Goal: Task Accomplishment & Management: Complete application form

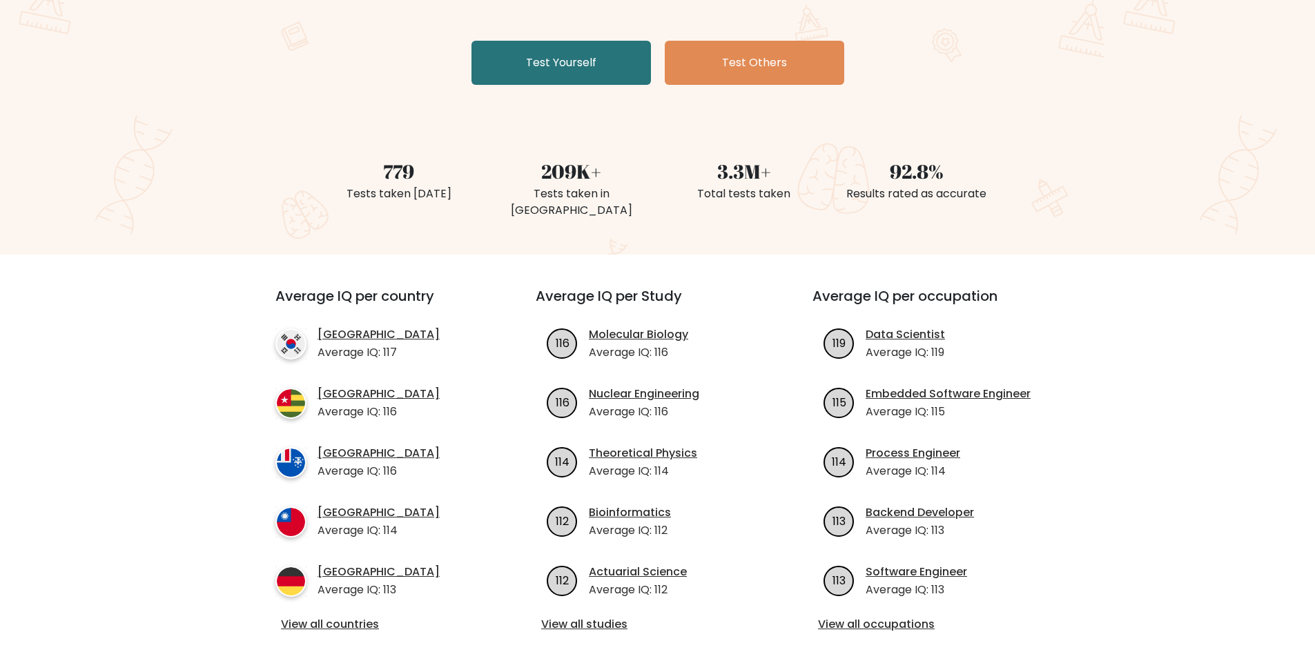
scroll to position [276, 0]
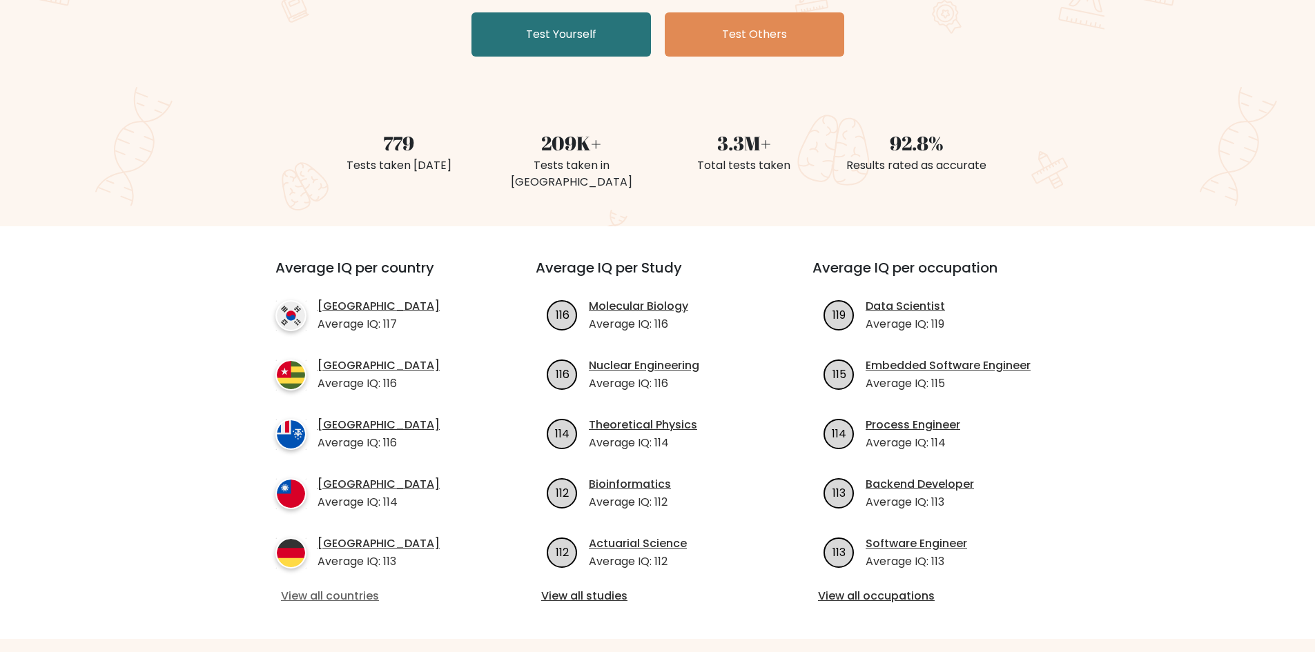
click at [335, 588] on link "View all countries" at bounding box center [380, 596] width 199 height 17
click at [355, 588] on link "View all countries" at bounding box center [380, 596] width 199 height 17
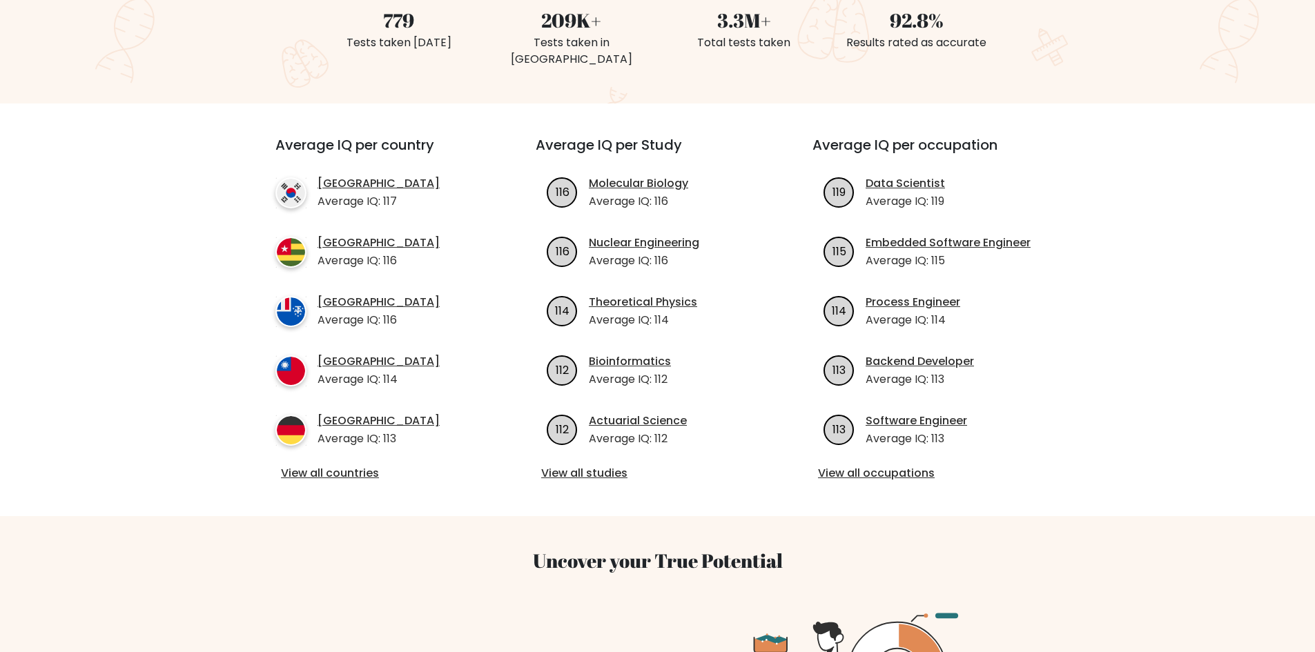
scroll to position [414, 0]
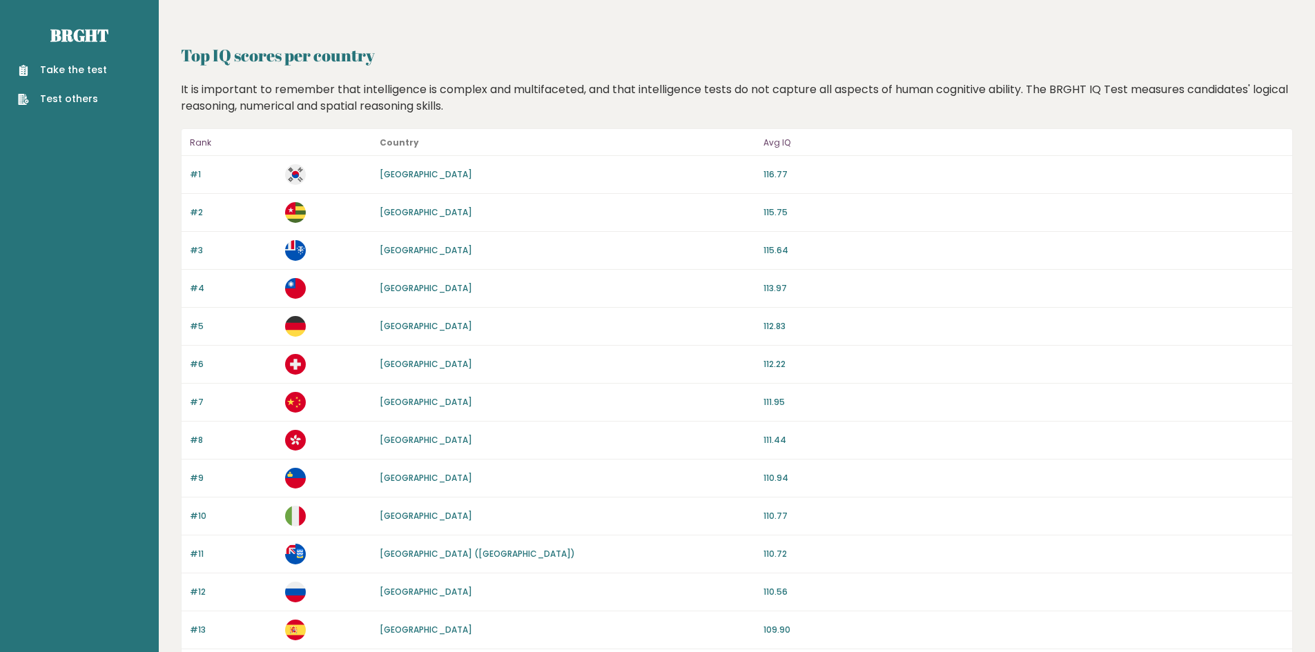
click at [79, 65] on link "Take the test" at bounding box center [62, 70] width 89 height 14
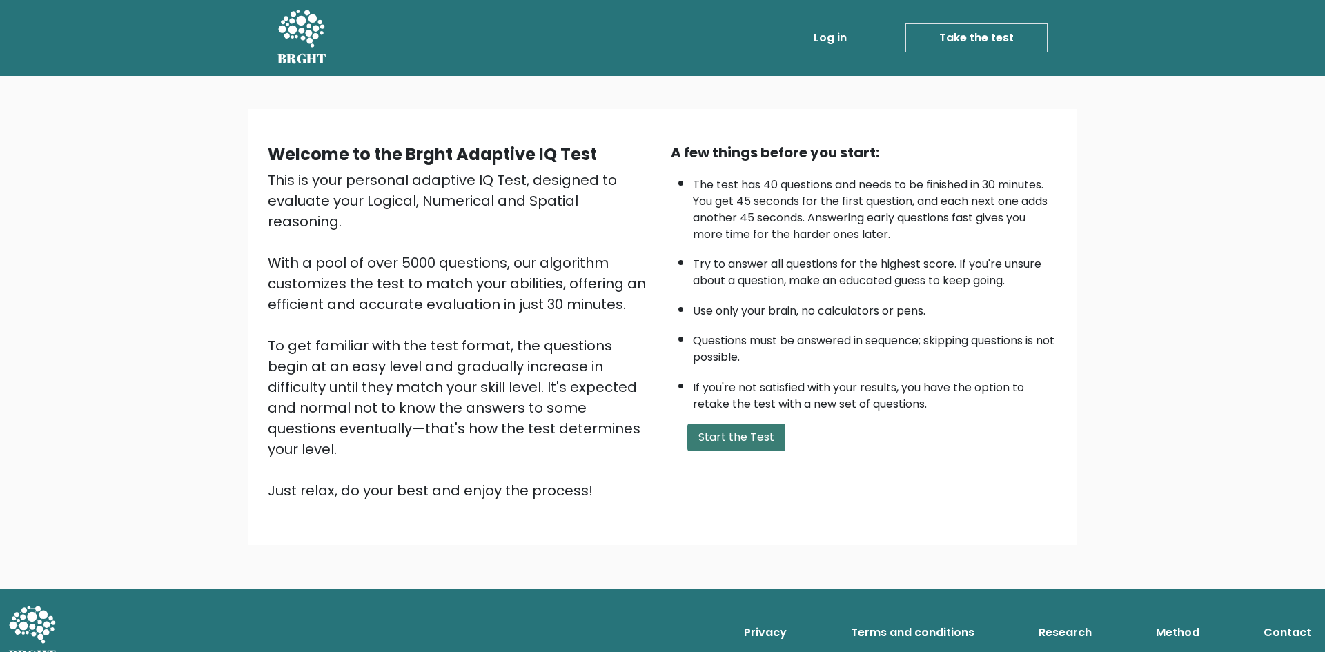
click at [750, 442] on button "Start the Test" at bounding box center [736, 438] width 98 height 28
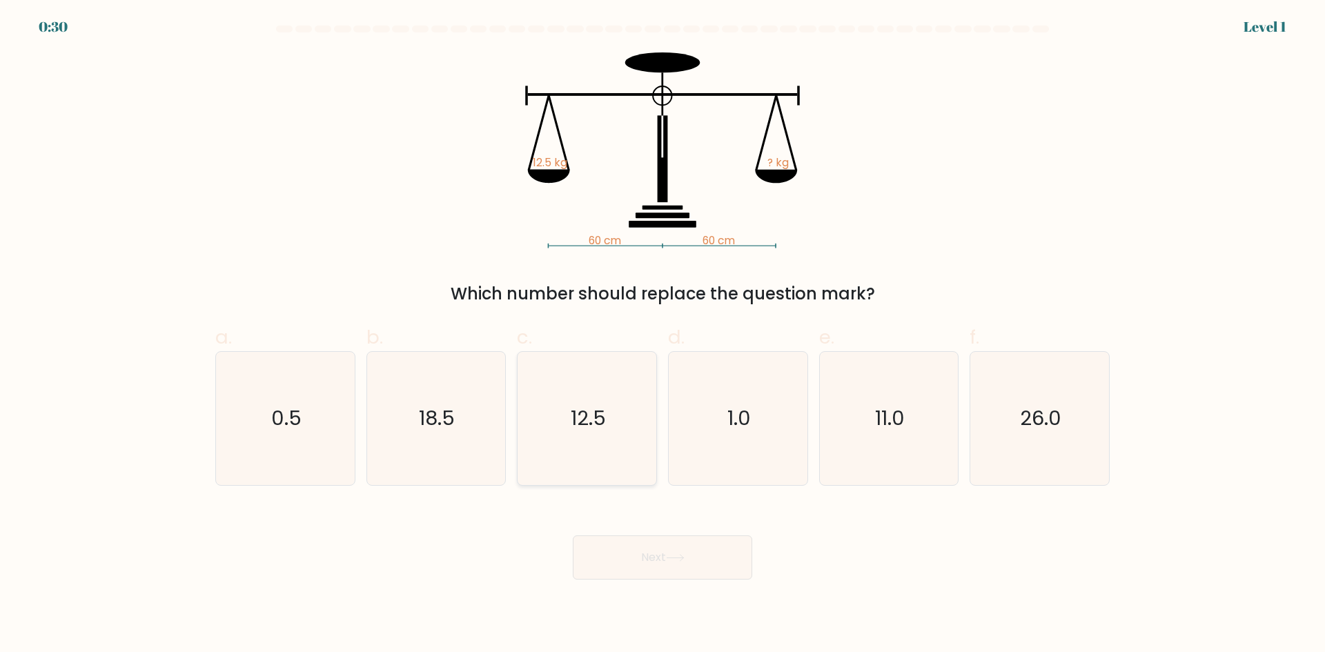
click at [600, 393] on icon "12.5" at bounding box center [586, 418] width 133 height 133
click at [663, 335] on input "c. 12.5" at bounding box center [663, 330] width 1 height 9
radio input "true"
click at [677, 553] on button "Next" at bounding box center [662, 558] width 179 height 44
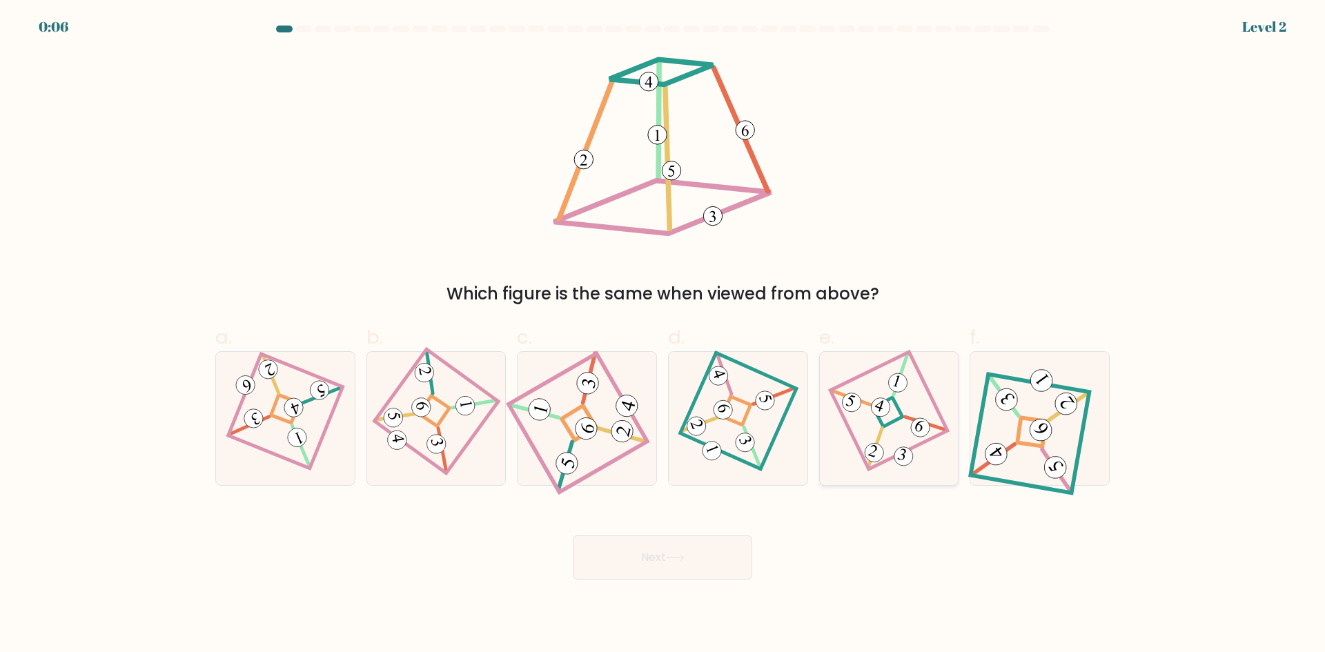
click at [887, 433] on icon at bounding box center [888, 418] width 91 height 106
click at [663, 335] on input "e." at bounding box center [663, 330] width 1 height 9
radio input "true"
click at [659, 565] on button "Next" at bounding box center [662, 558] width 179 height 44
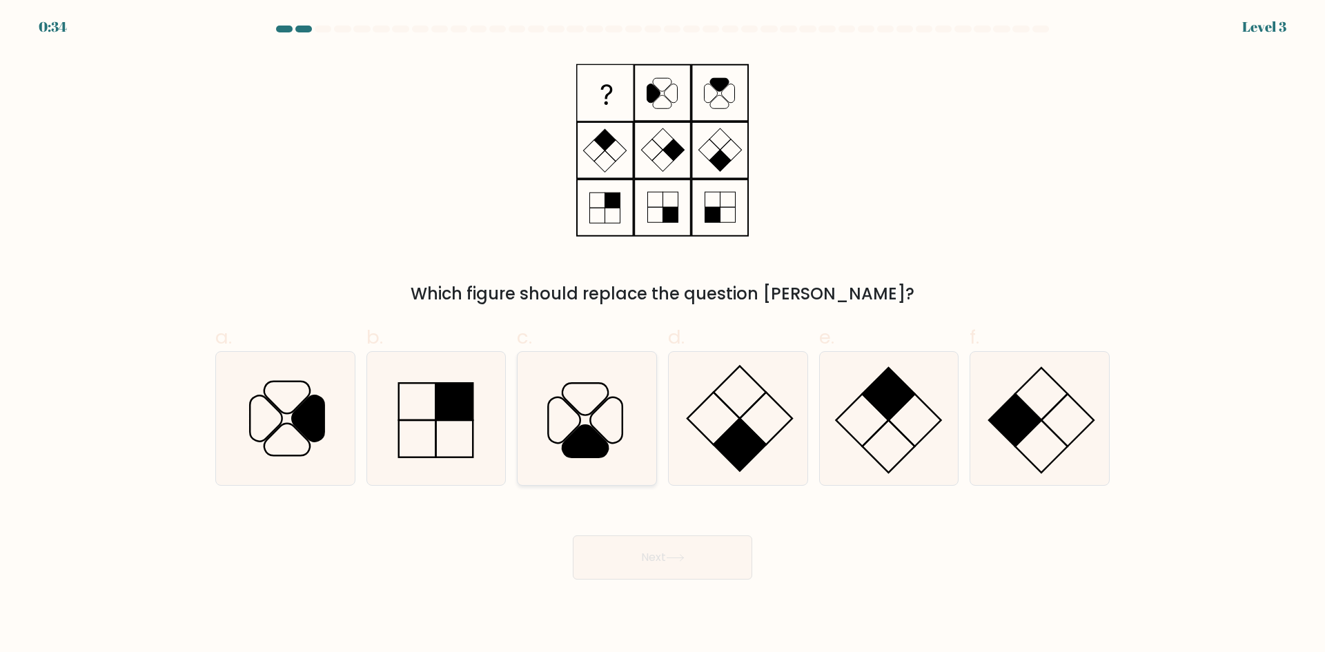
click at [576, 444] on icon at bounding box center [586, 441] width 46 height 32
click at [663, 335] on input "c." at bounding box center [663, 330] width 1 height 9
radio input "true"
click at [654, 563] on button "Next" at bounding box center [662, 558] width 179 height 44
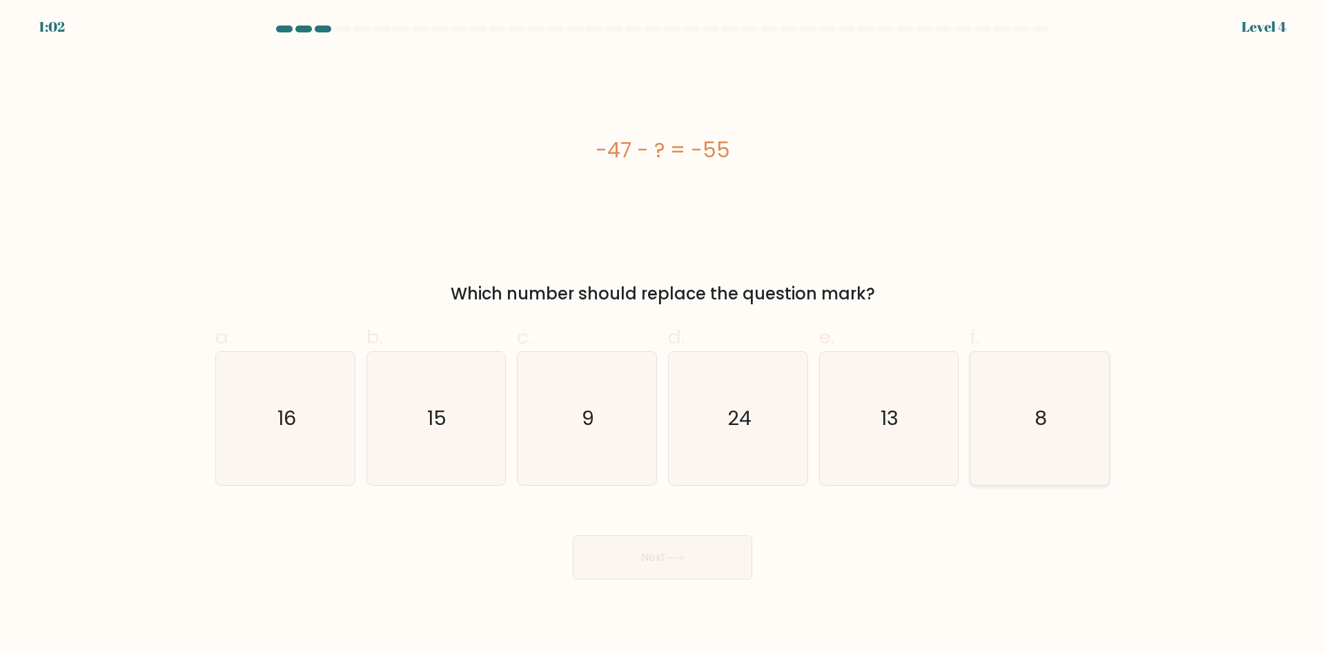
click at [1046, 433] on icon "8" at bounding box center [1039, 418] width 133 height 133
click at [663, 335] on input "f. 8" at bounding box center [663, 330] width 1 height 9
radio input "true"
click at [708, 558] on button "Next" at bounding box center [662, 558] width 179 height 44
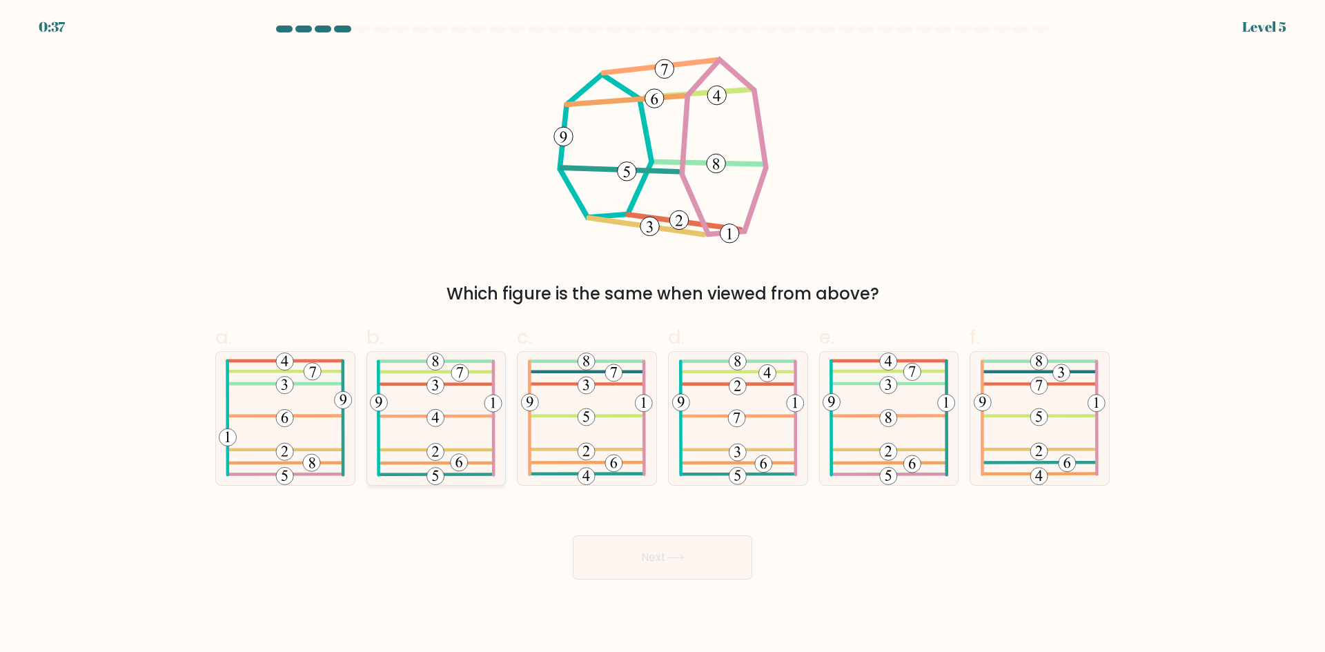
click at [469, 411] on icon at bounding box center [436, 418] width 132 height 133
click at [663, 335] on input "b." at bounding box center [663, 330] width 1 height 9
radio input "true"
click at [676, 563] on button "Next" at bounding box center [662, 558] width 179 height 44
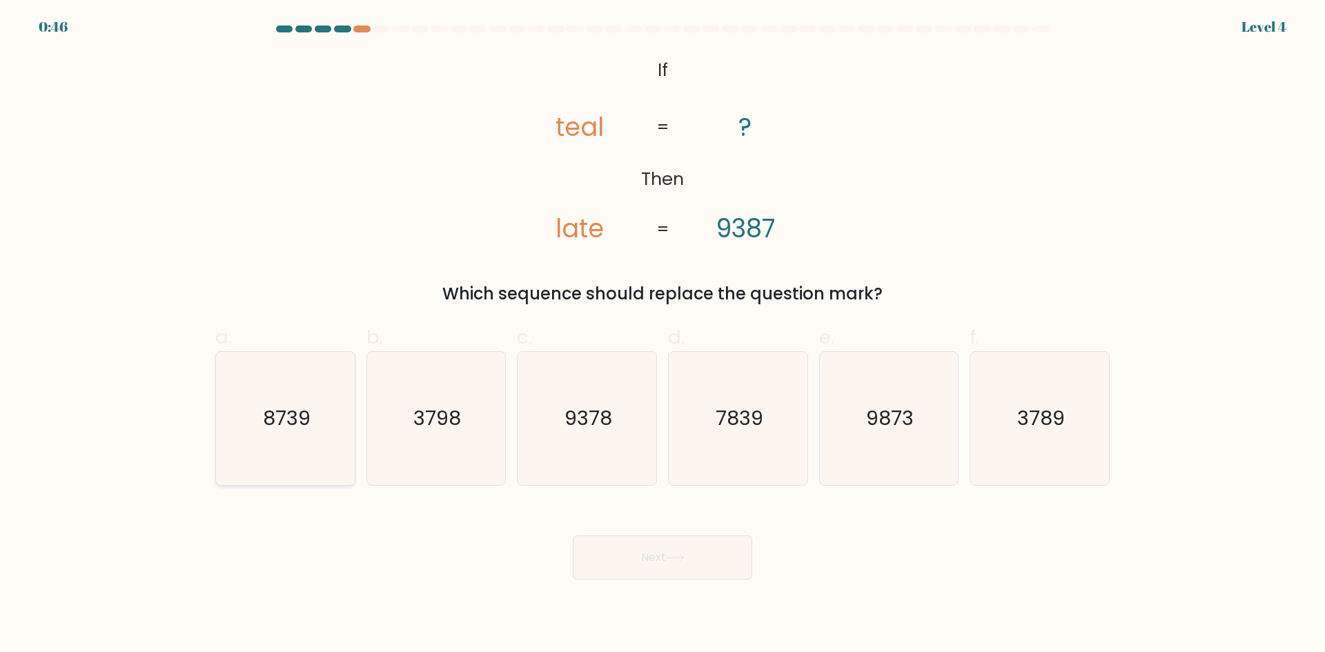
click at [300, 431] on text "8739" at bounding box center [287, 418] width 48 height 28
click at [663, 335] on input "a. 8739" at bounding box center [663, 330] width 1 height 9
radio input "true"
click at [681, 539] on button "Next" at bounding box center [662, 558] width 179 height 44
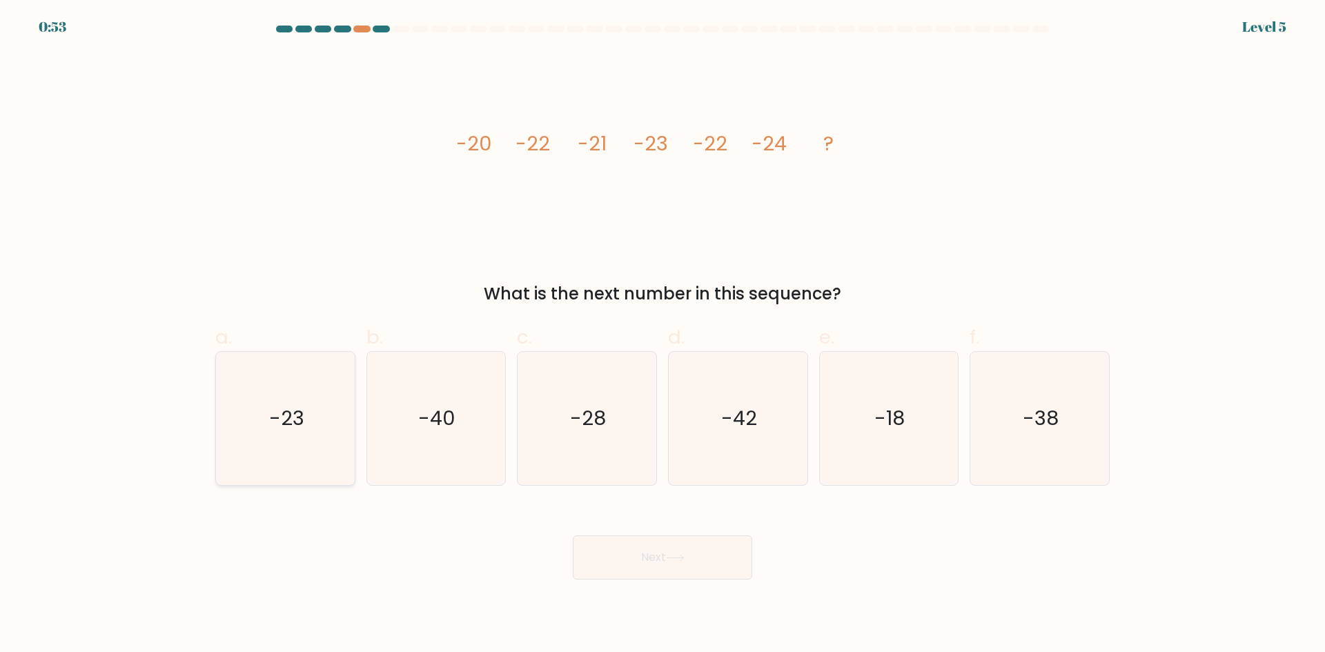
click at [276, 416] on text "-23" at bounding box center [286, 418] width 35 height 28
click at [663, 335] on input "a. -23" at bounding box center [663, 330] width 1 height 9
radio input "true"
click at [680, 560] on icon at bounding box center [675, 558] width 19 height 8
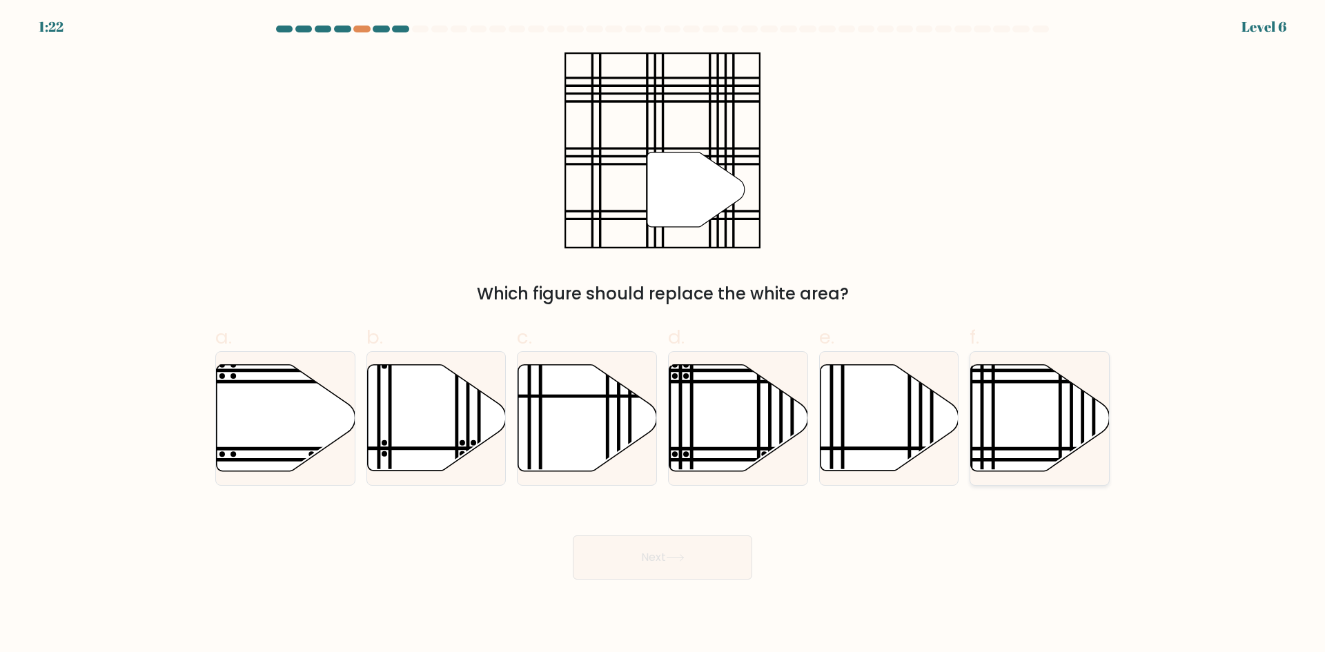
click at [1046, 425] on icon at bounding box center [1040, 418] width 139 height 106
click at [663, 335] on input "f." at bounding box center [663, 330] width 1 height 9
radio input "true"
click at [679, 561] on icon at bounding box center [675, 558] width 19 height 8
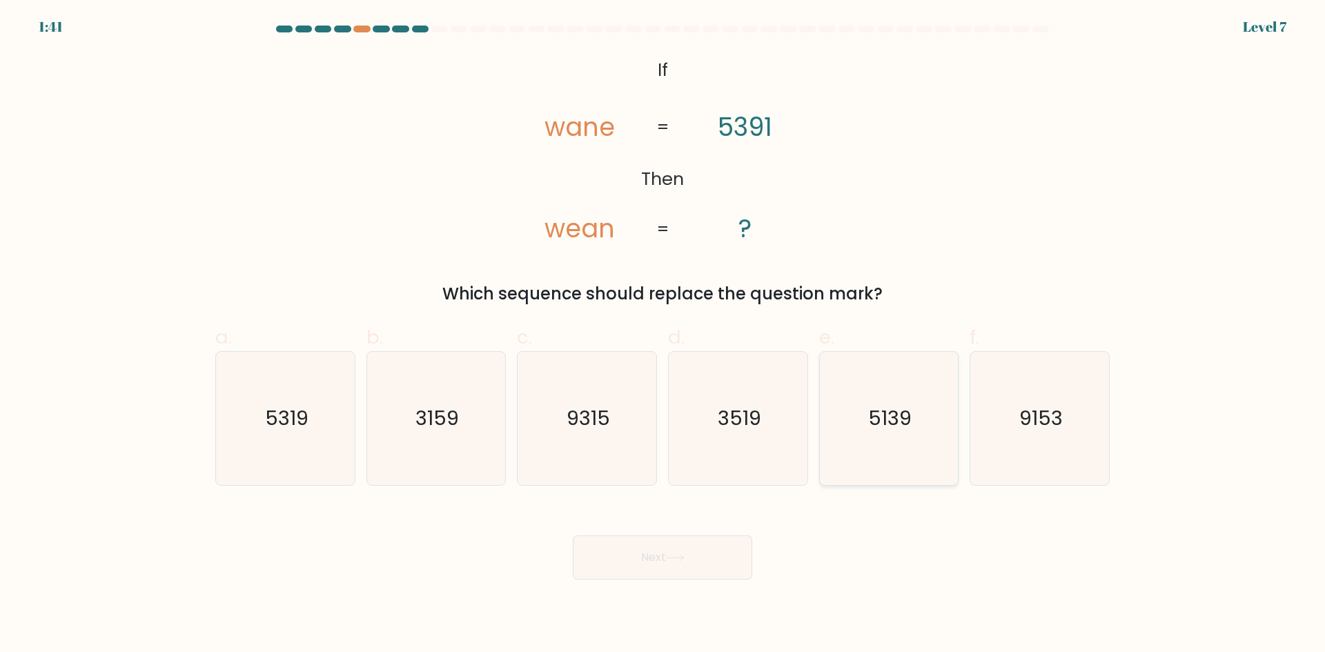
click at [884, 417] on text "5139" at bounding box center [889, 418] width 43 height 28
click at [663, 335] on input "e. 5139" at bounding box center [663, 330] width 1 height 9
radio input "true"
click at [672, 547] on button "Next" at bounding box center [662, 558] width 179 height 44
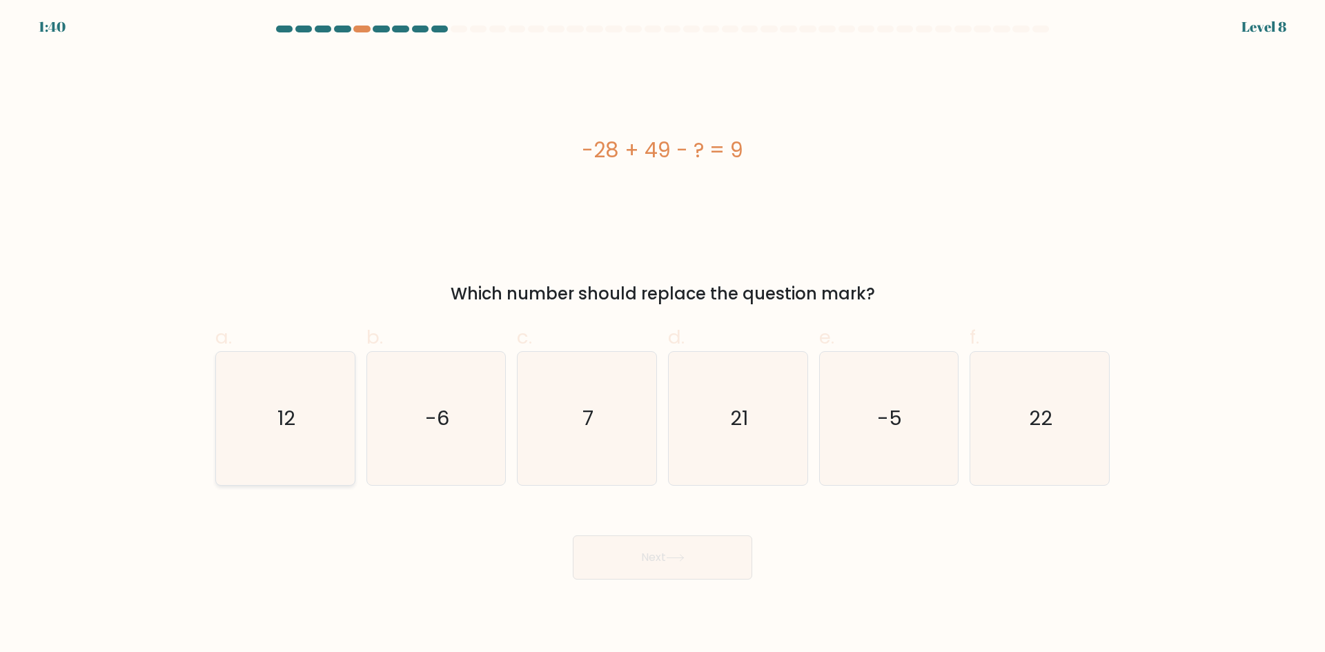
click at [318, 422] on icon "12" at bounding box center [285, 418] width 133 height 133
click at [663, 335] on input "a. 12" at bounding box center [663, 330] width 1 height 9
radio input "true"
click at [647, 564] on button "Next" at bounding box center [662, 558] width 179 height 44
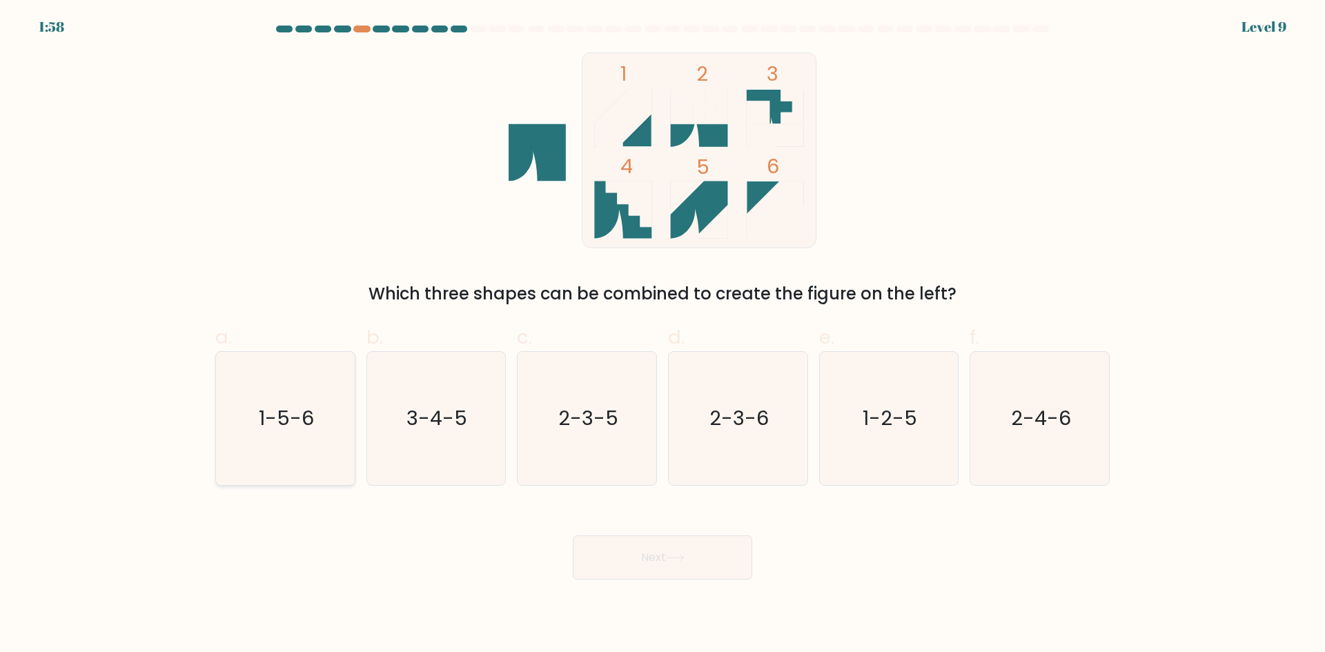
click at [321, 432] on icon "1-5-6" at bounding box center [285, 418] width 133 height 133
click at [663, 335] on input "a. 1-5-6" at bounding box center [663, 330] width 1 height 9
radio input "true"
click at [660, 560] on button "Next" at bounding box center [662, 558] width 179 height 44
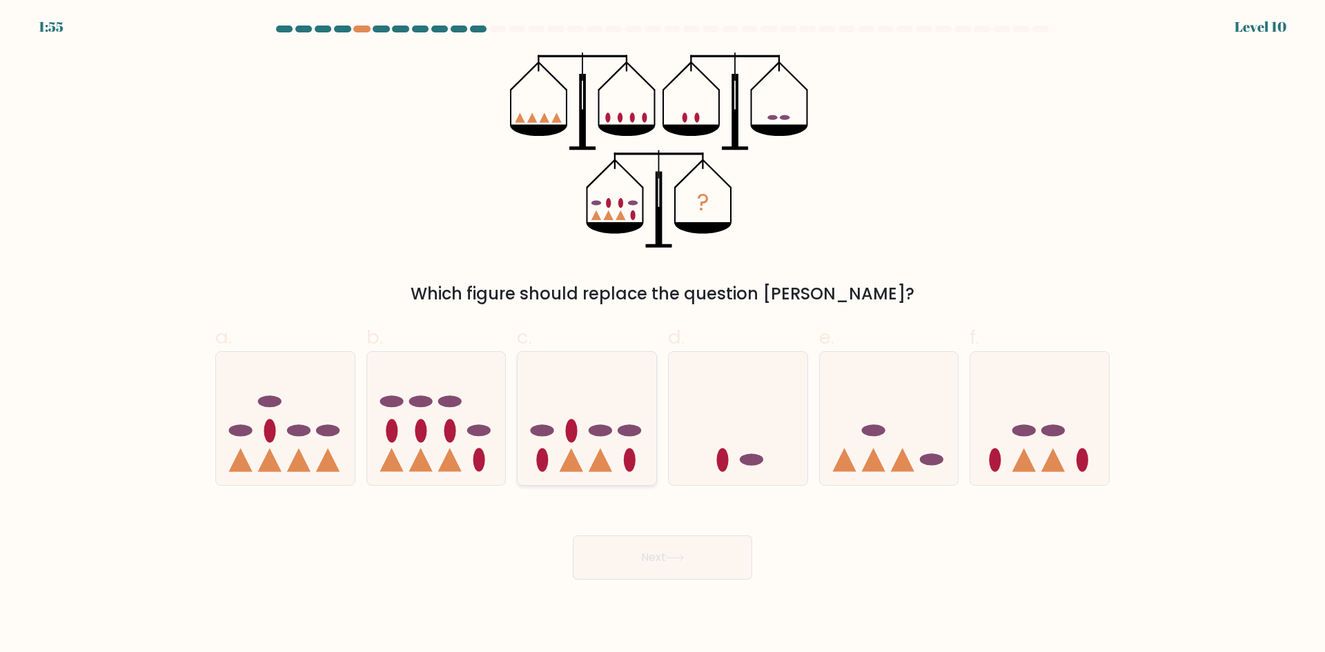
click at [567, 411] on icon at bounding box center [587, 418] width 139 height 115
click at [663, 335] on input "c." at bounding box center [663, 330] width 1 height 9
radio input "true"
click at [711, 563] on button "Next" at bounding box center [662, 558] width 179 height 44
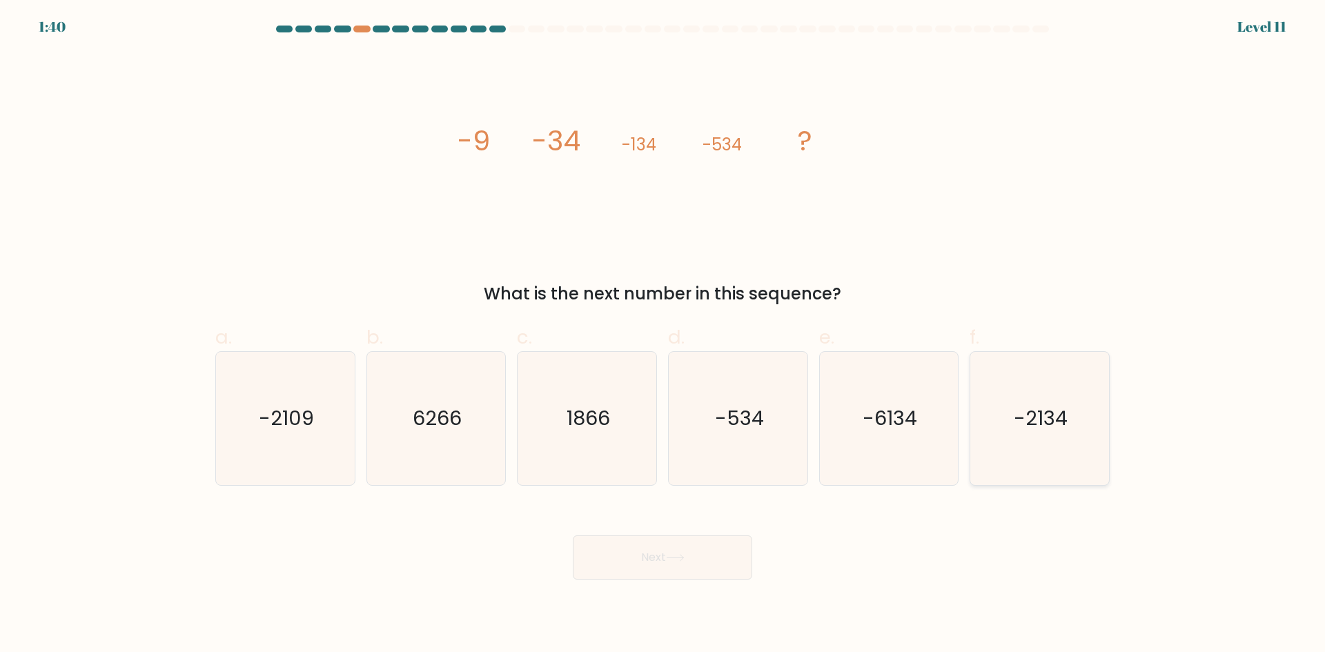
click at [1048, 429] on text "-2134" at bounding box center [1042, 418] width 54 height 28
click at [663, 335] on input "f. -2134" at bounding box center [663, 330] width 1 height 9
radio input "true"
click at [679, 556] on icon at bounding box center [675, 558] width 19 height 8
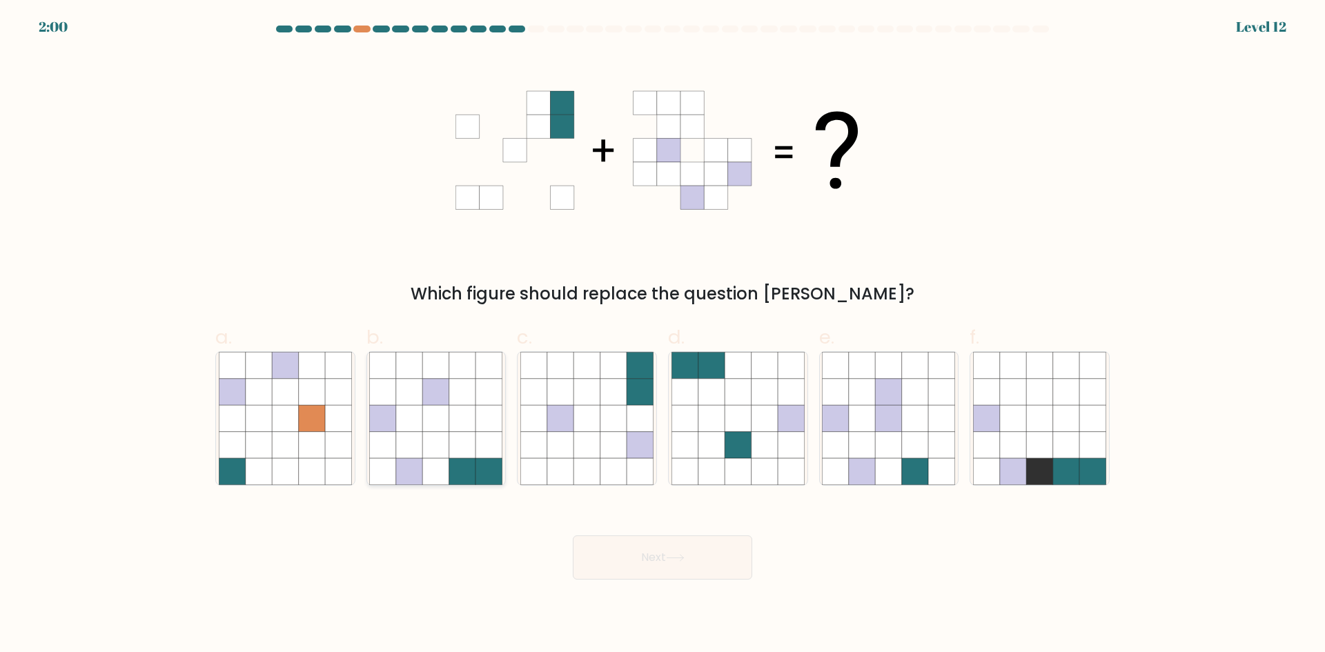
click at [472, 430] on icon at bounding box center [462, 418] width 26 height 26
click at [663, 335] on input "b." at bounding box center [663, 330] width 1 height 9
radio input "true"
click at [650, 549] on button "Next" at bounding box center [662, 558] width 179 height 44
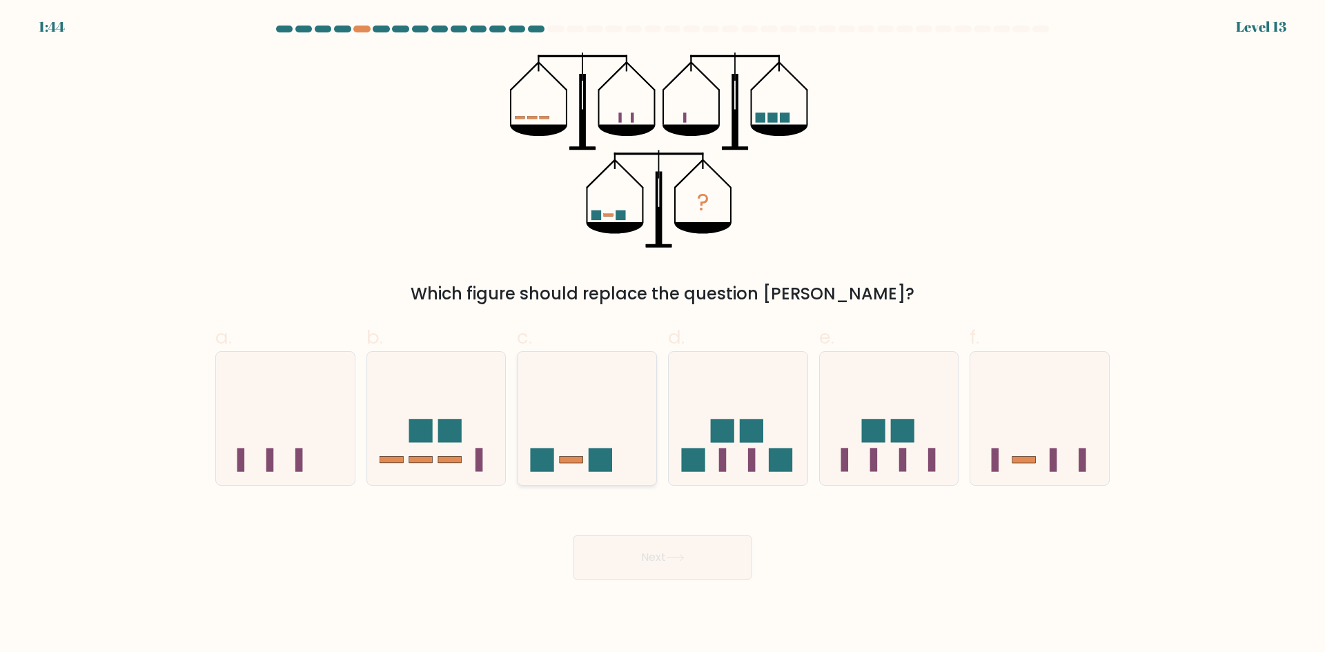
click at [642, 444] on icon at bounding box center [587, 418] width 139 height 115
click at [663, 335] on input "c." at bounding box center [663, 330] width 1 height 9
radio input "true"
click at [666, 552] on button "Next" at bounding box center [662, 558] width 179 height 44
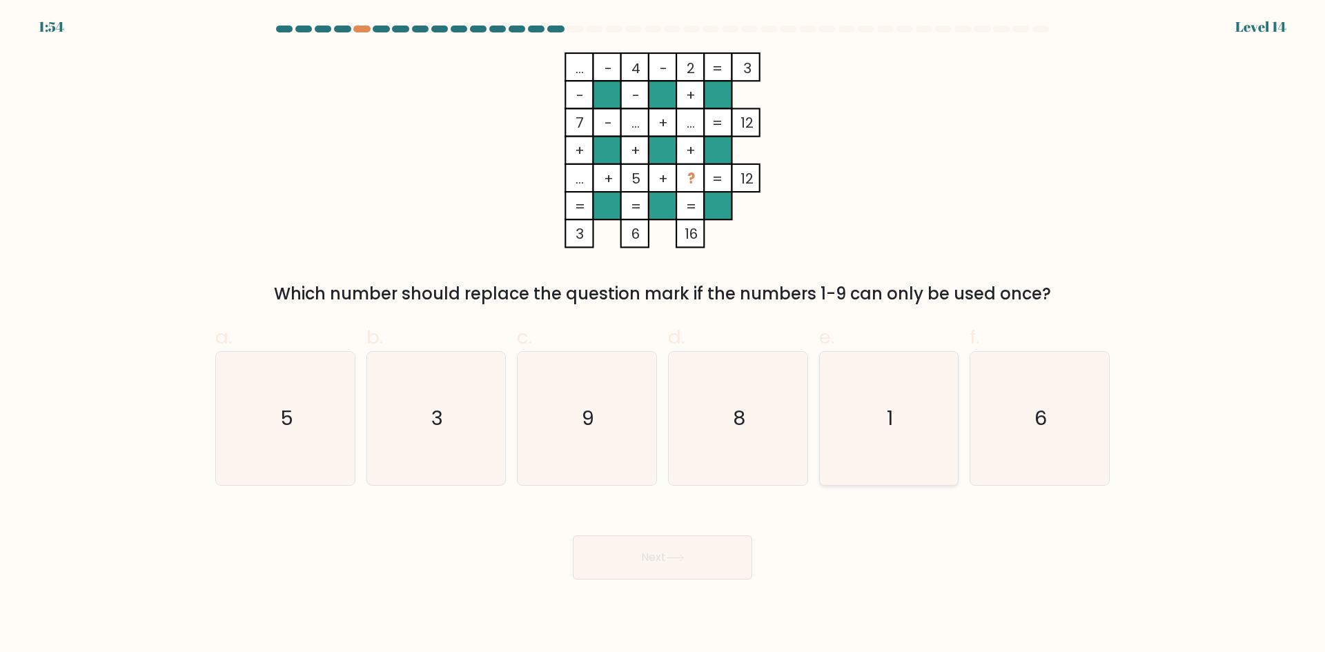
click at [881, 398] on icon "1" at bounding box center [888, 418] width 133 height 133
click at [663, 335] on input "e. 1" at bounding box center [663, 330] width 1 height 9
radio input "true"
click at [598, 384] on icon "9" at bounding box center [586, 418] width 133 height 133
click at [663, 335] on input "c. 9" at bounding box center [663, 330] width 1 height 9
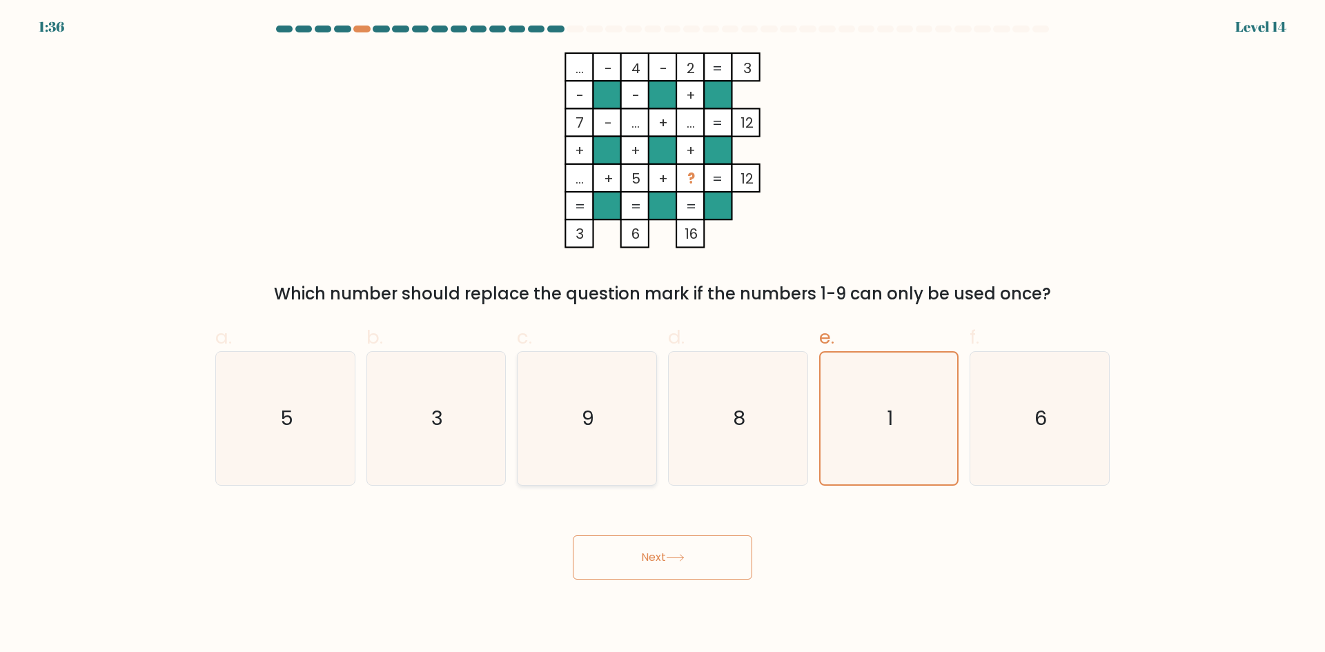
radio input "true"
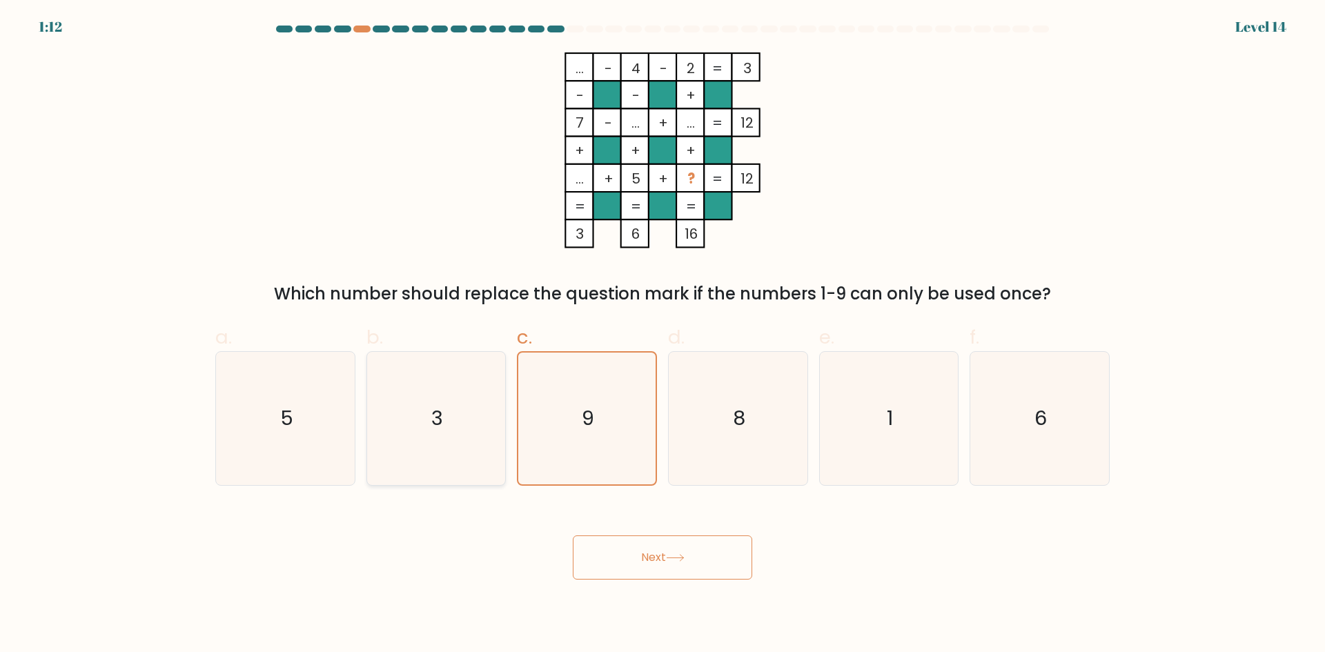
click at [461, 429] on icon "3" at bounding box center [435, 418] width 133 height 133
click at [663, 335] on input "b. 3" at bounding box center [663, 330] width 1 height 9
radio input "true"
click at [689, 554] on button "Next" at bounding box center [662, 558] width 179 height 44
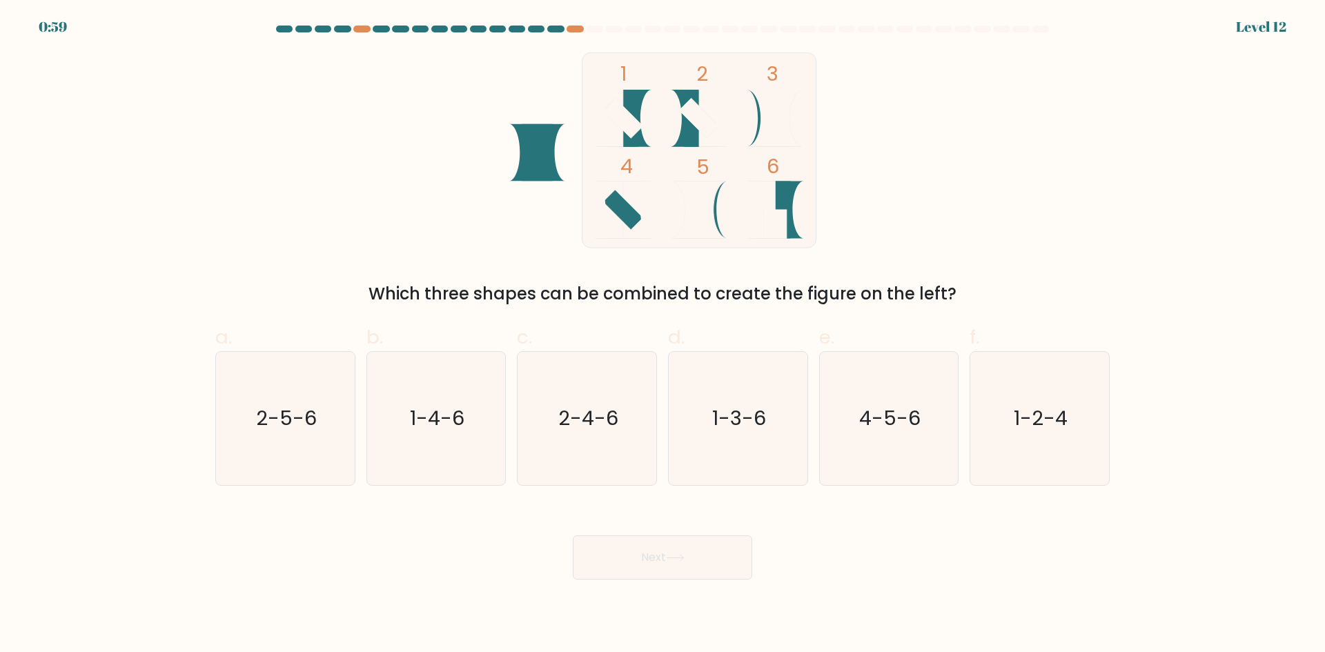
click at [692, 130] on icon at bounding box center [693, 118] width 45 height 57
click at [466, 422] on icon "1-4-6" at bounding box center [435, 418] width 133 height 133
click at [663, 335] on input "b. 1-4-6" at bounding box center [663, 330] width 1 height 9
radio input "true"
click at [1064, 444] on icon "1-2-4" at bounding box center [1039, 418] width 133 height 133
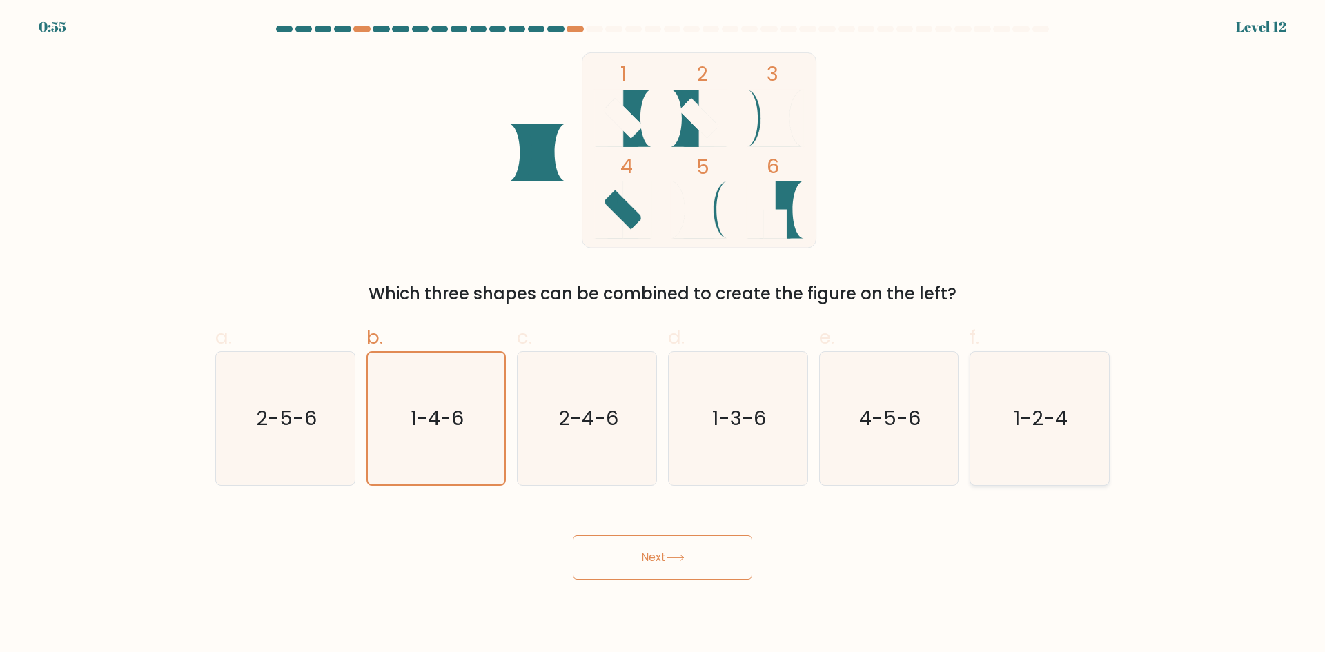
click at [663, 335] on input "f. 1-2-4" at bounding box center [663, 330] width 1 height 9
radio input "true"
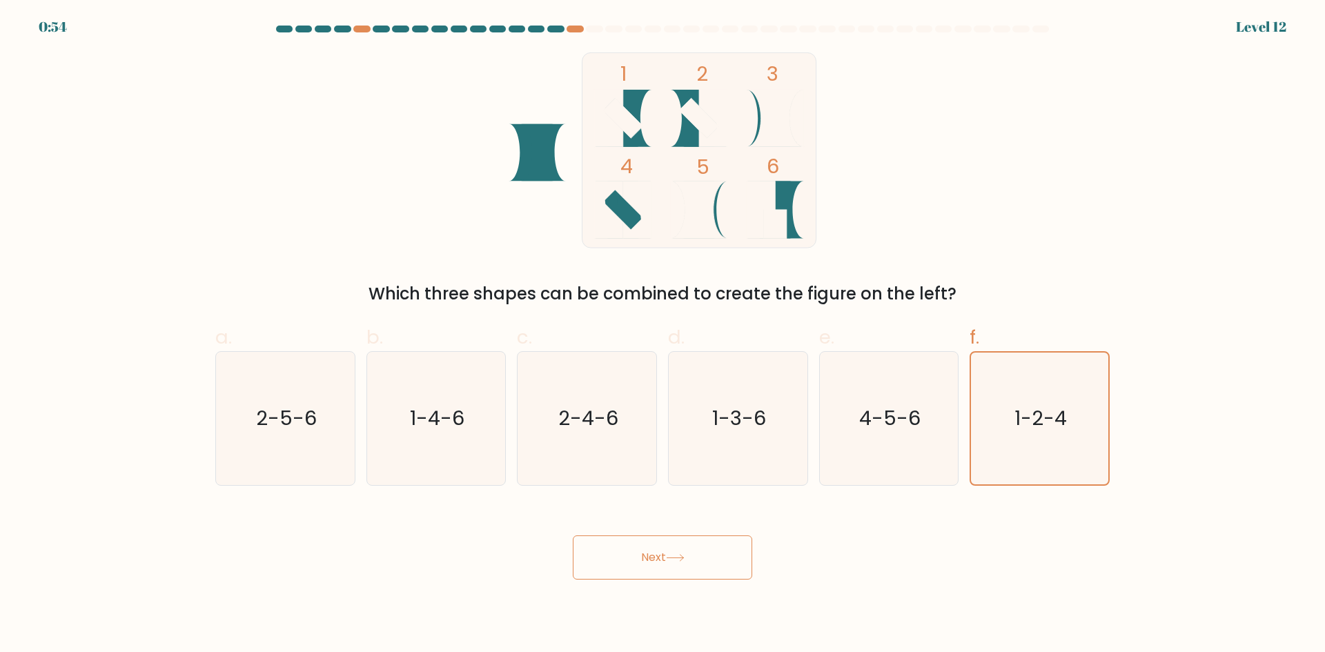
click at [676, 554] on icon at bounding box center [675, 558] width 19 height 8
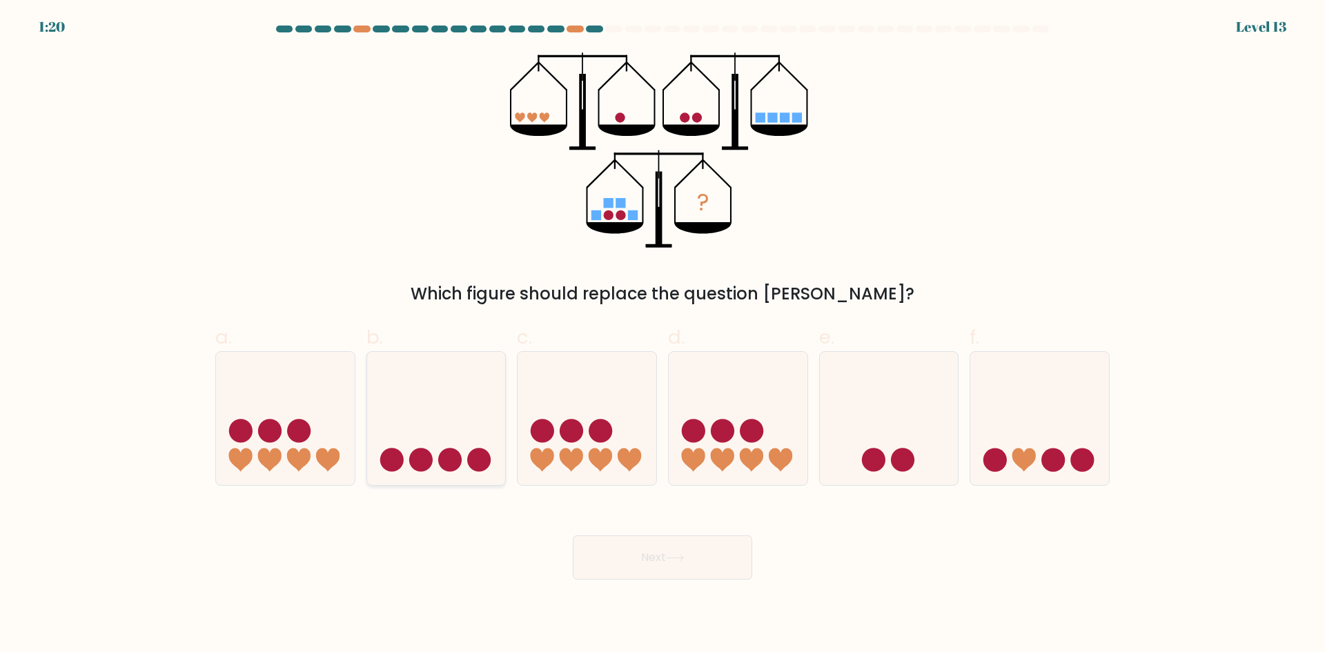
click at [422, 423] on icon at bounding box center [436, 418] width 139 height 115
click at [663, 335] on input "b." at bounding box center [663, 330] width 1 height 9
radio input "true"
click at [654, 555] on button "Next" at bounding box center [662, 558] width 179 height 44
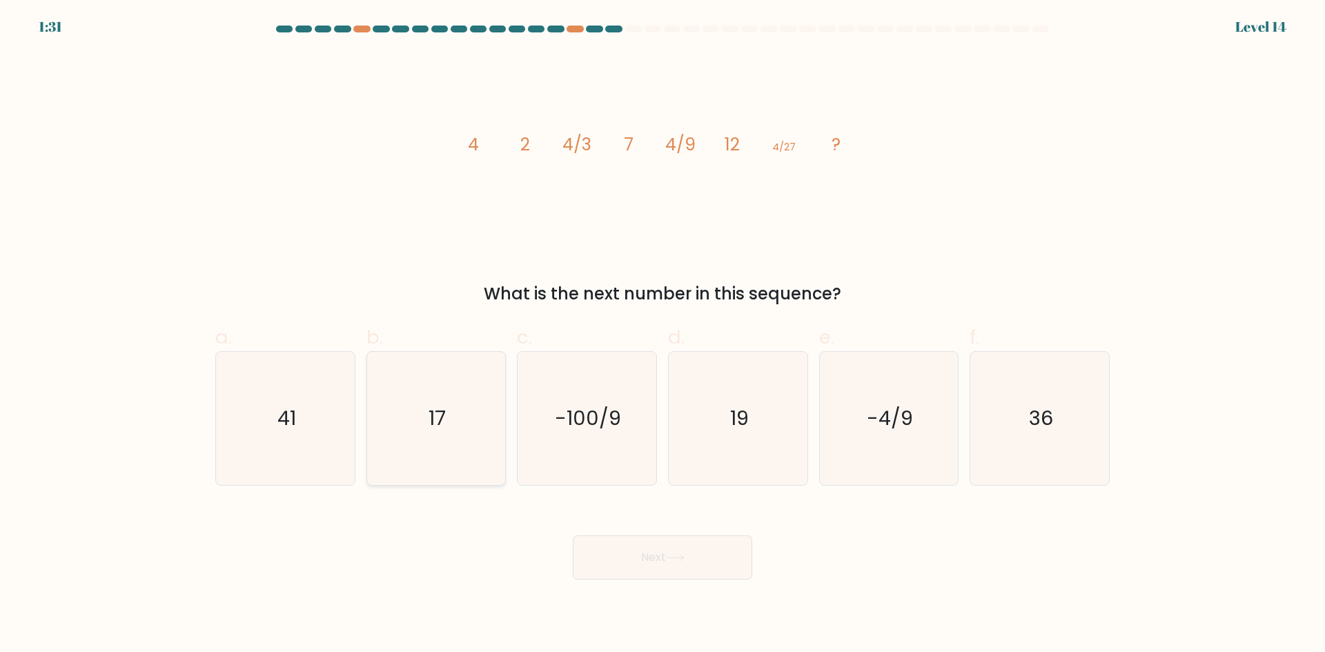
click at [424, 408] on icon "17" at bounding box center [435, 418] width 133 height 133
click at [663, 335] on input "b. 17" at bounding box center [663, 330] width 1 height 9
radio input "true"
click at [604, 543] on button "Next" at bounding box center [662, 558] width 179 height 44
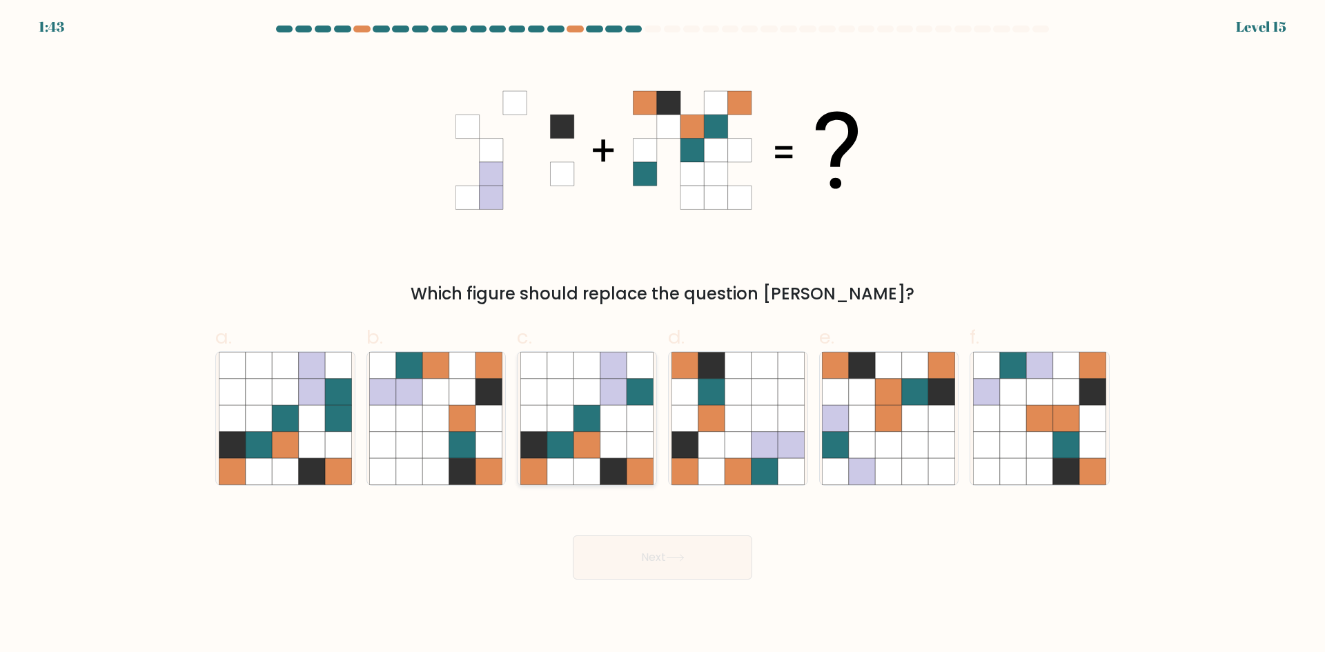
click at [581, 424] on icon at bounding box center [587, 418] width 26 height 26
click at [663, 335] on input "c." at bounding box center [663, 330] width 1 height 9
radio input "true"
click at [682, 549] on button "Next" at bounding box center [662, 558] width 179 height 44
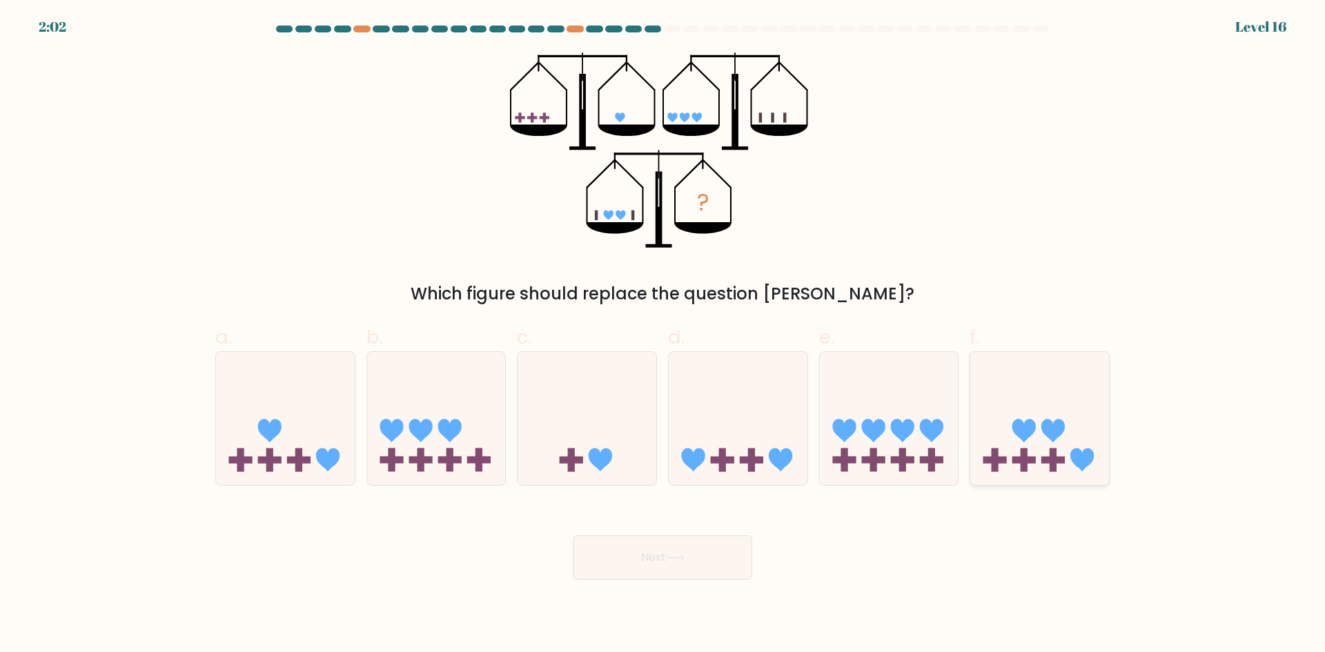
click at [1029, 418] on icon at bounding box center [1039, 418] width 139 height 115
click at [663, 335] on input "f." at bounding box center [663, 330] width 1 height 9
radio input "true"
click at [900, 402] on icon at bounding box center [889, 418] width 139 height 115
click at [663, 335] on input "e." at bounding box center [663, 330] width 1 height 9
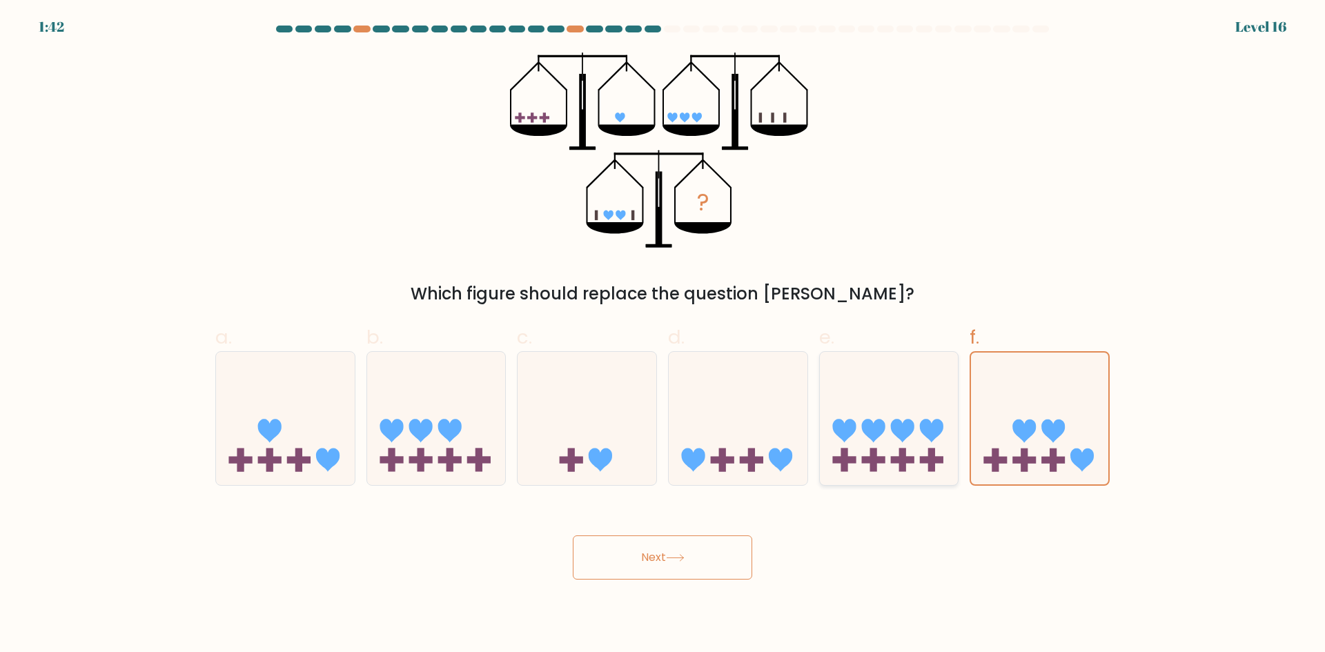
radio input "true"
click at [275, 423] on icon at bounding box center [269, 431] width 23 height 23
click at [663, 335] on input "a." at bounding box center [663, 330] width 1 height 9
radio input "true"
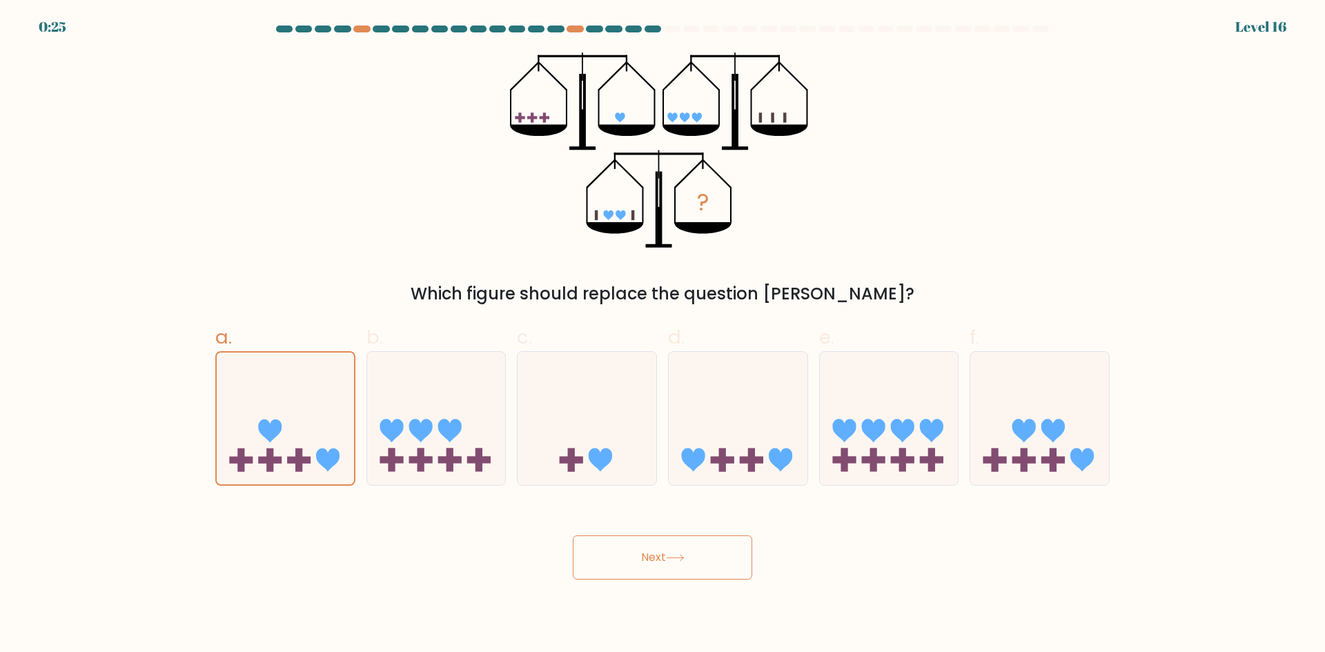
click at [652, 558] on button "Next" at bounding box center [662, 558] width 179 height 44
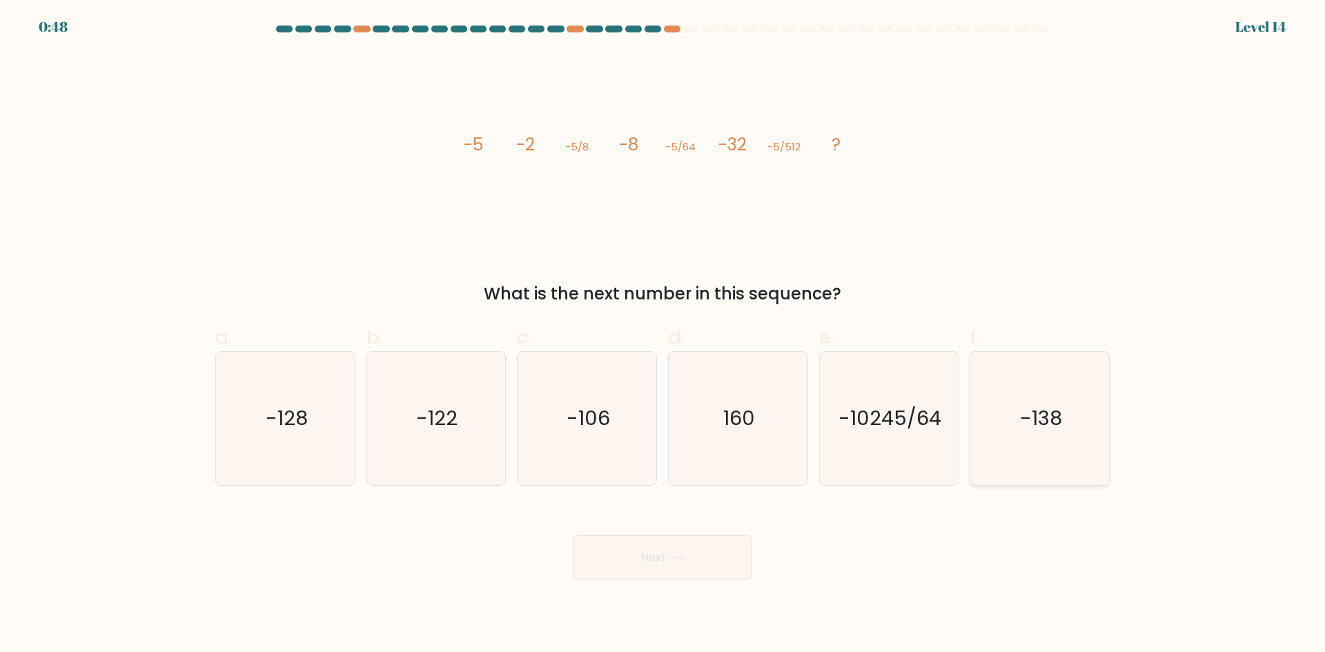
click at [1023, 400] on icon "-138" at bounding box center [1039, 418] width 133 height 133
click at [663, 335] on input "f. -138" at bounding box center [663, 330] width 1 height 9
radio input "true"
click at [293, 435] on icon "-128" at bounding box center [285, 418] width 133 height 133
click at [663, 335] on input "a. -128" at bounding box center [663, 330] width 1 height 9
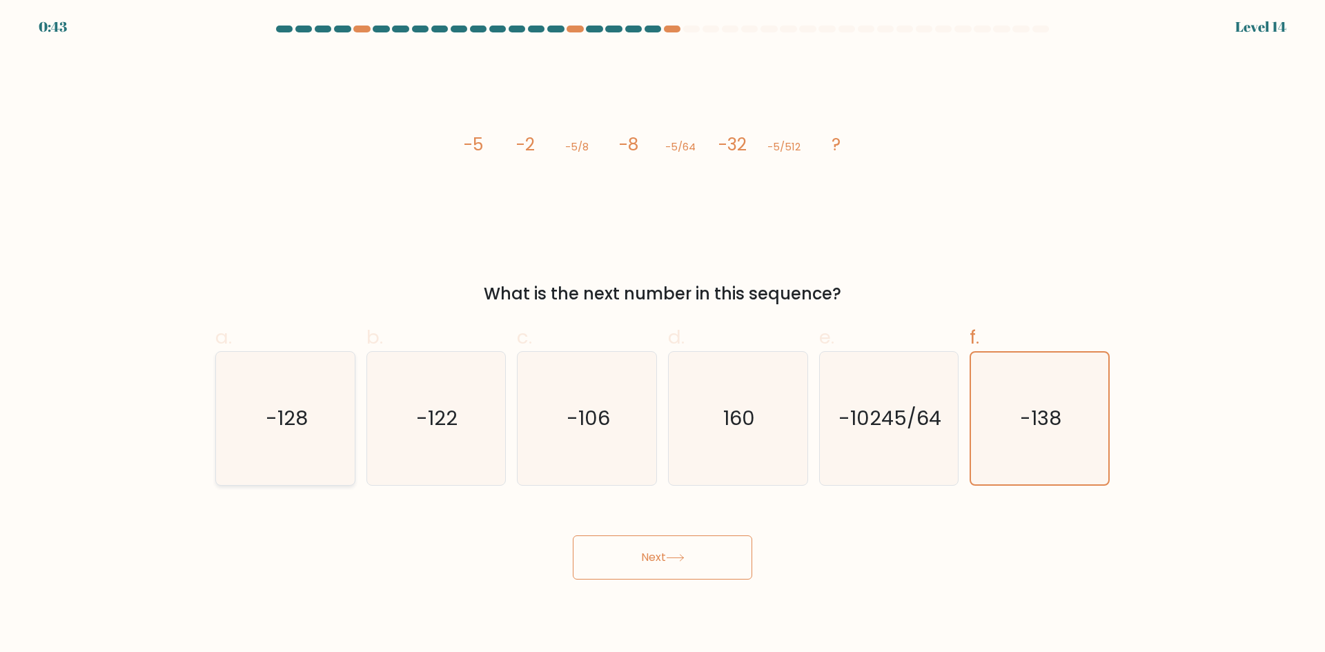
radio input "true"
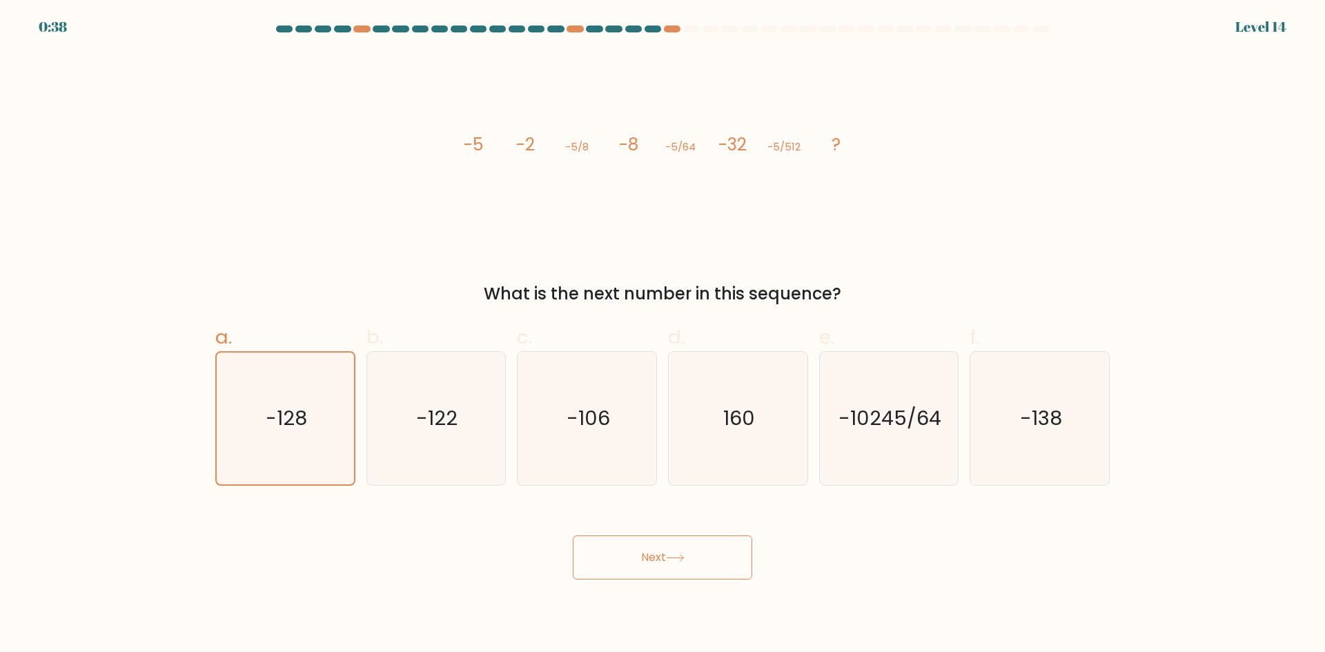
click at [623, 565] on button "Next" at bounding box center [662, 558] width 179 height 44
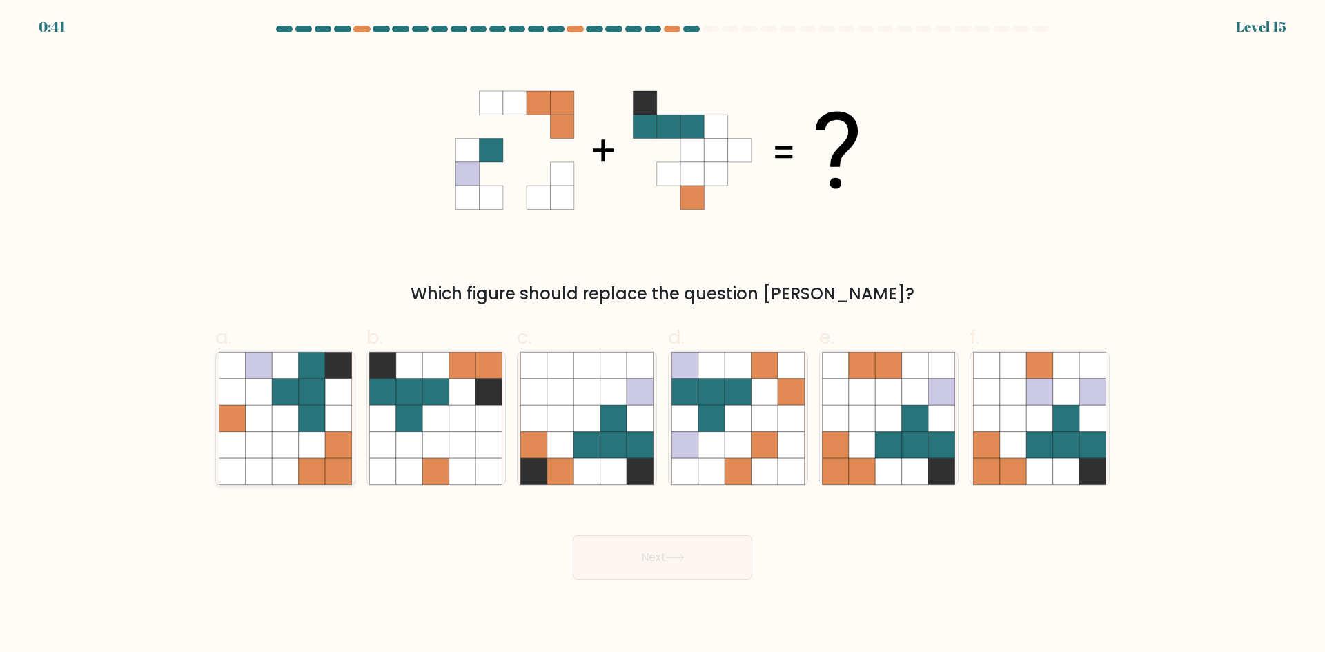
click at [271, 417] on icon at bounding box center [259, 418] width 26 height 26
click at [663, 335] on input "a." at bounding box center [663, 330] width 1 height 9
radio input "true"
click at [679, 567] on button "Next" at bounding box center [662, 558] width 179 height 44
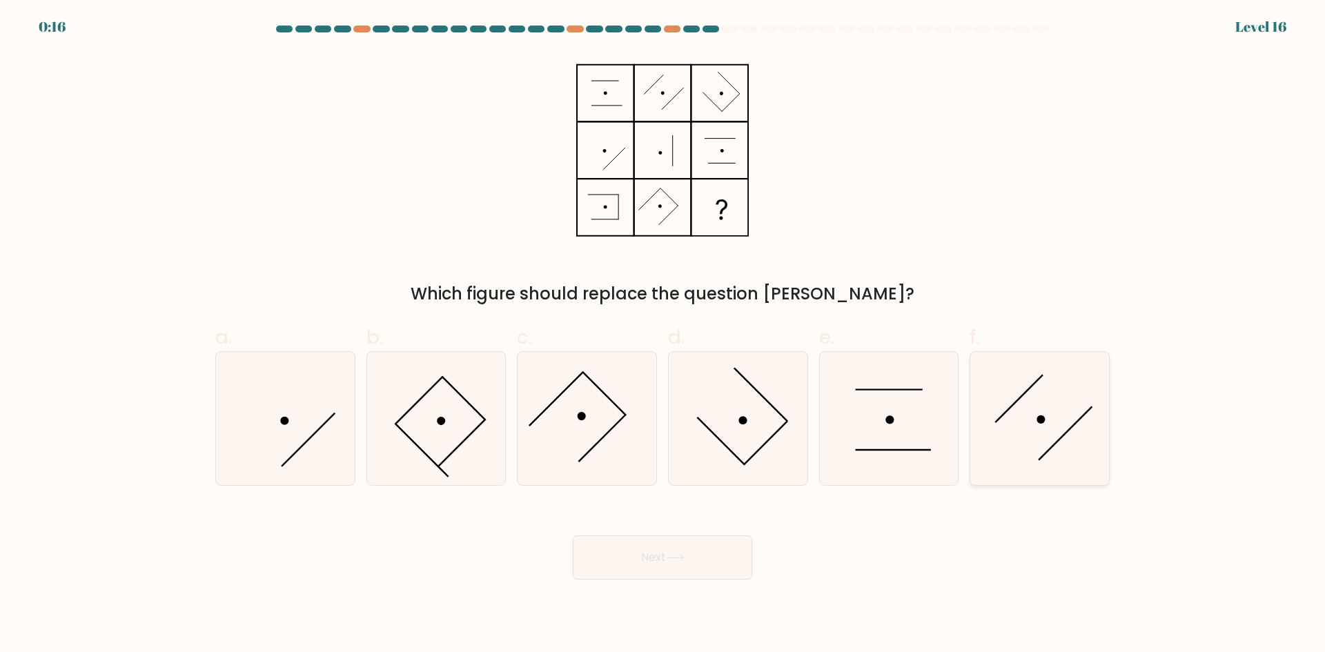
click at [1030, 427] on icon at bounding box center [1039, 418] width 133 height 133
click at [663, 335] on input "f." at bounding box center [663, 330] width 1 height 9
radio input "true"
click at [700, 546] on button "Next" at bounding box center [662, 558] width 179 height 44
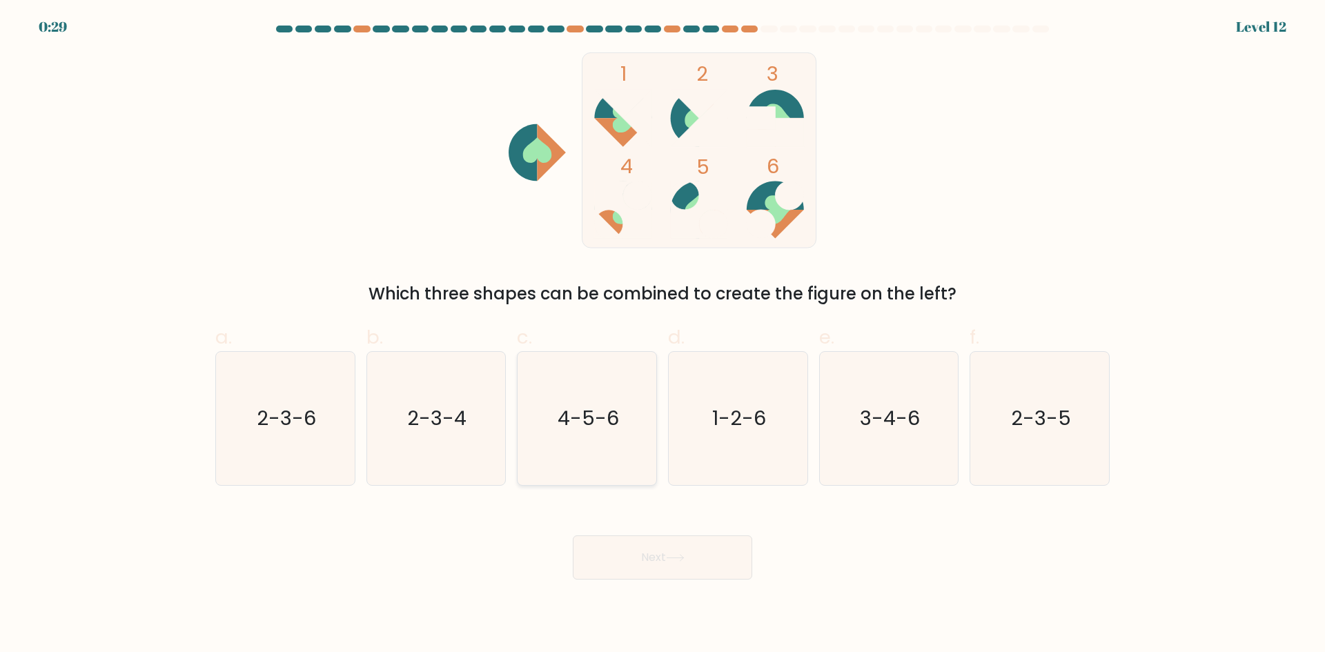
click at [574, 416] on text "4-5-6" at bounding box center [588, 418] width 61 height 28
click at [663, 335] on input "c. 4-5-6" at bounding box center [663, 330] width 1 height 9
radio input "true"
click at [692, 563] on button "Next" at bounding box center [662, 558] width 179 height 44
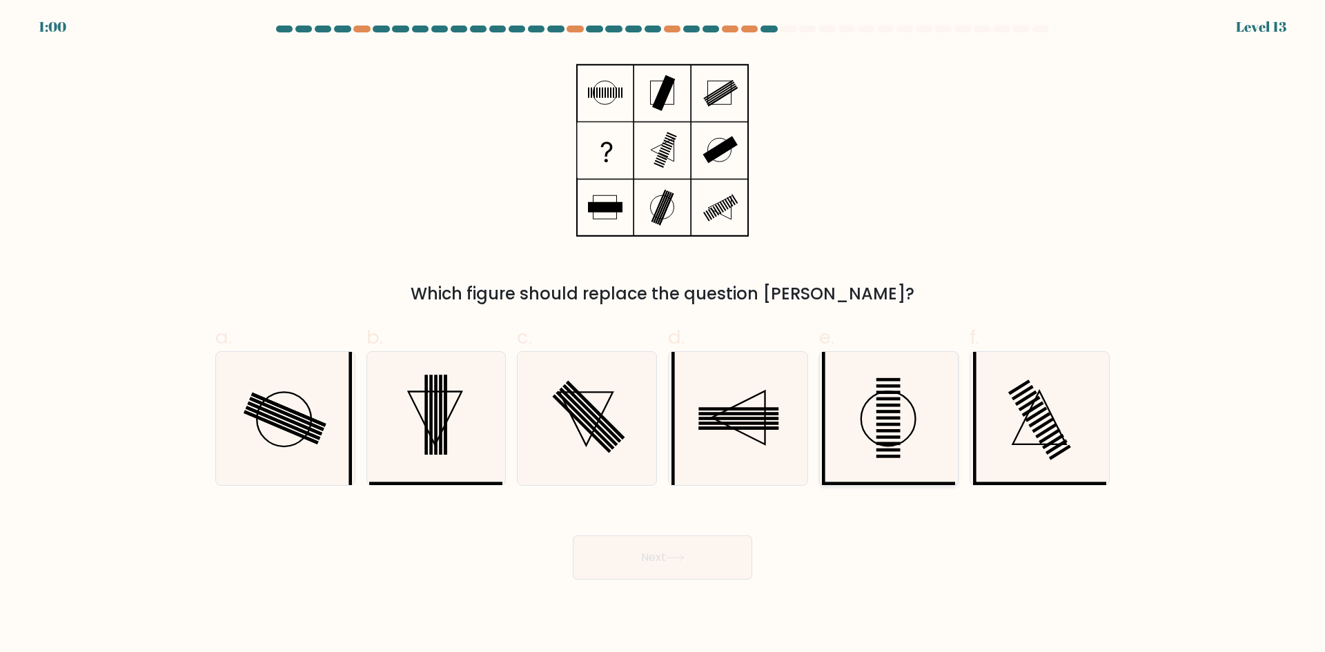
click at [887, 418] on rect at bounding box center [889, 417] width 24 height 3
click at [663, 335] on input "e." at bounding box center [663, 330] width 1 height 9
radio input "true"
click at [325, 436] on icon at bounding box center [285, 418] width 133 height 133
click at [663, 335] on input "a." at bounding box center [663, 330] width 1 height 9
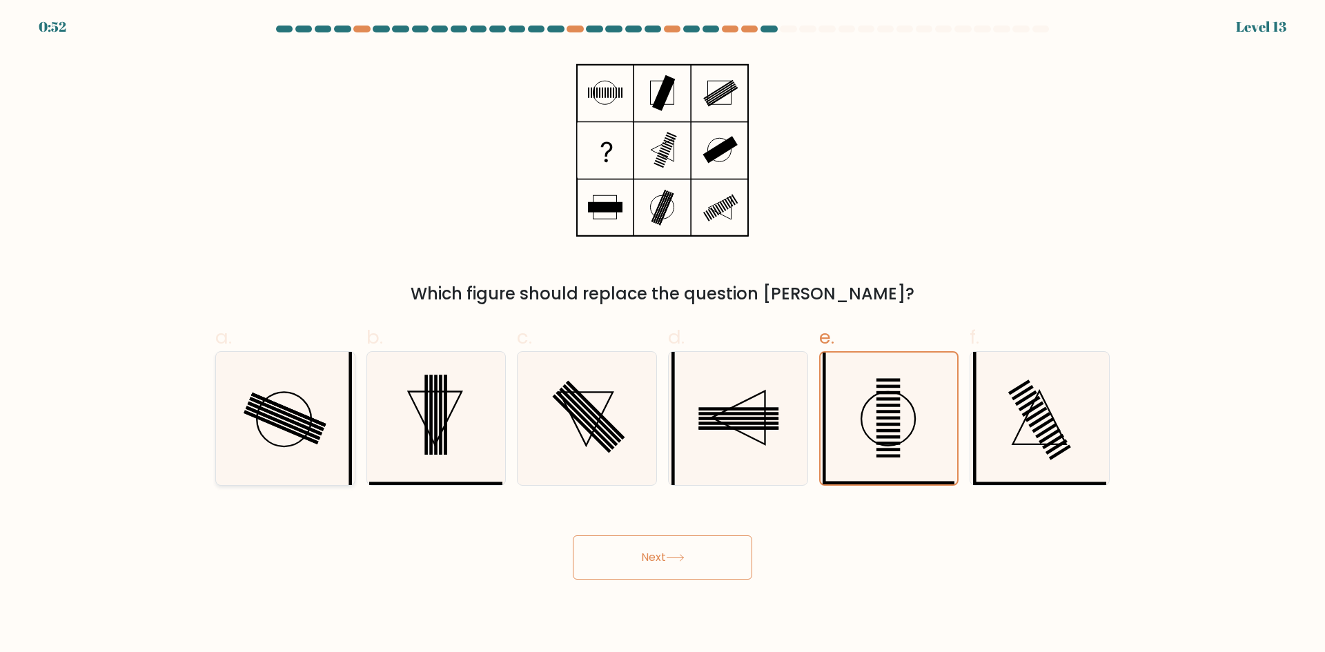
radio input "true"
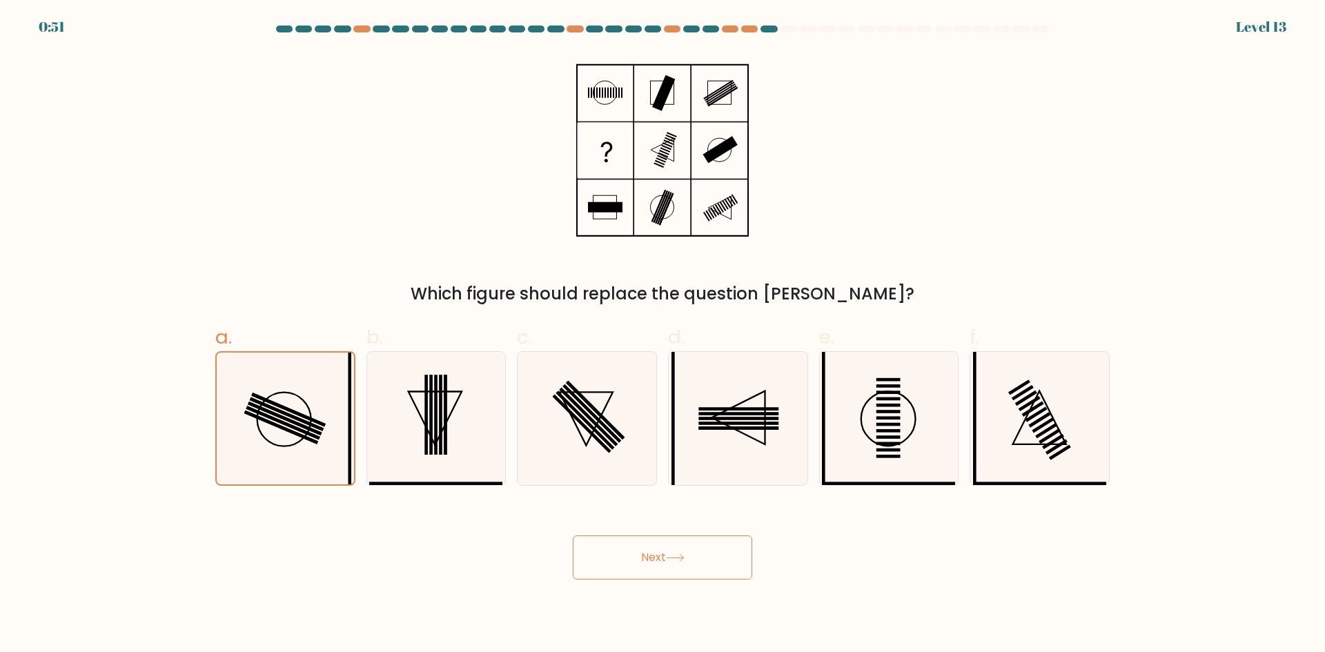
click at [706, 564] on button "Next" at bounding box center [662, 558] width 179 height 44
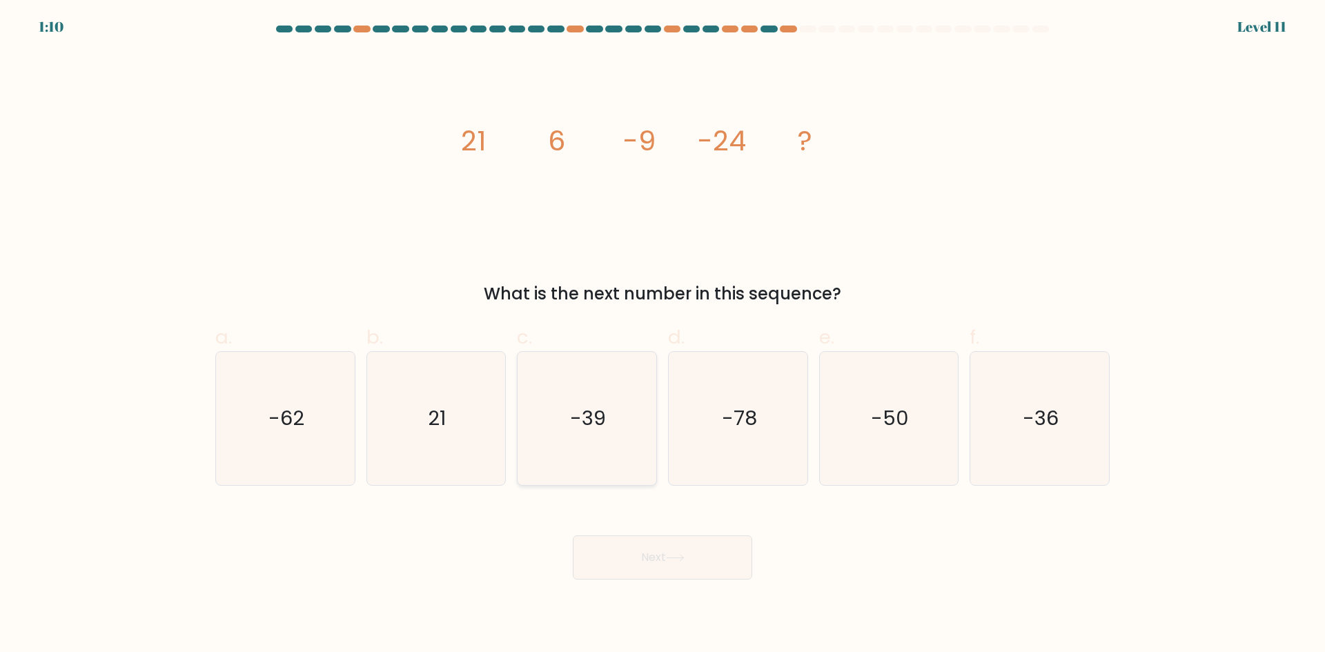
click at [592, 437] on icon "-39" at bounding box center [586, 418] width 133 height 133
click at [663, 335] on input "c. -39" at bounding box center [663, 330] width 1 height 9
radio input "true"
click at [700, 560] on button "Next" at bounding box center [662, 558] width 179 height 44
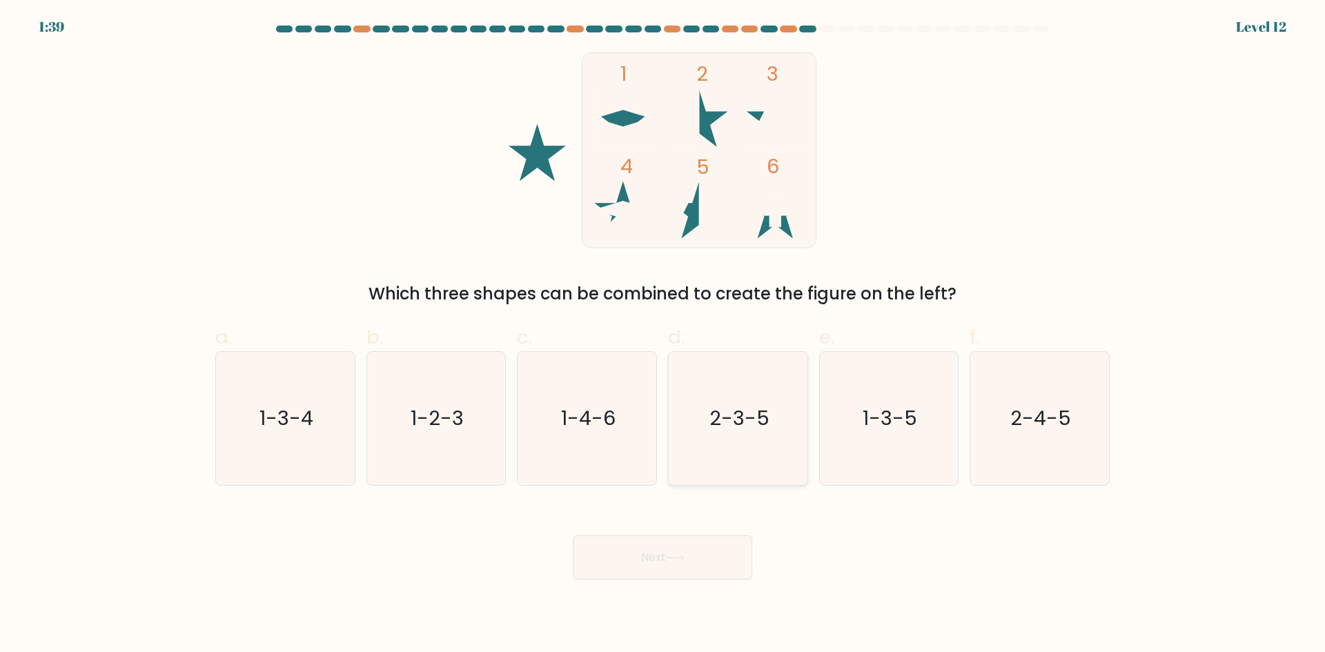
click at [722, 424] on text "2-3-5" at bounding box center [740, 418] width 60 height 28
click at [663, 335] on input "d. 2-3-5" at bounding box center [663, 330] width 1 height 9
radio input "true"
click at [697, 556] on button "Next" at bounding box center [662, 558] width 179 height 44
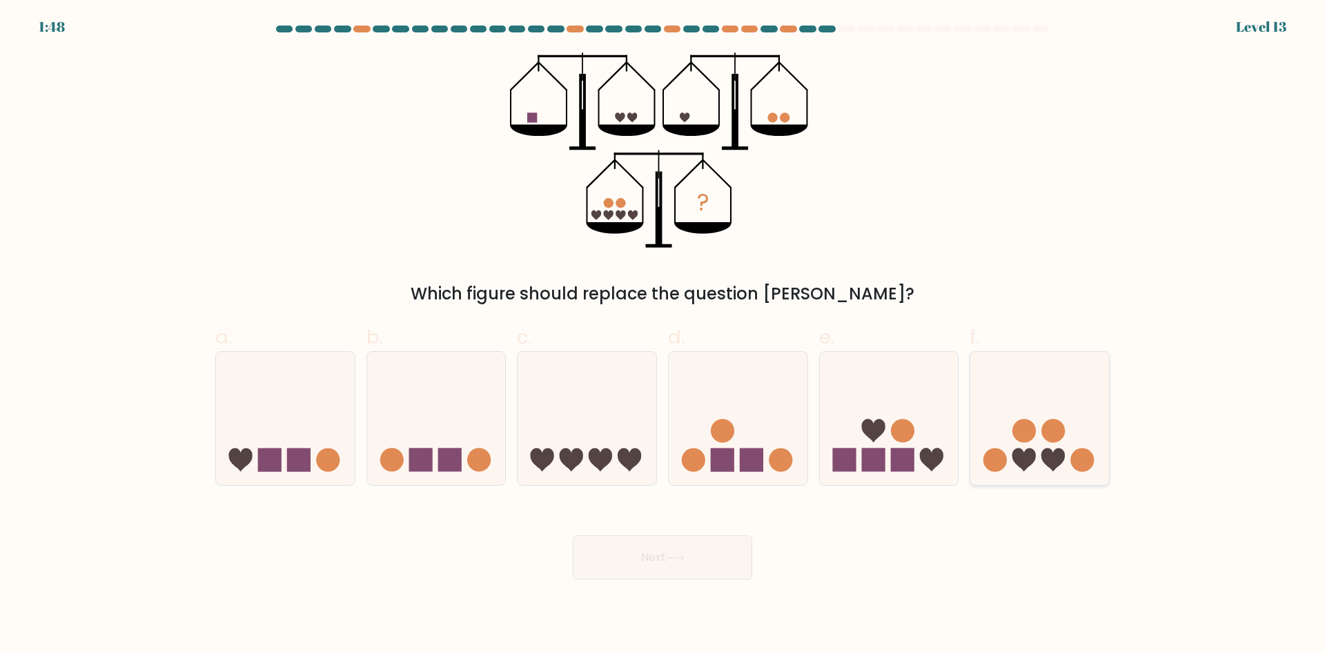
click at [1022, 450] on icon at bounding box center [1024, 460] width 23 height 23
click at [663, 335] on input "f." at bounding box center [663, 330] width 1 height 9
radio input "true"
click at [777, 453] on circle at bounding box center [780, 460] width 23 height 23
click at [663, 335] on input "d." at bounding box center [663, 330] width 1 height 9
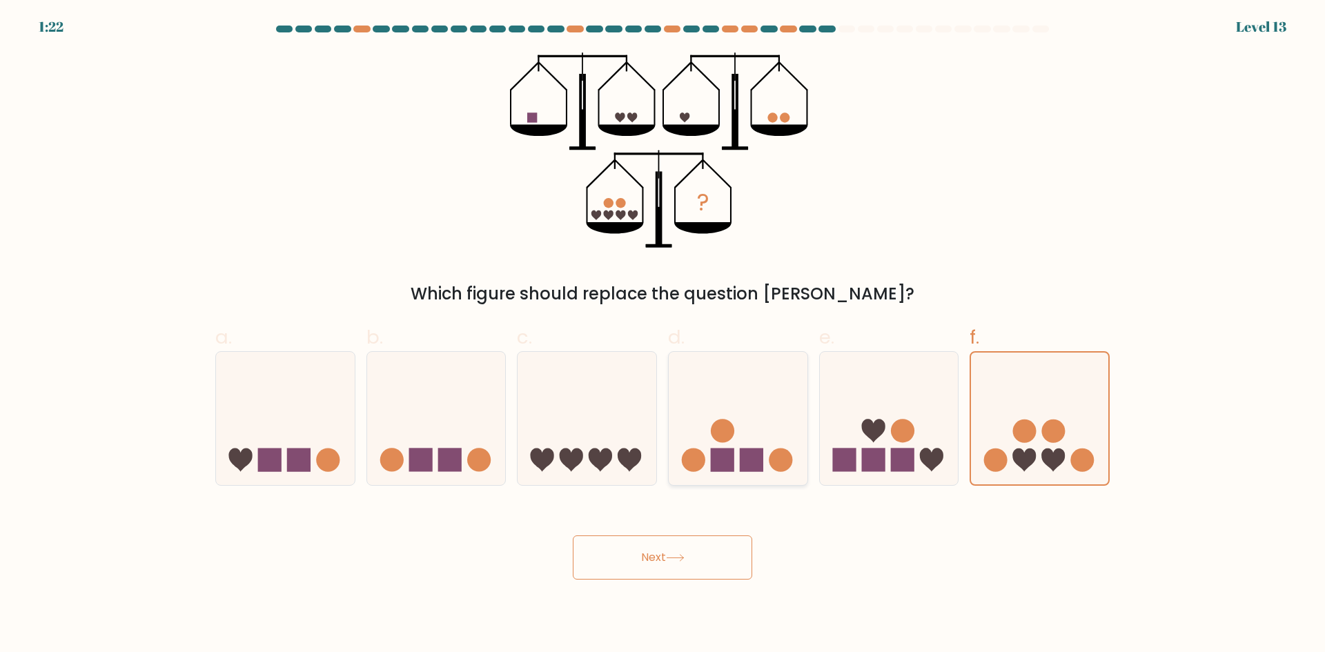
radio input "true"
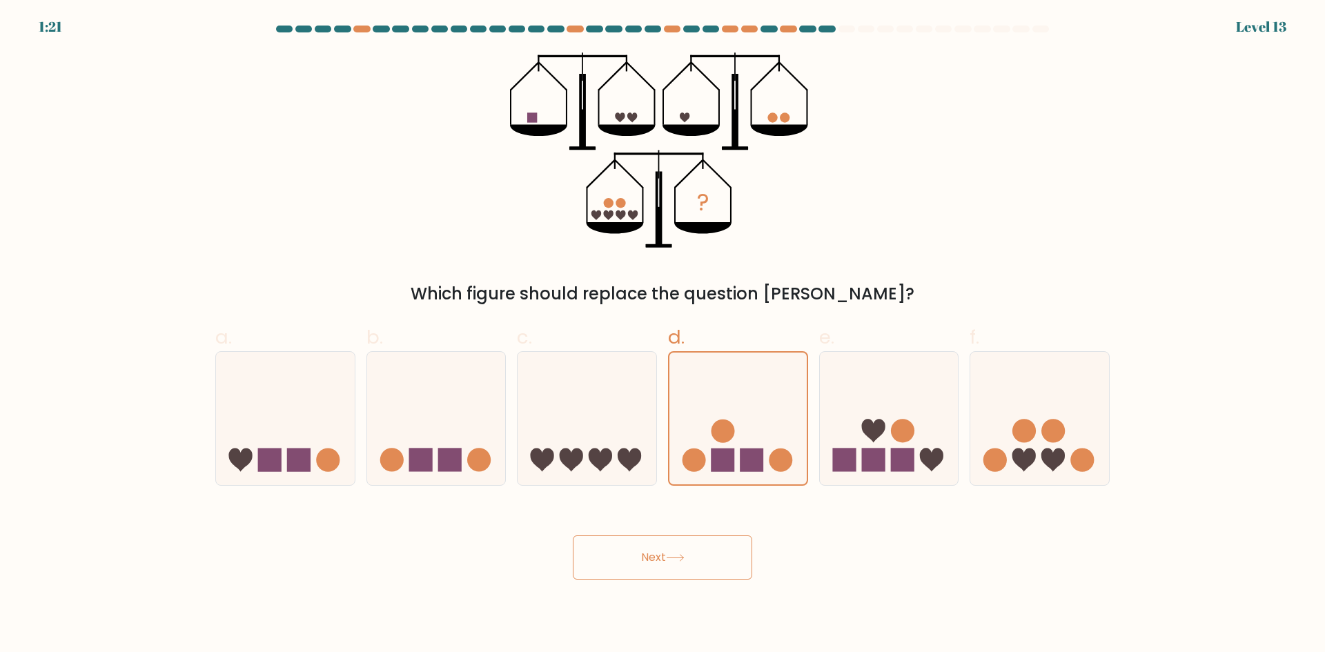
click at [702, 556] on button "Next" at bounding box center [662, 558] width 179 height 44
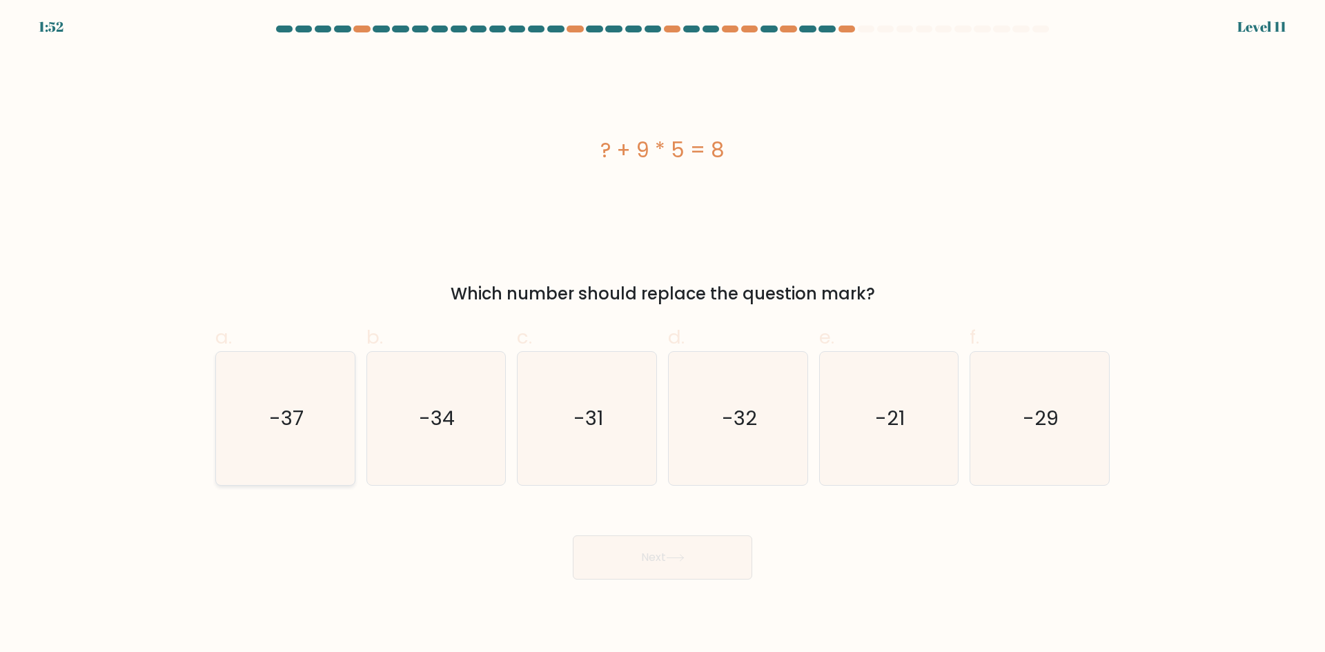
click at [324, 444] on icon "-37" at bounding box center [285, 418] width 133 height 133
click at [663, 335] on input "a. -37" at bounding box center [663, 330] width 1 height 9
radio input "true"
click at [619, 554] on button "Next" at bounding box center [662, 558] width 179 height 44
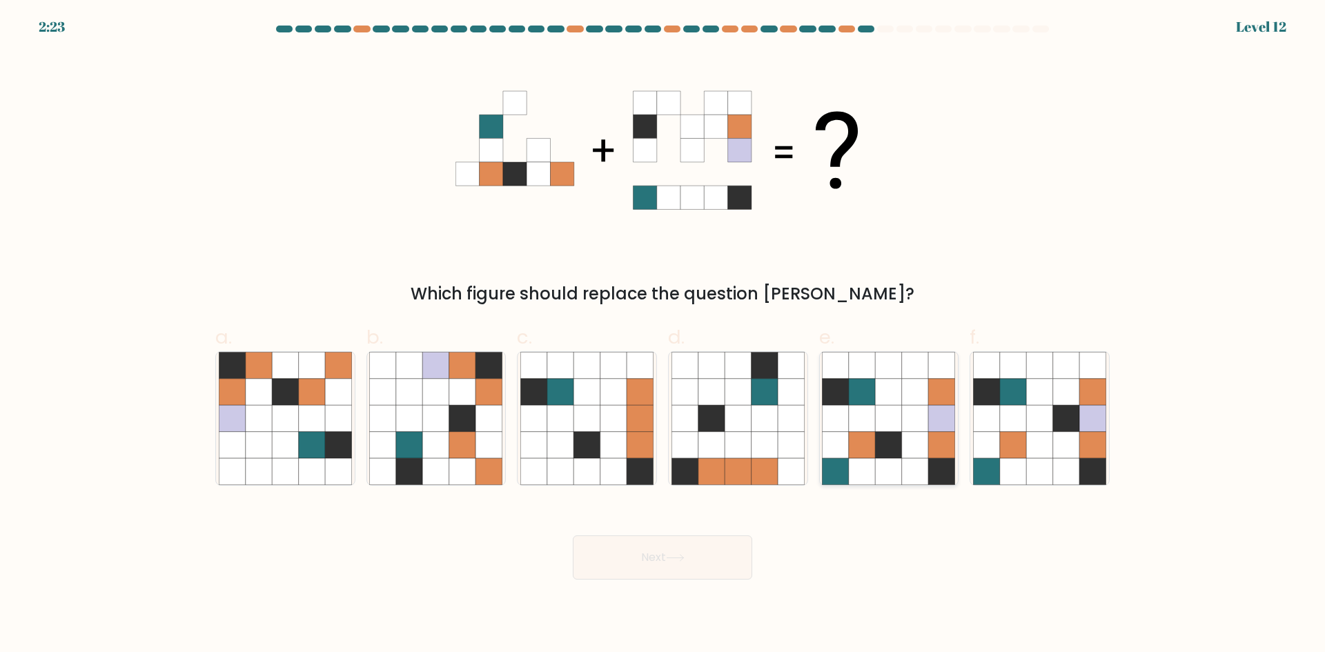
click at [892, 416] on icon at bounding box center [889, 418] width 26 height 26
click at [663, 335] on input "e." at bounding box center [663, 330] width 1 height 9
radio input "true"
click at [712, 560] on button "Next" at bounding box center [662, 558] width 179 height 44
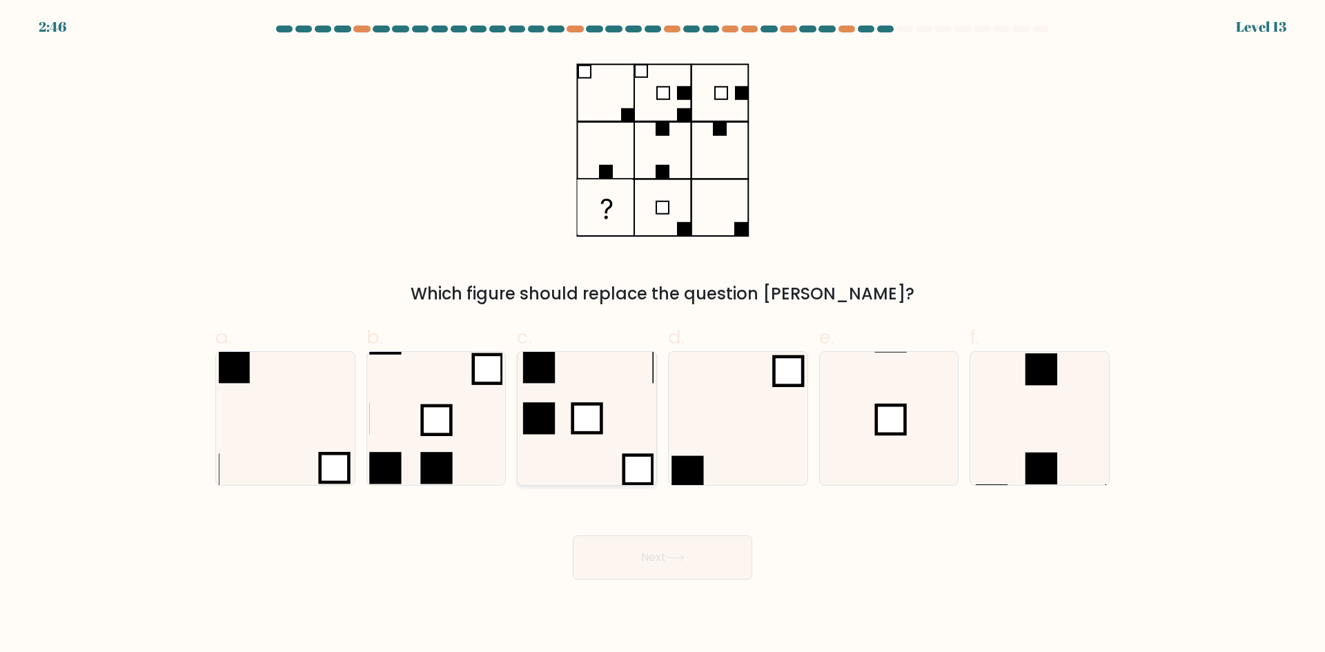
click at [571, 418] on icon at bounding box center [586, 418] width 133 height 133
click at [663, 335] on input "c." at bounding box center [663, 330] width 1 height 9
radio input "true"
click at [869, 425] on icon at bounding box center [888, 418] width 133 height 133
click at [663, 335] on input "e." at bounding box center [663, 330] width 1 height 9
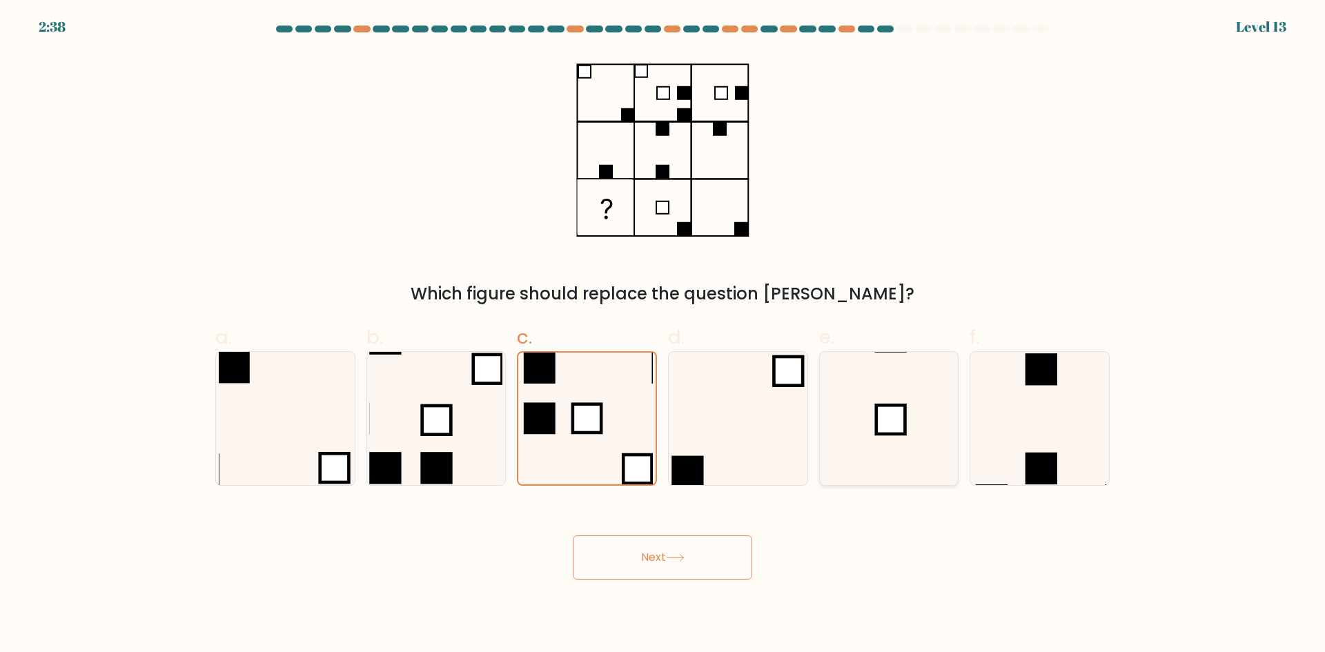
radio input "true"
click at [768, 449] on icon at bounding box center [738, 418] width 133 height 133
click at [663, 335] on input "d." at bounding box center [663, 330] width 1 height 9
radio input "true"
click at [594, 430] on rect at bounding box center [587, 418] width 29 height 29
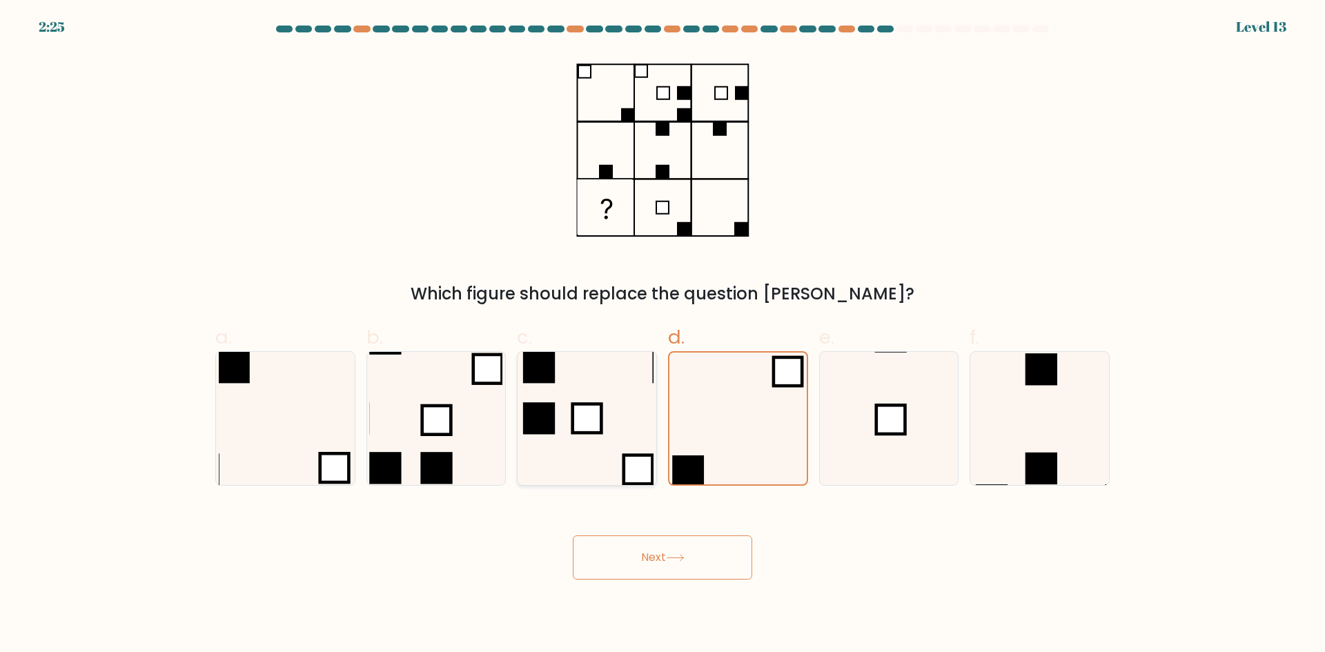
click at [663, 335] on input "c." at bounding box center [663, 330] width 1 height 9
radio input "true"
click at [683, 569] on button "Next" at bounding box center [662, 558] width 179 height 44
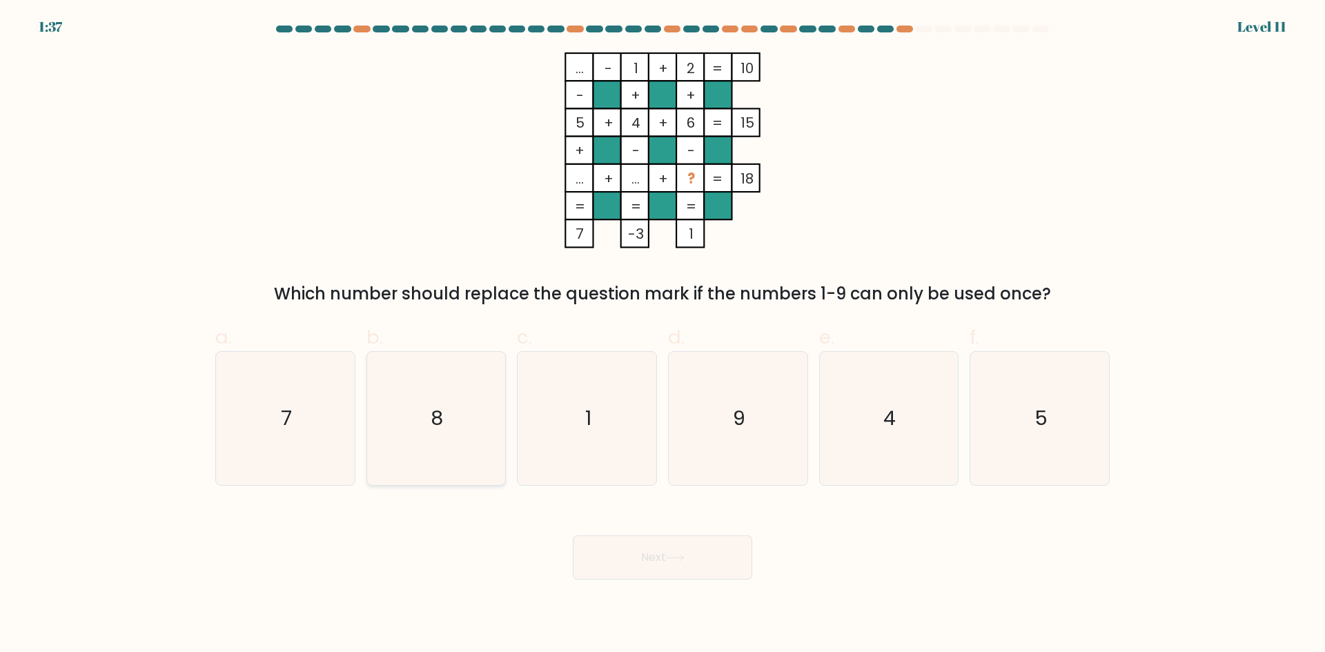
click at [464, 392] on icon "8" at bounding box center [435, 418] width 133 height 133
click at [663, 335] on input "b. 8" at bounding box center [663, 330] width 1 height 9
radio input "true"
click at [341, 404] on icon "7" at bounding box center [285, 418] width 133 height 133
click at [663, 335] on input "a. 7" at bounding box center [663, 330] width 1 height 9
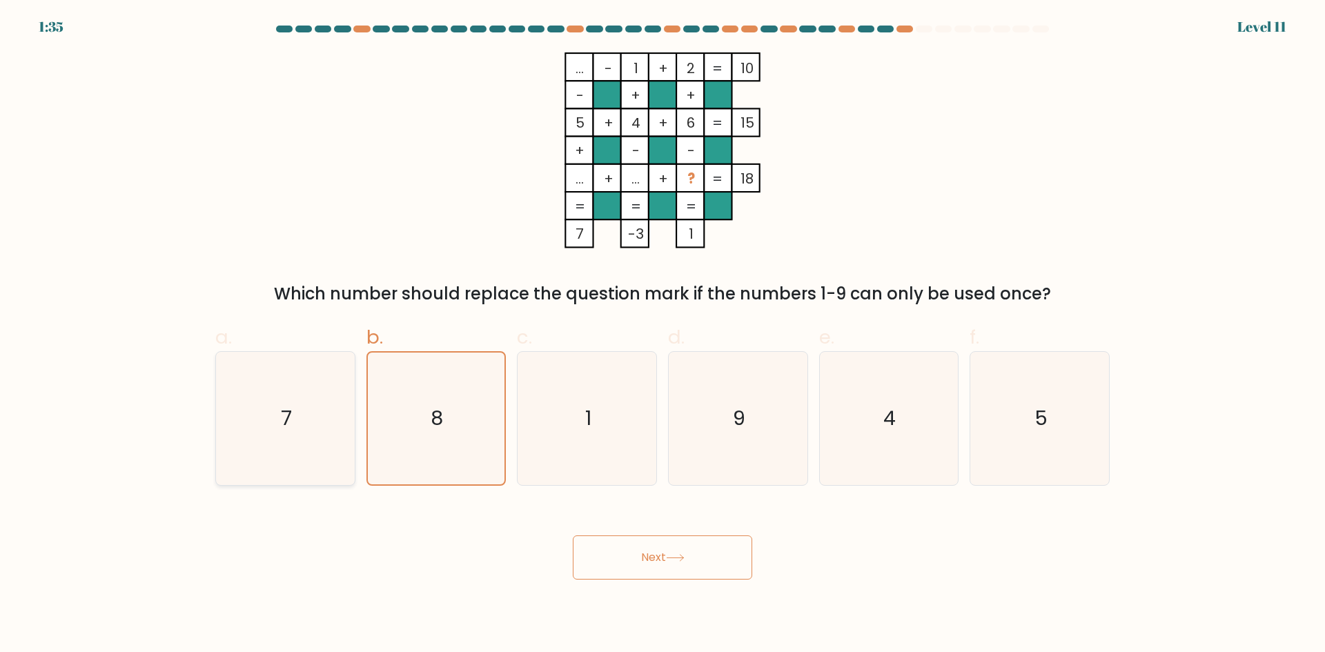
radio input "true"
click at [676, 568] on button "Next" at bounding box center [662, 558] width 179 height 44
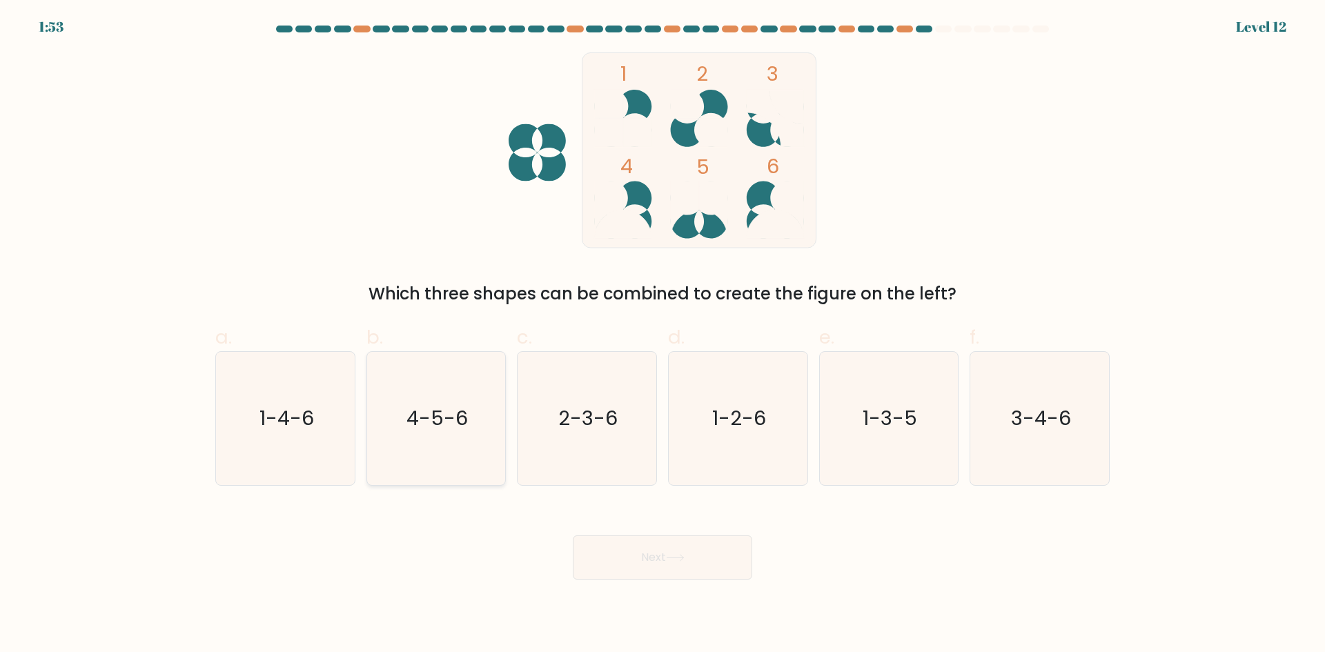
click at [460, 427] on text "4-5-6" at bounding box center [437, 418] width 61 height 28
click at [663, 335] on input "b. 4-5-6" at bounding box center [663, 330] width 1 height 9
radio input "true"
click at [650, 560] on button "Next" at bounding box center [662, 558] width 179 height 44
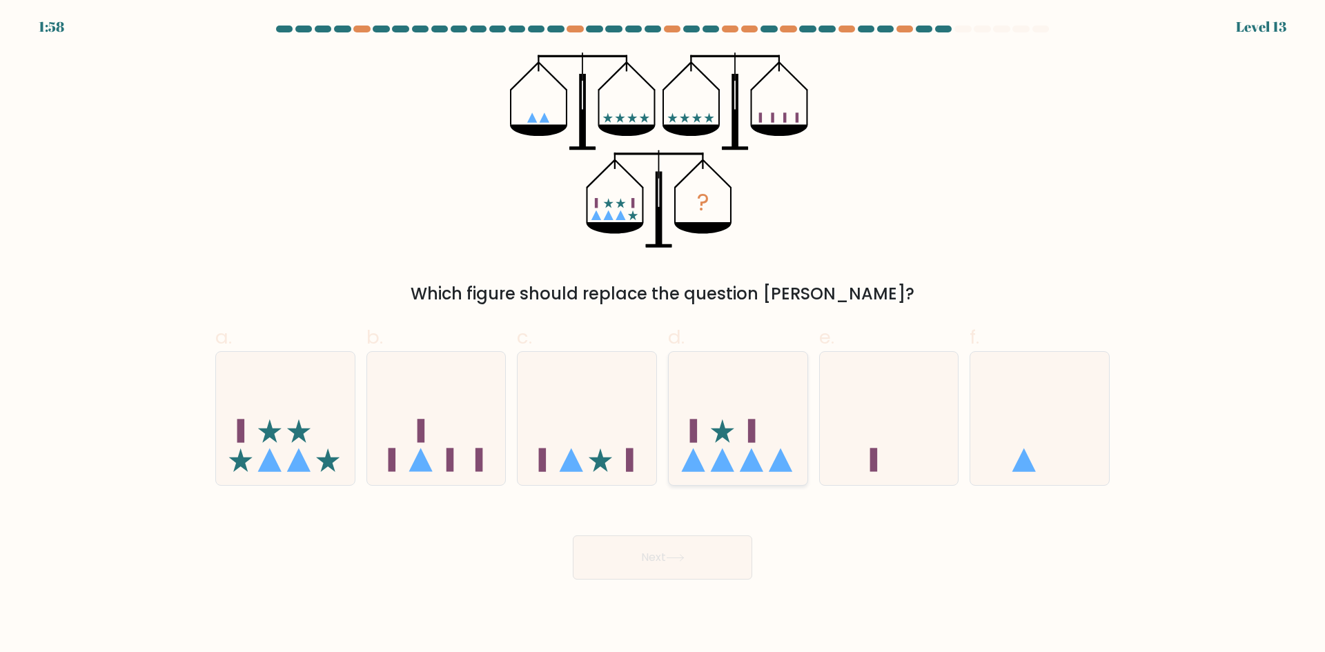
click at [754, 439] on rect at bounding box center [752, 431] width 8 height 23
click at [663, 335] on input "d." at bounding box center [663, 330] width 1 height 9
radio input "true"
click at [684, 538] on button "Next" at bounding box center [662, 558] width 179 height 44
click at [683, 556] on icon at bounding box center [675, 558] width 19 height 8
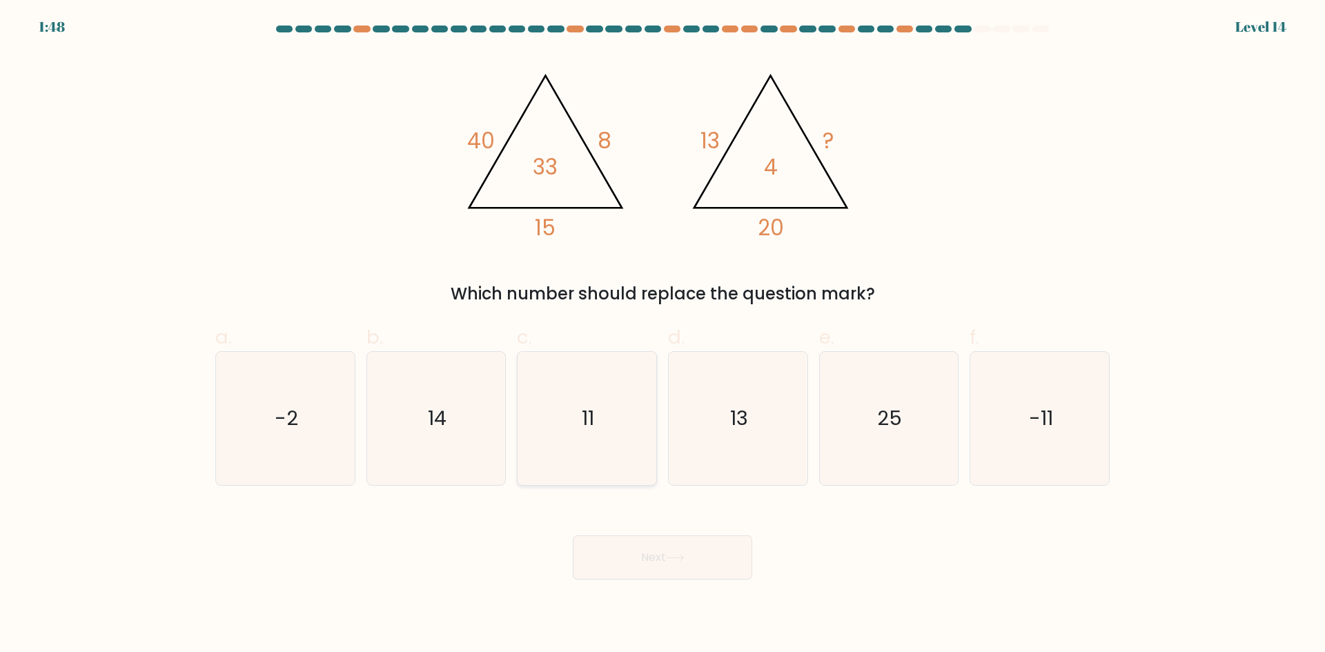
click at [621, 437] on icon "11" at bounding box center [586, 418] width 133 height 133
click at [663, 335] on input "c. 11" at bounding box center [663, 330] width 1 height 9
radio input "true"
click at [664, 551] on button "Next" at bounding box center [662, 558] width 179 height 44
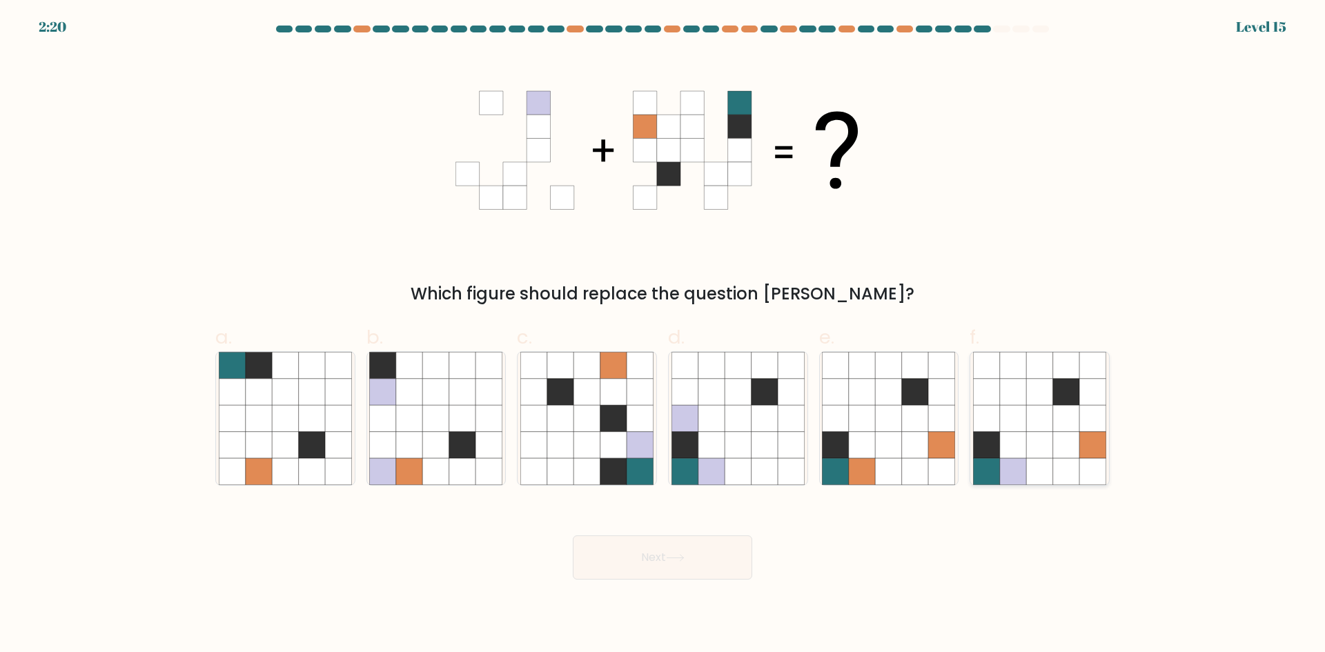
click at [1075, 422] on icon at bounding box center [1066, 418] width 26 height 26
click at [663, 335] on input "f." at bounding box center [663, 330] width 1 height 9
radio input "true"
click at [682, 549] on button "Next" at bounding box center [662, 558] width 179 height 44
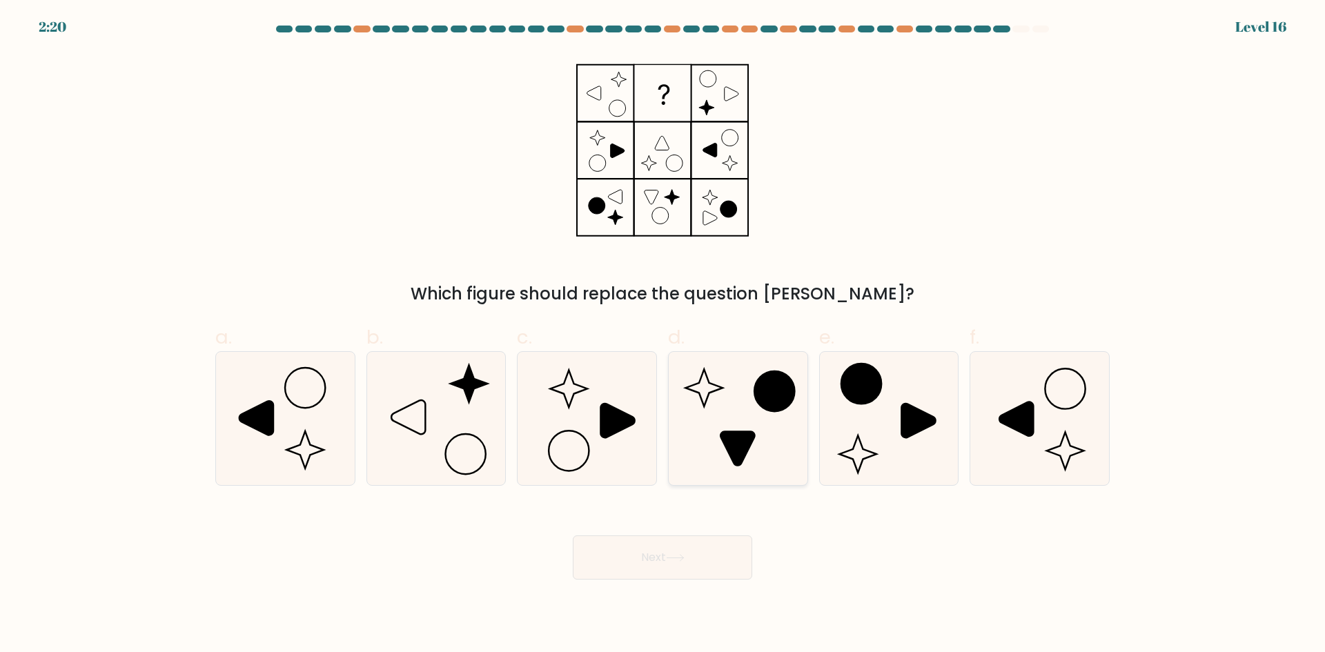
click at [736, 393] on icon at bounding box center [738, 418] width 133 height 133
click at [663, 335] on input "d." at bounding box center [663, 330] width 1 height 9
radio input "true"
click at [691, 551] on button "Next" at bounding box center [662, 558] width 179 height 44
click at [681, 543] on button "Next" at bounding box center [662, 558] width 179 height 44
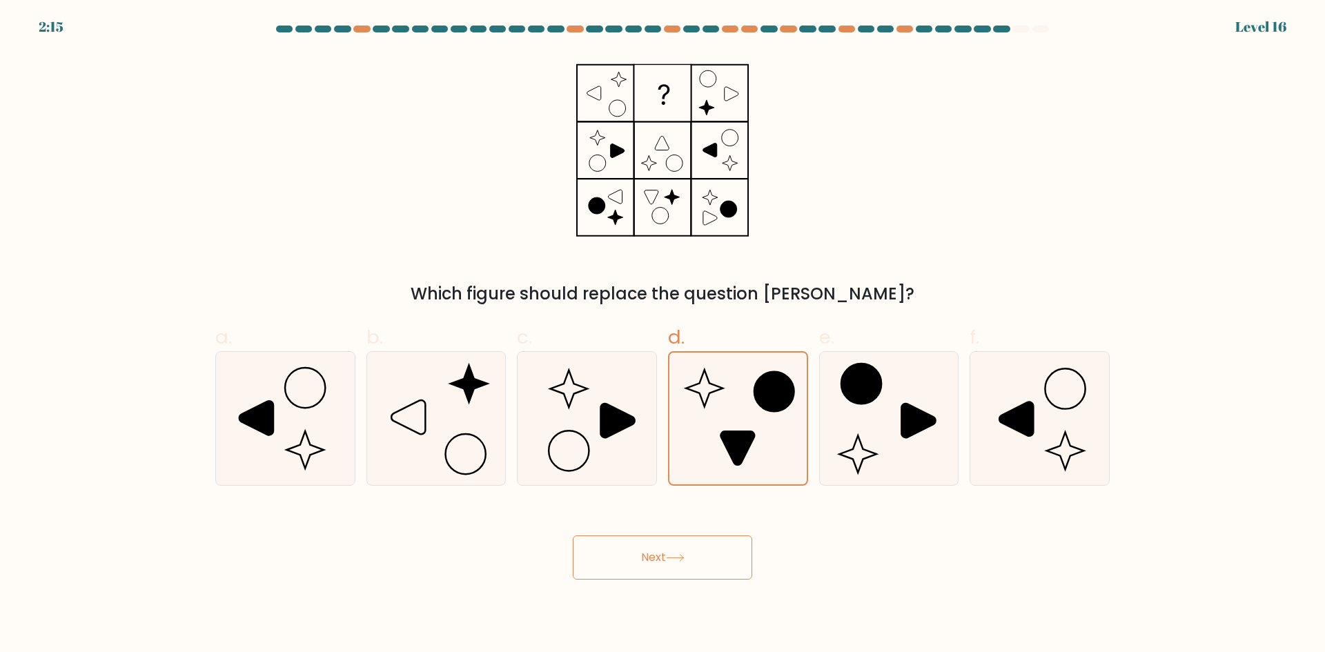
click at [695, 560] on button "Next" at bounding box center [662, 558] width 179 height 44
click at [637, 545] on button "Next" at bounding box center [662, 558] width 179 height 44
click at [714, 558] on button "Next" at bounding box center [662, 558] width 179 height 44
click at [619, 428] on icon at bounding box center [618, 421] width 34 height 34
click at [663, 335] on input "c." at bounding box center [663, 330] width 1 height 9
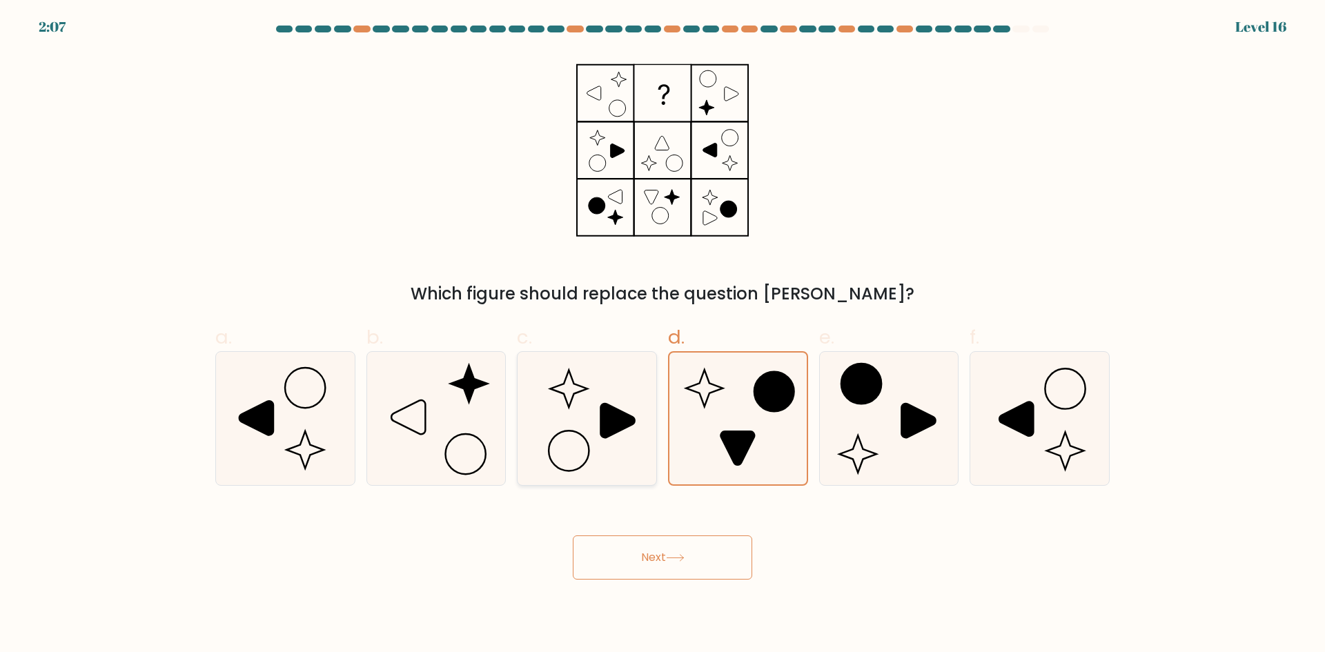
radio input "true"
click at [698, 428] on icon at bounding box center [738, 418] width 133 height 133
click at [663, 335] on input "d." at bounding box center [663, 330] width 1 height 9
radio input "true"
click at [692, 549] on button "Next" at bounding box center [662, 558] width 179 height 44
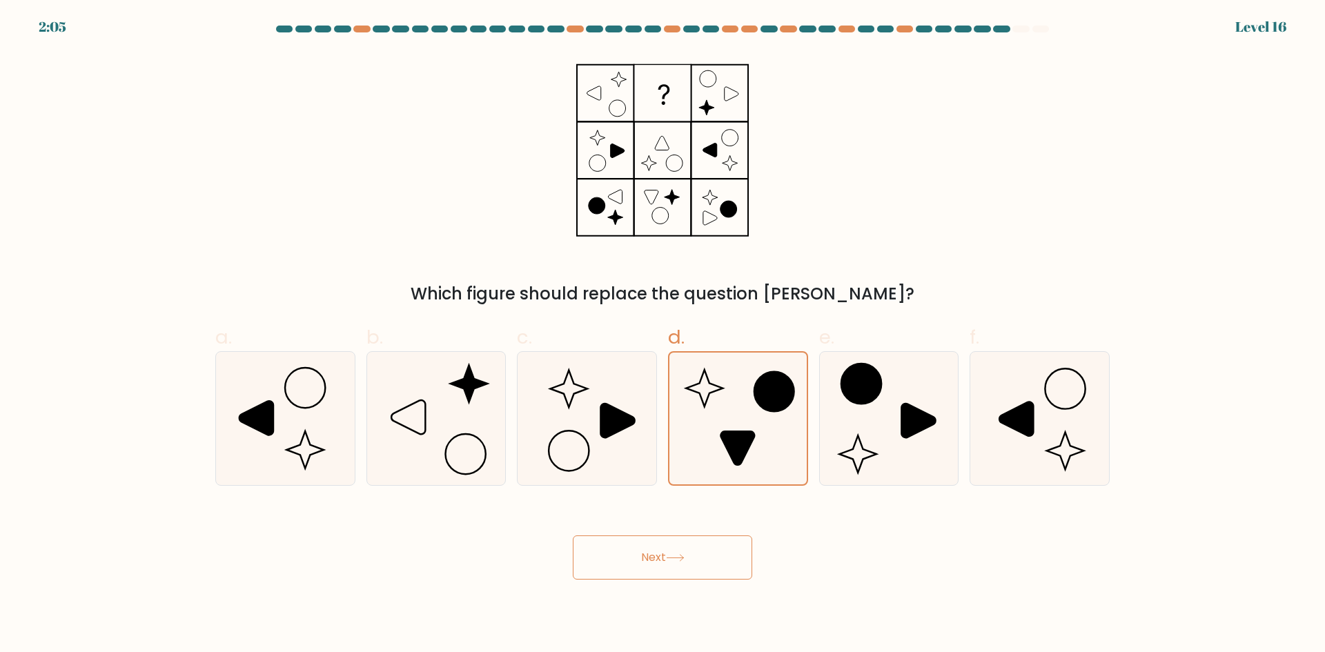
click at [683, 552] on button "Next" at bounding box center [662, 558] width 179 height 44
click at [634, 554] on button "Next" at bounding box center [662, 558] width 179 height 44
click at [633, 554] on button "Next" at bounding box center [662, 558] width 179 height 44
click at [683, 559] on icon at bounding box center [675, 558] width 19 height 8
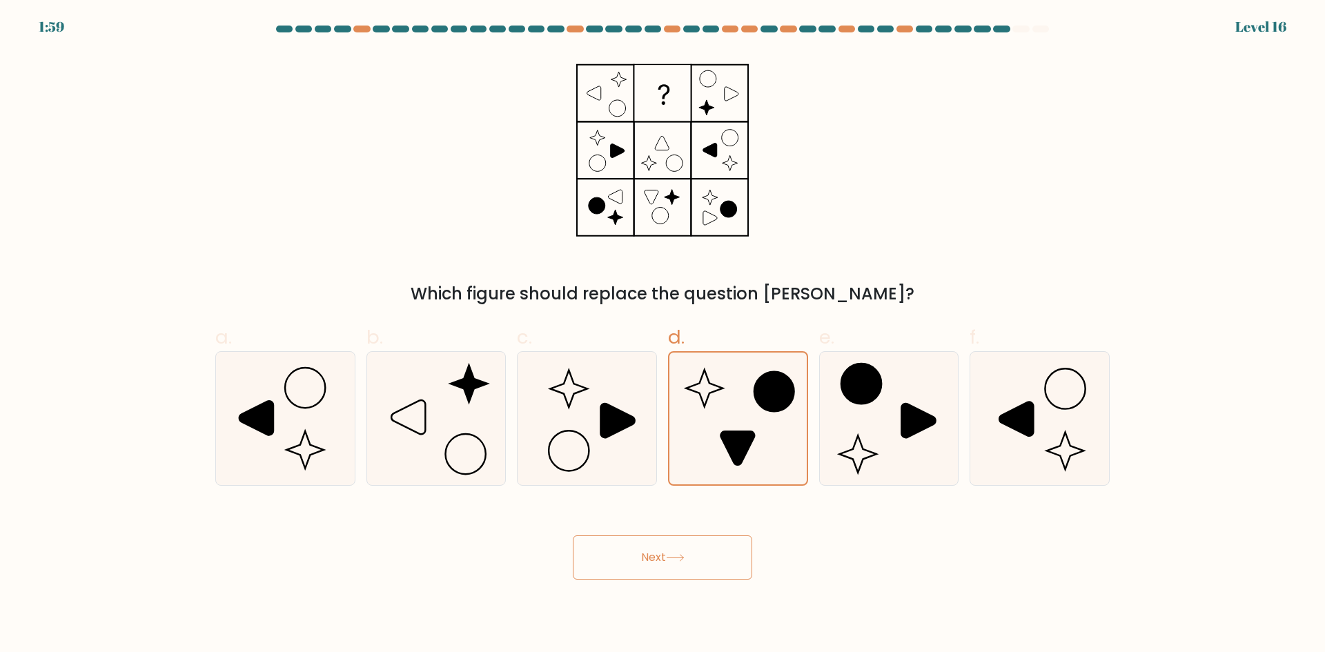
click at [699, 536] on button "Next" at bounding box center [662, 558] width 179 height 44
click at [716, 438] on icon at bounding box center [738, 419] width 132 height 132
click at [663, 335] on input "d." at bounding box center [663, 330] width 1 height 9
click at [696, 552] on button "Next" at bounding box center [662, 558] width 179 height 44
click at [708, 575] on button "Next" at bounding box center [662, 558] width 179 height 44
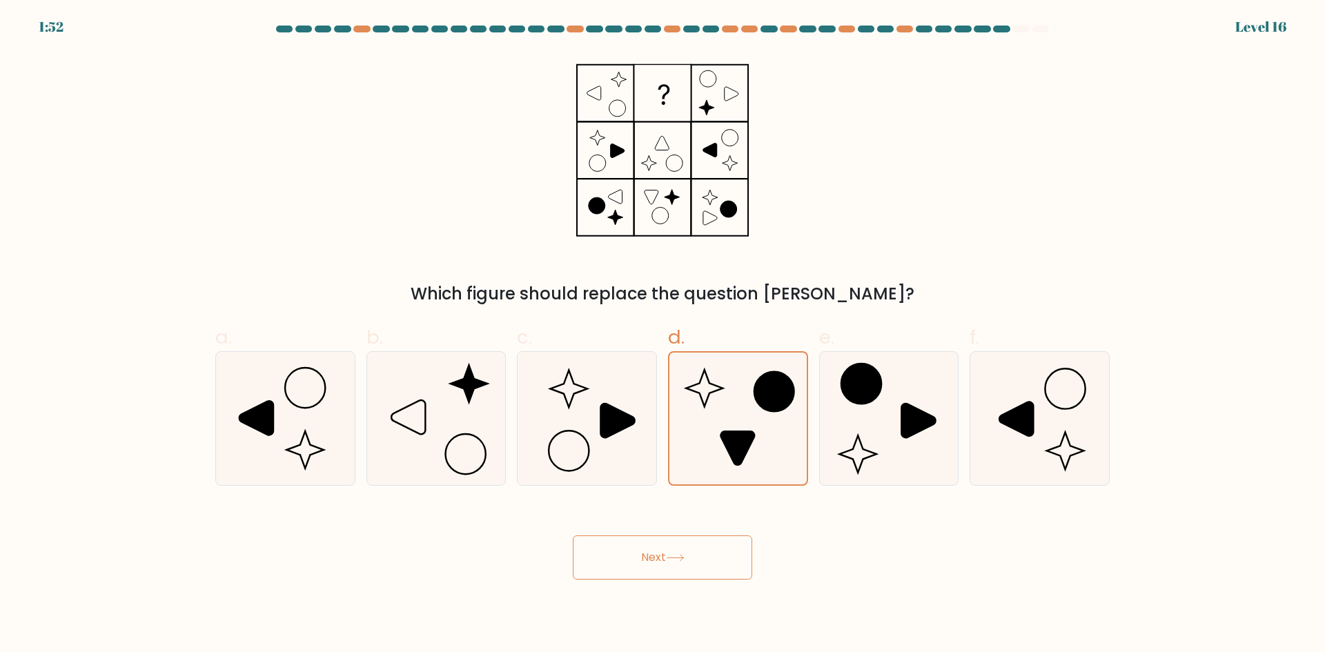
click at [708, 573] on button "Next" at bounding box center [662, 558] width 179 height 44
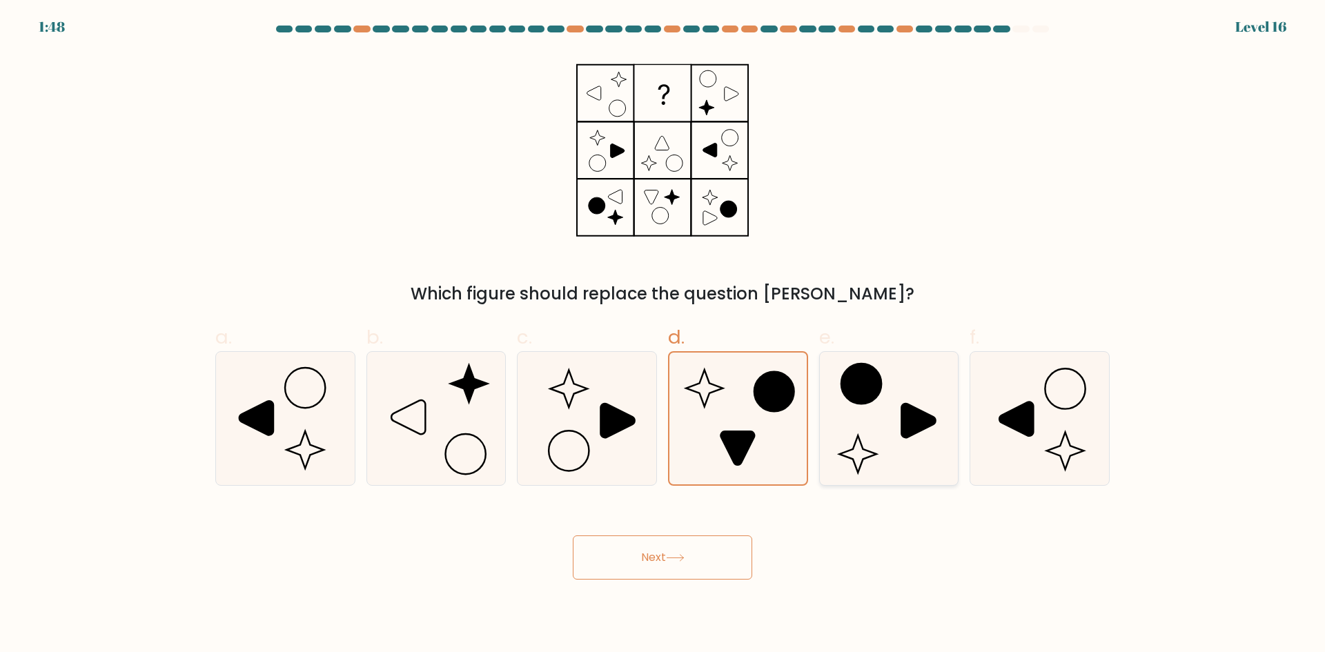
click at [878, 445] on icon at bounding box center [888, 418] width 133 height 133
click at [663, 335] on input "e." at bounding box center [663, 330] width 1 height 9
radio input "true"
click at [765, 451] on icon at bounding box center [738, 418] width 133 height 133
click at [663, 335] on input "d." at bounding box center [663, 330] width 1 height 9
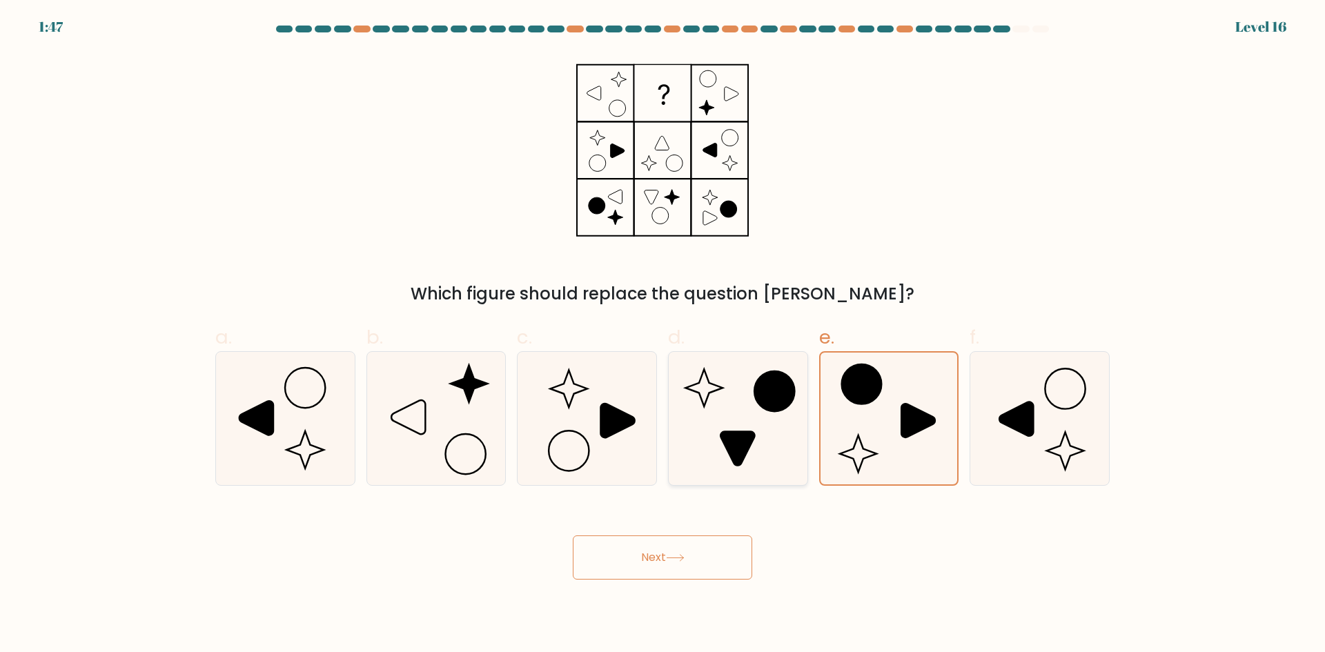
radio input "true"
click at [693, 554] on button "Next" at bounding box center [662, 558] width 179 height 44
click at [667, 546] on button "Next" at bounding box center [662, 558] width 179 height 44
click at [654, 554] on button "Next" at bounding box center [662, 558] width 179 height 44
drag, startPoint x: 884, startPoint y: 493, endPoint x: 723, endPoint y: 550, distance: 170.7
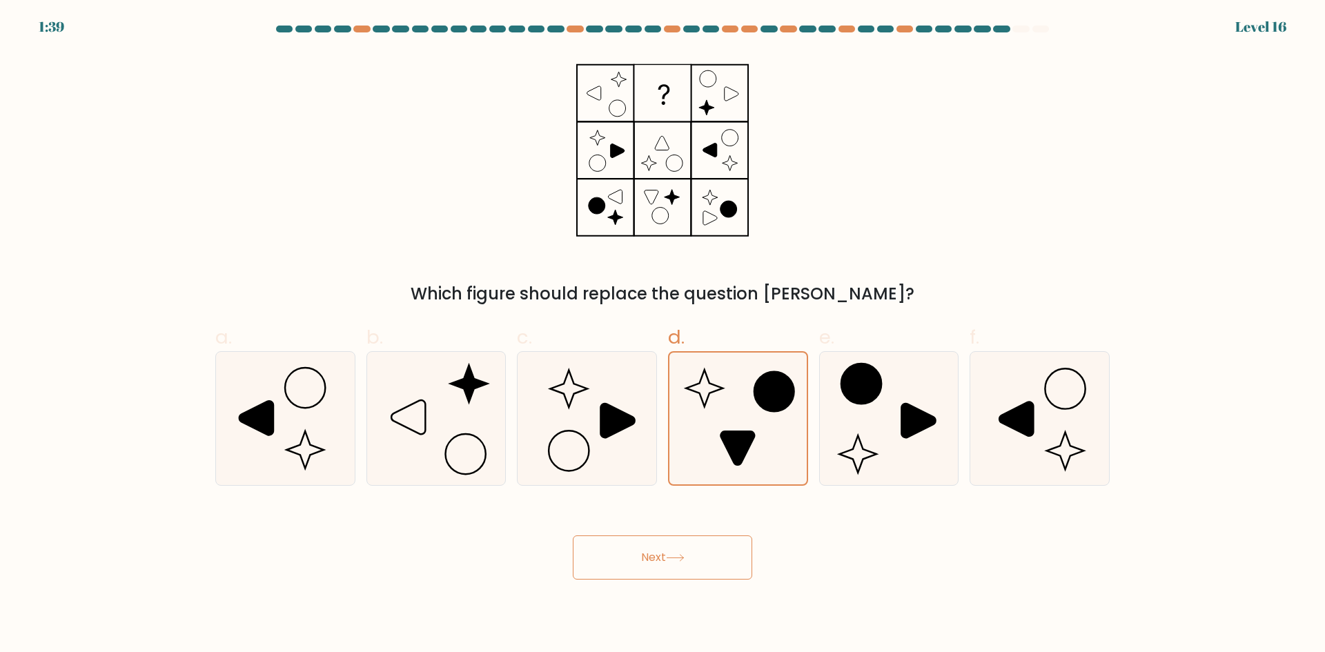
click at [723, 550] on button "Next" at bounding box center [662, 558] width 179 height 44
click at [724, 550] on button "Next" at bounding box center [662, 558] width 179 height 44
click at [725, 550] on button "Next" at bounding box center [662, 558] width 179 height 44
click at [637, 409] on icon at bounding box center [586, 418] width 133 height 133
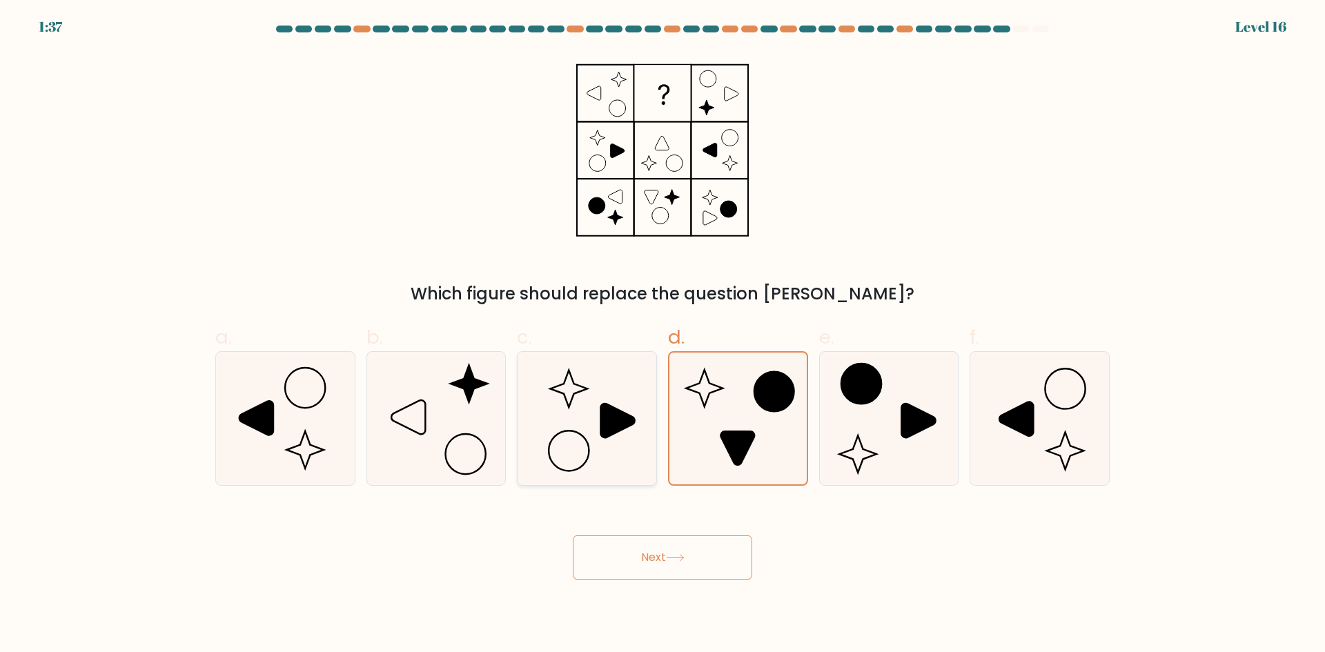
click at [663, 335] on input "c." at bounding box center [663, 330] width 1 height 9
radio input "true"
click at [486, 424] on icon at bounding box center [435, 418] width 133 height 133
click at [663, 335] on input "b." at bounding box center [663, 330] width 1 height 9
radio input "true"
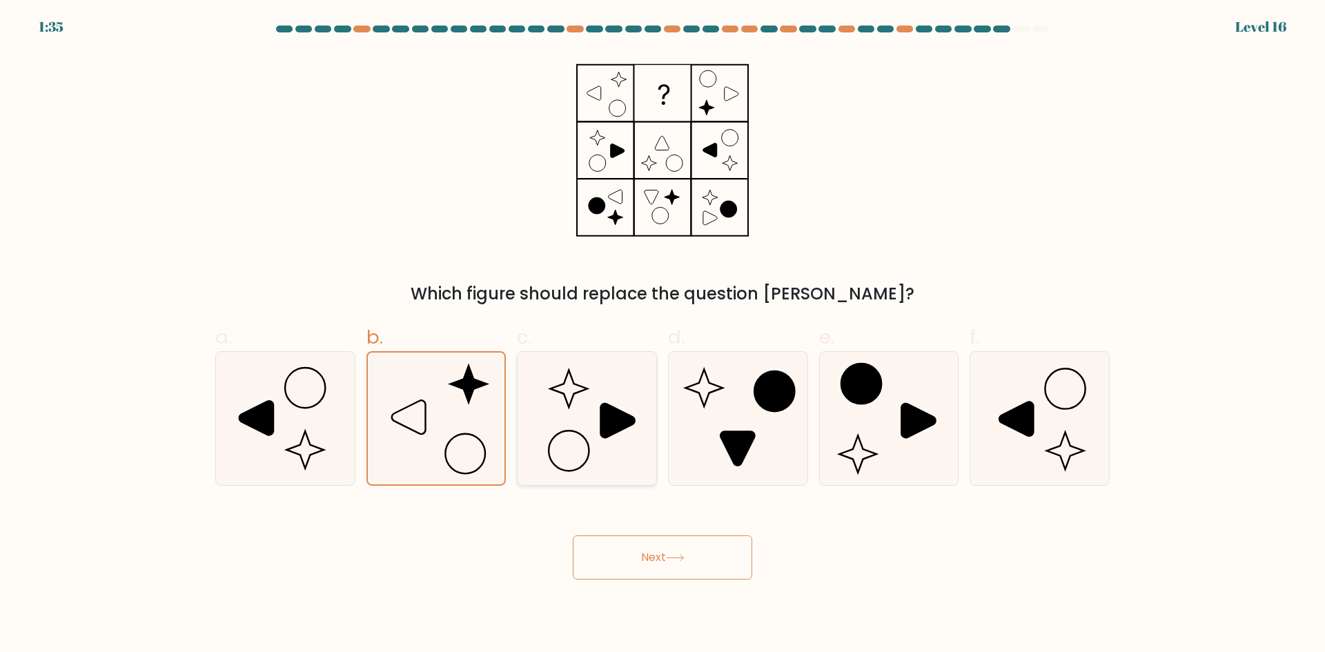
click at [629, 429] on icon at bounding box center [586, 418] width 133 height 133
click at [663, 335] on input "c." at bounding box center [663, 330] width 1 height 9
radio input "true"
click at [741, 453] on icon at bounding box center [738, 448] width 34 height 34
click at [663, 335] on input "d." at bounding box center [663, 330] width 1 height 9
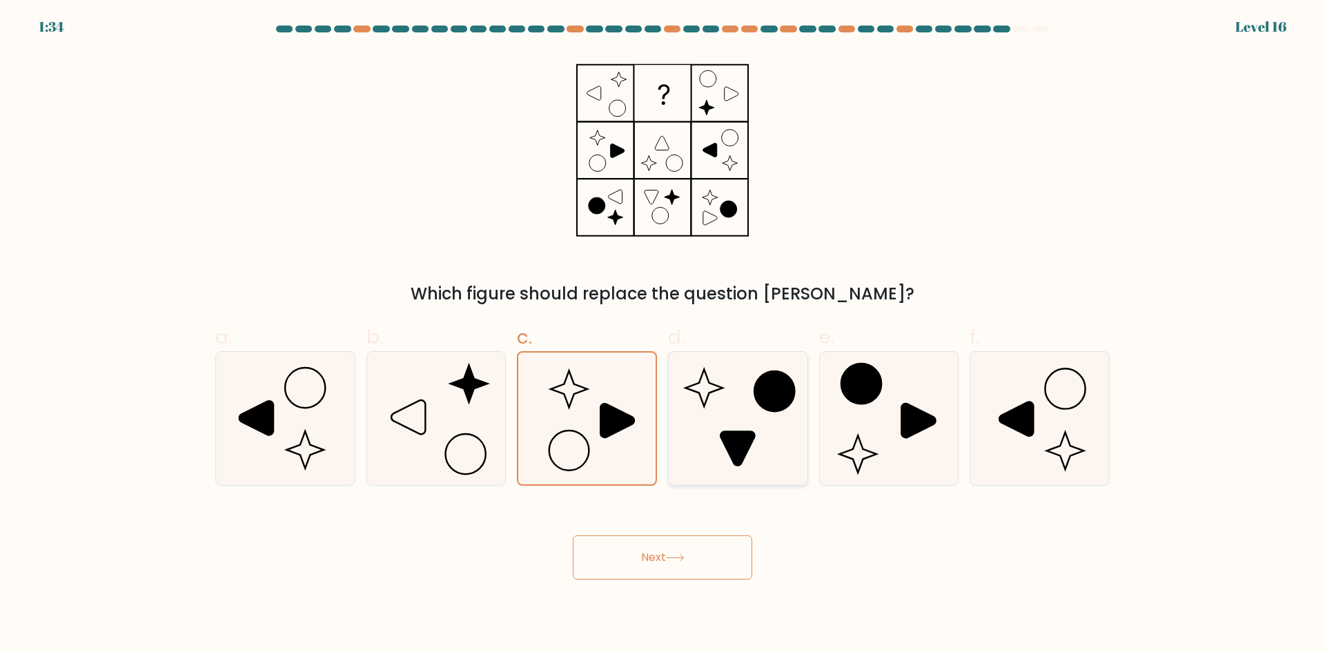
radio input "true"
click at [685, 551] on button "Next" at bounding box center [662, 558] width 179 height 44
click at [745, 413] on icon at bounding box center [738, 418] width 133 height 133
click at [663, 335] on input "d." at bounding box center [663, 330] width 1 height 9
radio input "true"
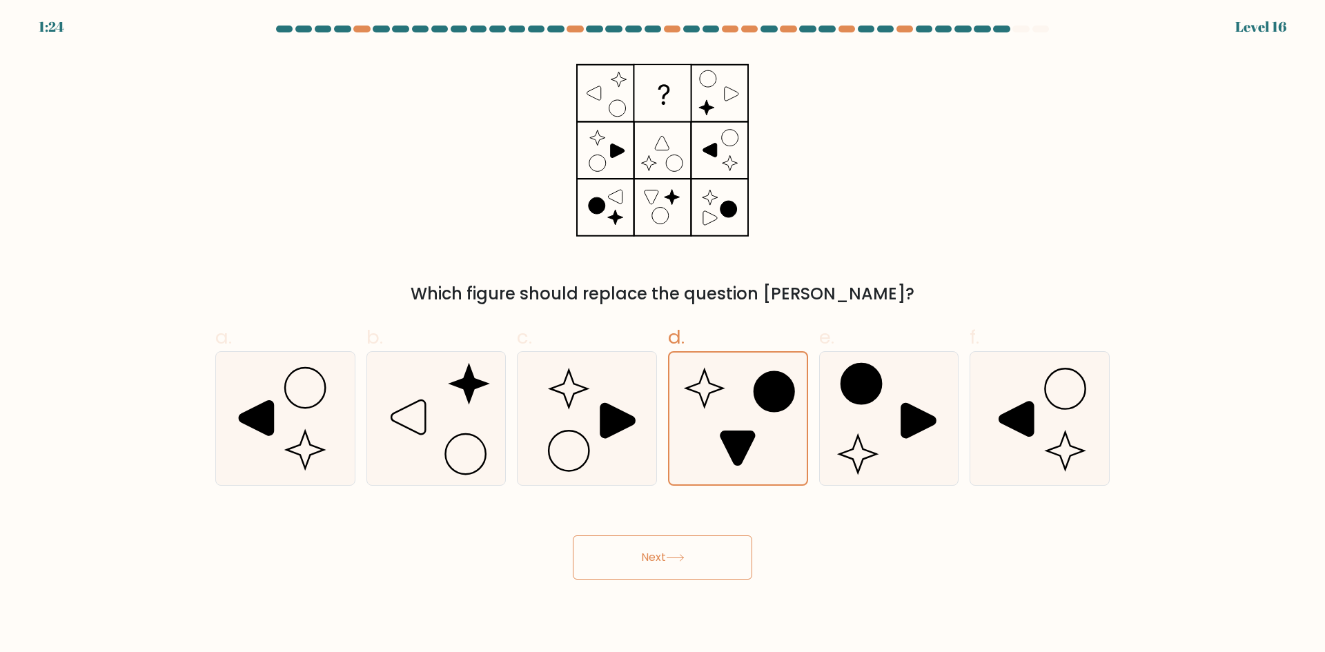
click at [699, 558] on button "Next" at bounding box center [662, 558] width 179 height 44
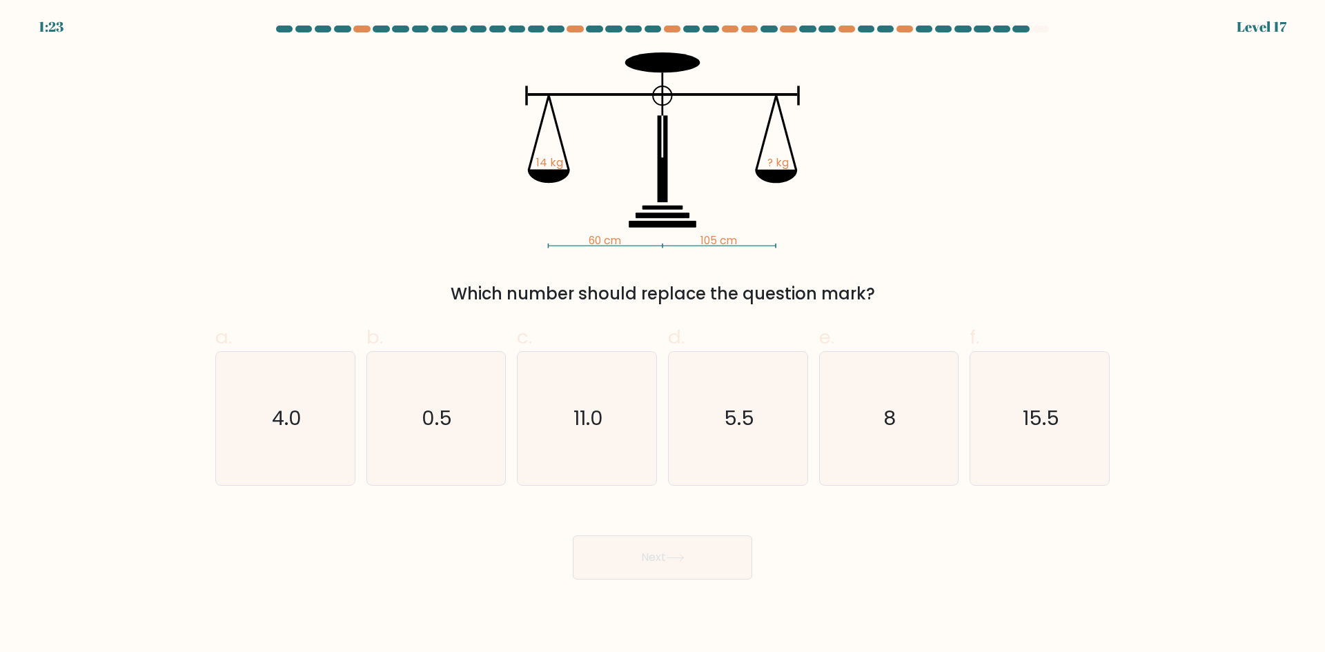
click at [699, 558] on button "Next" at bounding box center [662, 558] width 179 height 44
click at [858, 439] on icon "8" at bounding box center [888, 418] width 133 height 133
click at [663, 335] on input "e. 8" at bounding box center [663, 330] width 1 height 9
radio input "true"
click at [686, 565] on button "Next" at bounding box center [662, 558] width 179 height 44
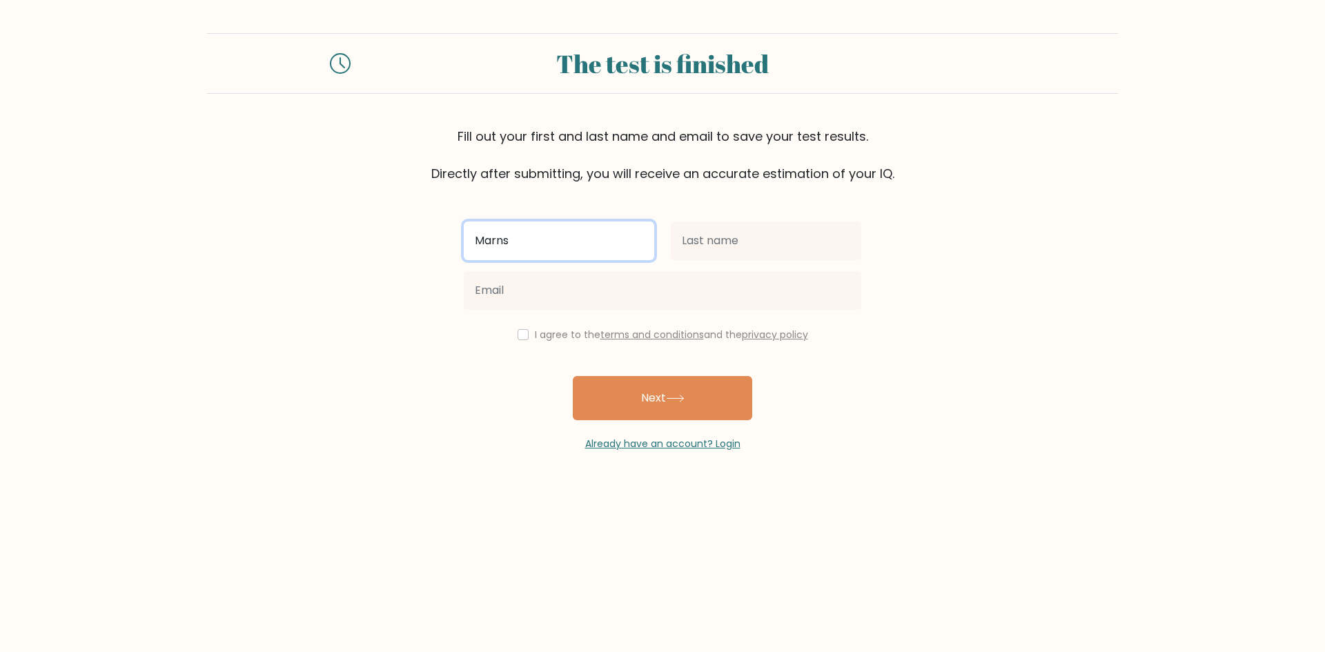
click at [587, 240] on input "Marns" at bounding box center [559, 241] width 191 height 39
type input "[PERSON_NAME]"
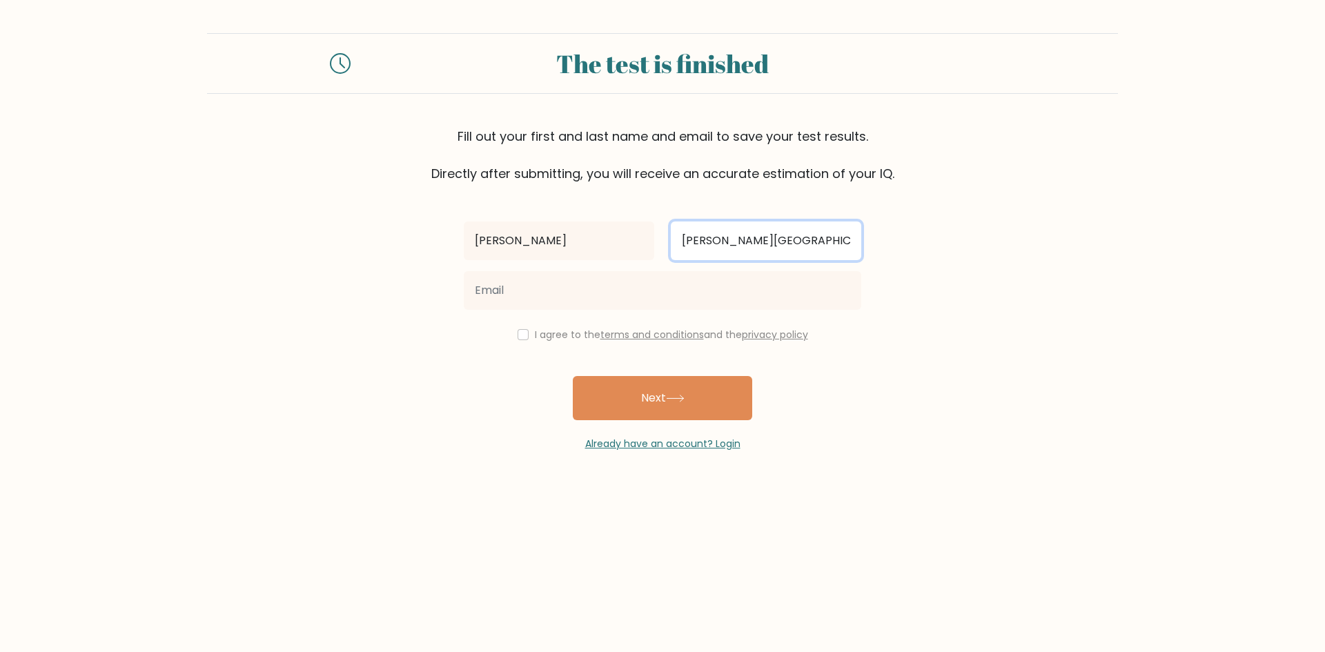
type input "[PERSON_NAME][GEOGRAPHIC_DATA]"
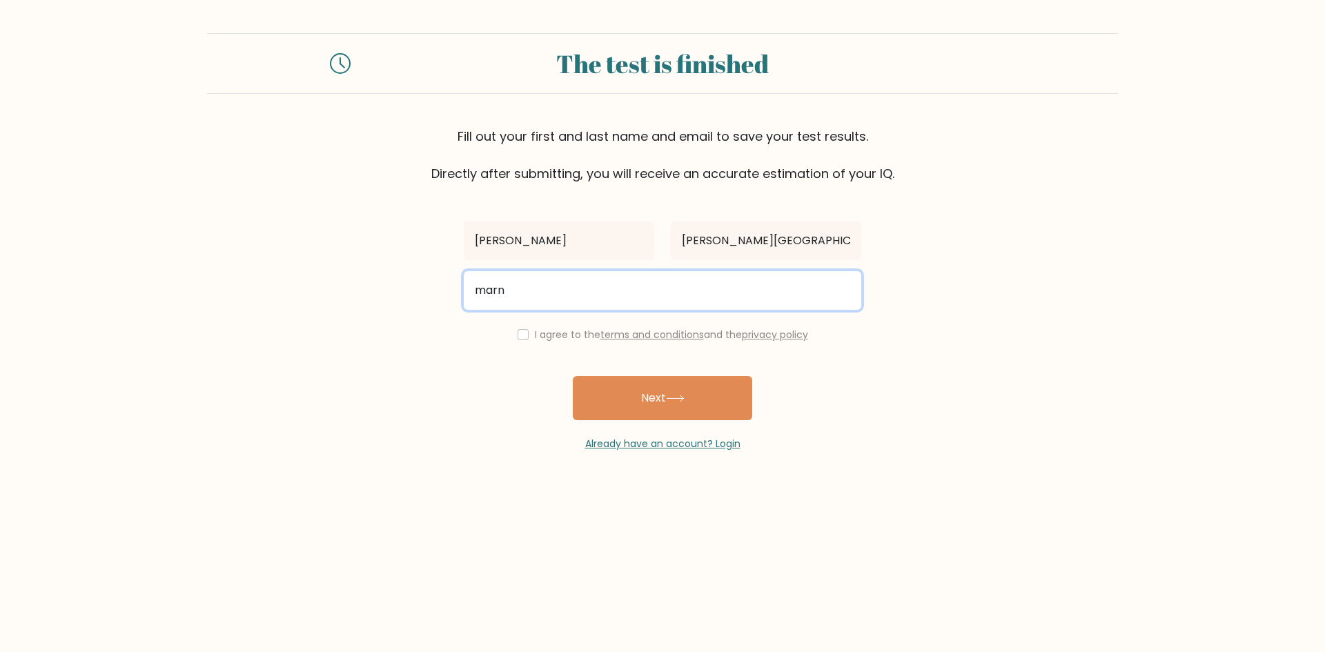
type input "[EMAIL_ADDRESS][DOMAIN_NAME]"
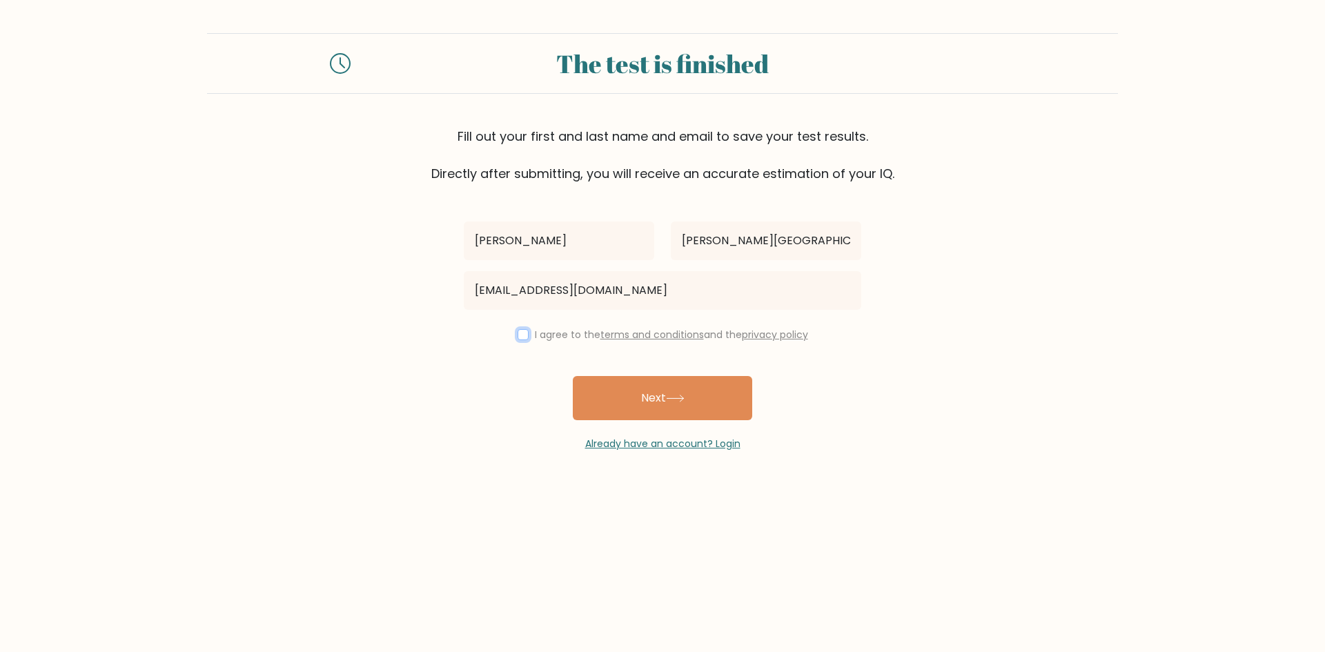
click at [518, 336] on input "checkbox" at bounding box center [523, 334] width 11 height 11
checkbox input "true"
click at [658, 401] on button "Next" at bounding box center [662, 398] width 179 height 44
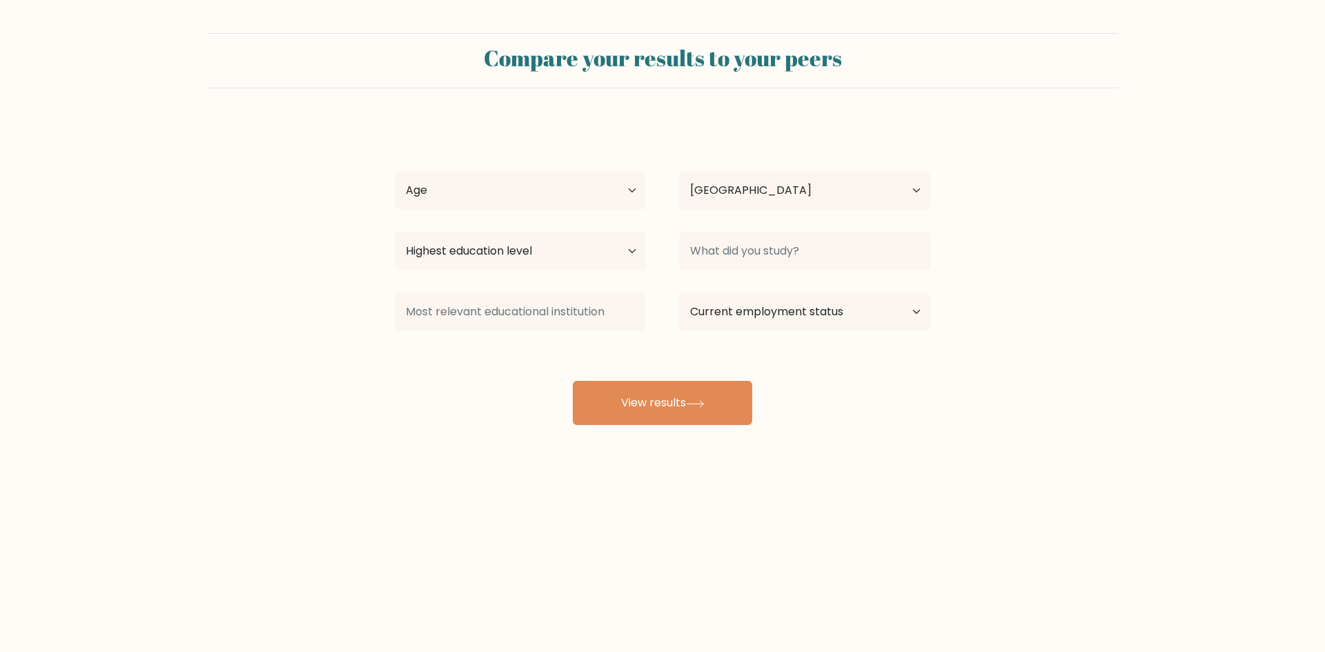
select select "PH"
click at [582, 196] on select "Age Under [DEMOGRAPHIC_DATA] [DEMOGRAPHIC_DATA] [DEMOGRAPHIC_DATA] [DEMOGRAPHIC…" at bounding box center [520, 190] width 251 height 39
select select "25_34"
click at [395, 171] on select "Age Under [DEMOGRAPHIC_DATA] [DEMOGRAPHIC_DATA] [DEMOGRAPHIC_DATA] [DEMOGRAPHIC…" at bounding box center [520, 190] width 251 height 39
click at [569, 259] on select "Highest education level No schooling Primary Lower Secondary Upper Secondary Oc…" at bounding box center [520, 251] width 251 height 39
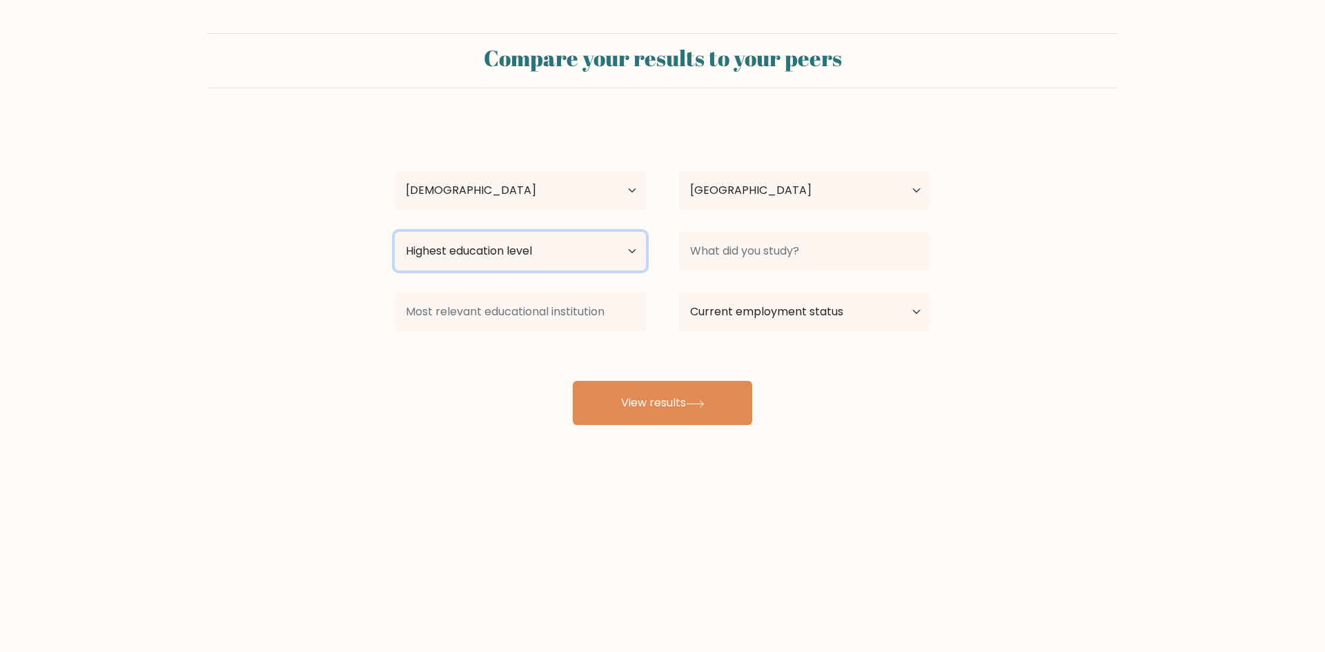
select select "bachelors_degree"
click at [395, 232] on select "Highest education level No schooling Primary Lower Secondary Upper Secondary Oc…" at bounding box center [520, 251] width 251 height 39
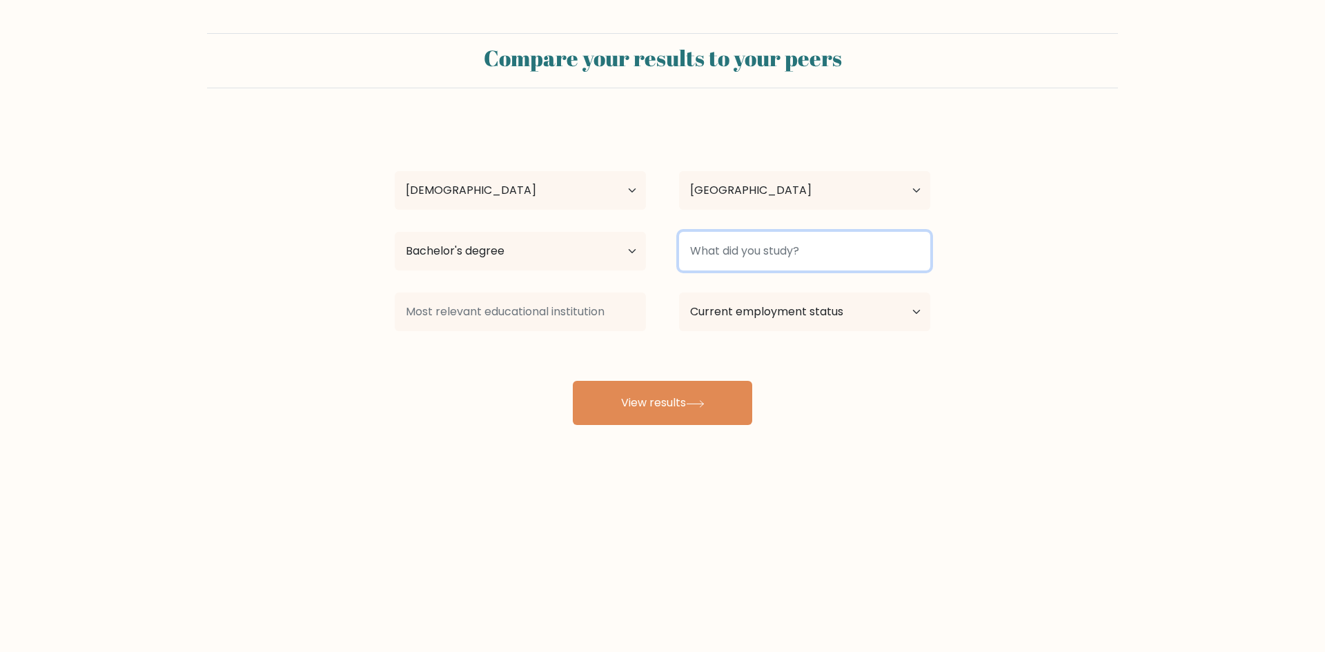
click at [745, 255] on input at bounding box center [804, 251] width 251 height 39
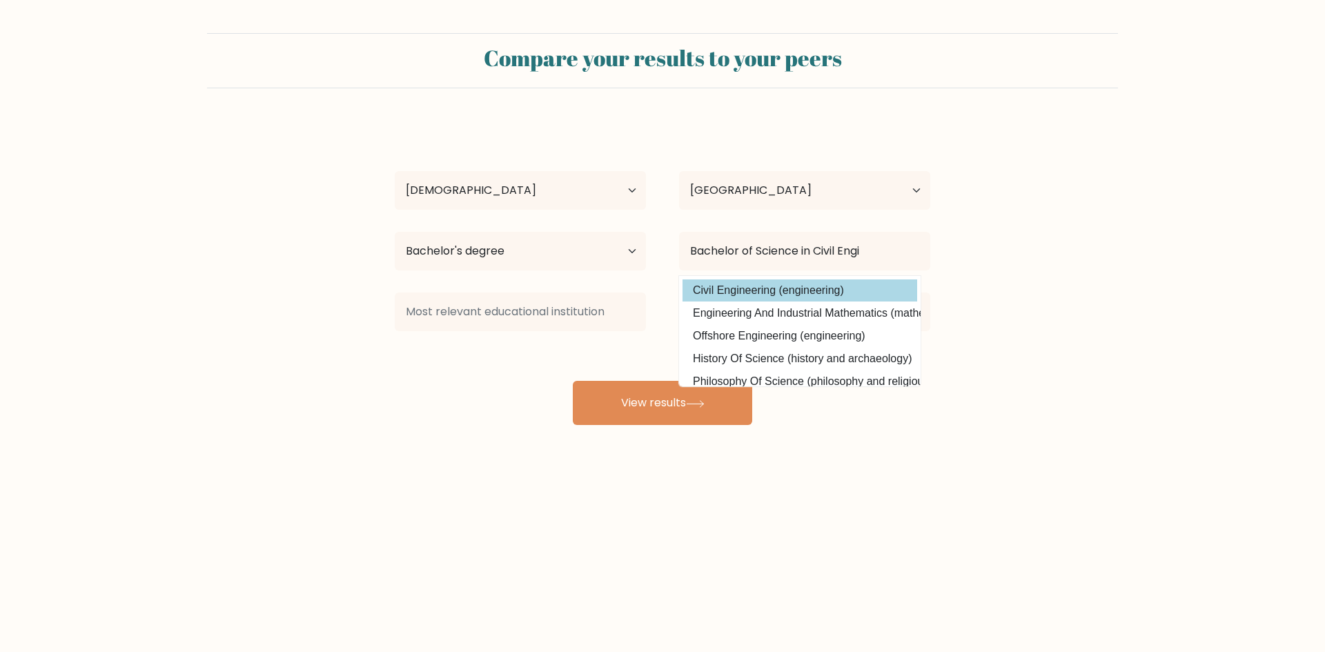
click at [820, 288] on option "Civil Engineering (engineering)" at bounding box center [800, 291] width 235 height 22
type input "Civil Engineering"
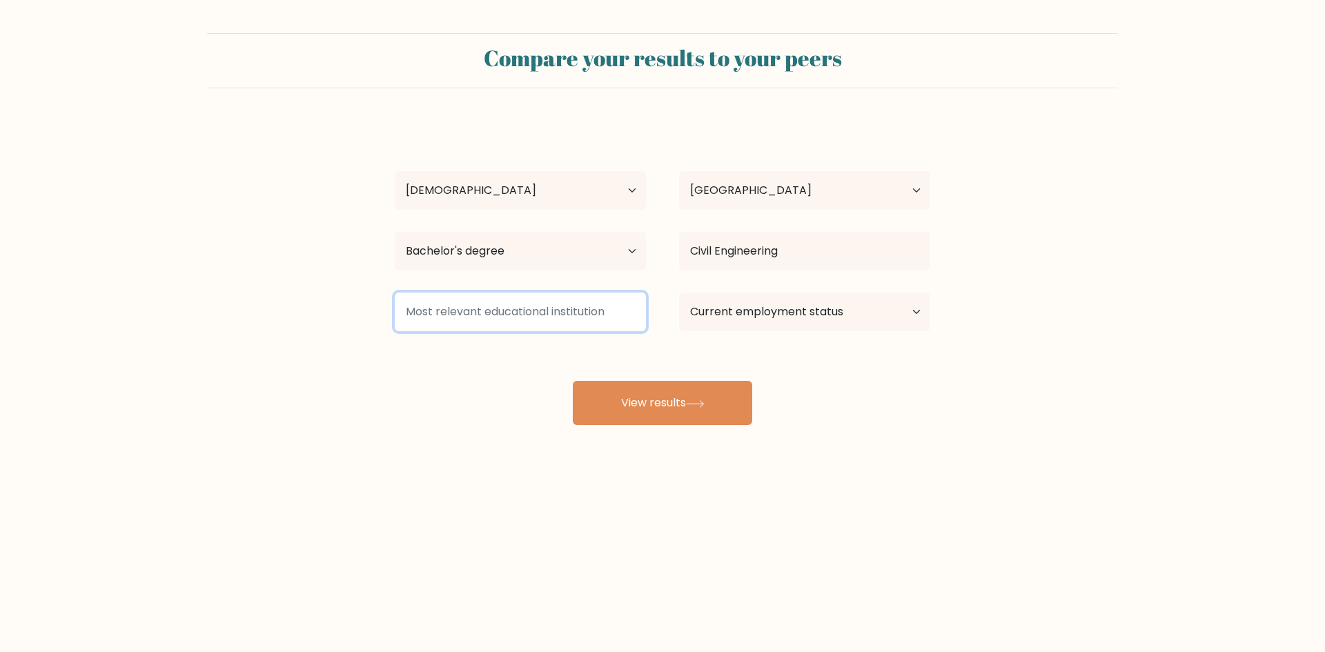
click at [576, 313] on input at bounding box center [520, 312] width 251 height 39
click at [733, 320] on select "Current employment status Employed Student Retired Other / prefer not to answer" at bounding box center [804, 312] width 251 height 39
select select "employed"
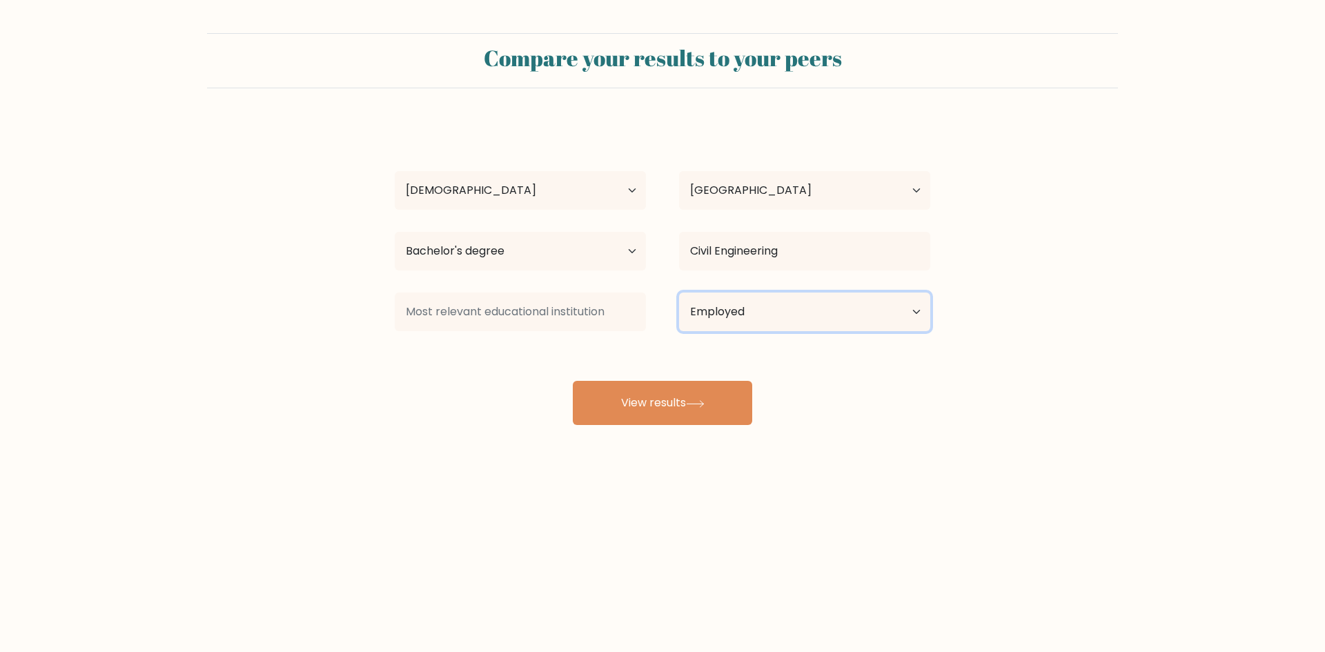
click at [679, 293] on select "Current employment status Employed Student Retired Other / prefer not to answer" at bounding box center [804, 312] width 251 height 39
click at [574, 311] on input at bounding box center [520, 312] width 251 height 39
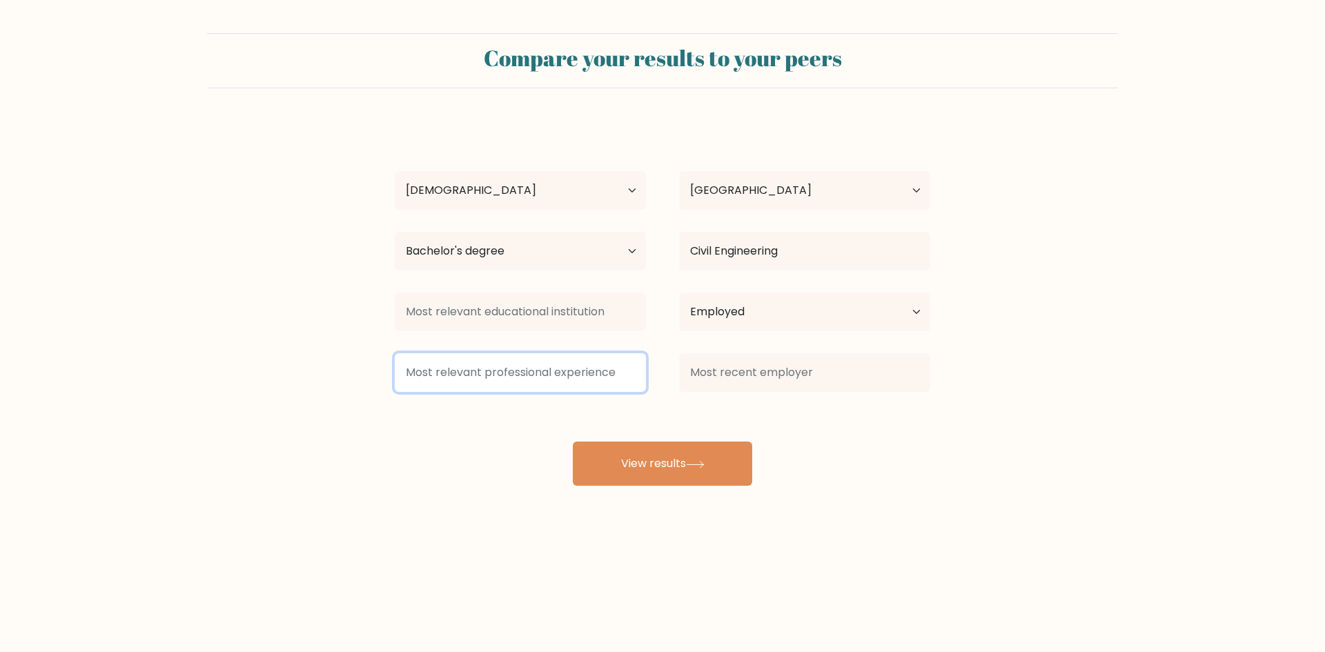
click at [545, 371] on input at bounding box center [520, 372] width 251 height 39
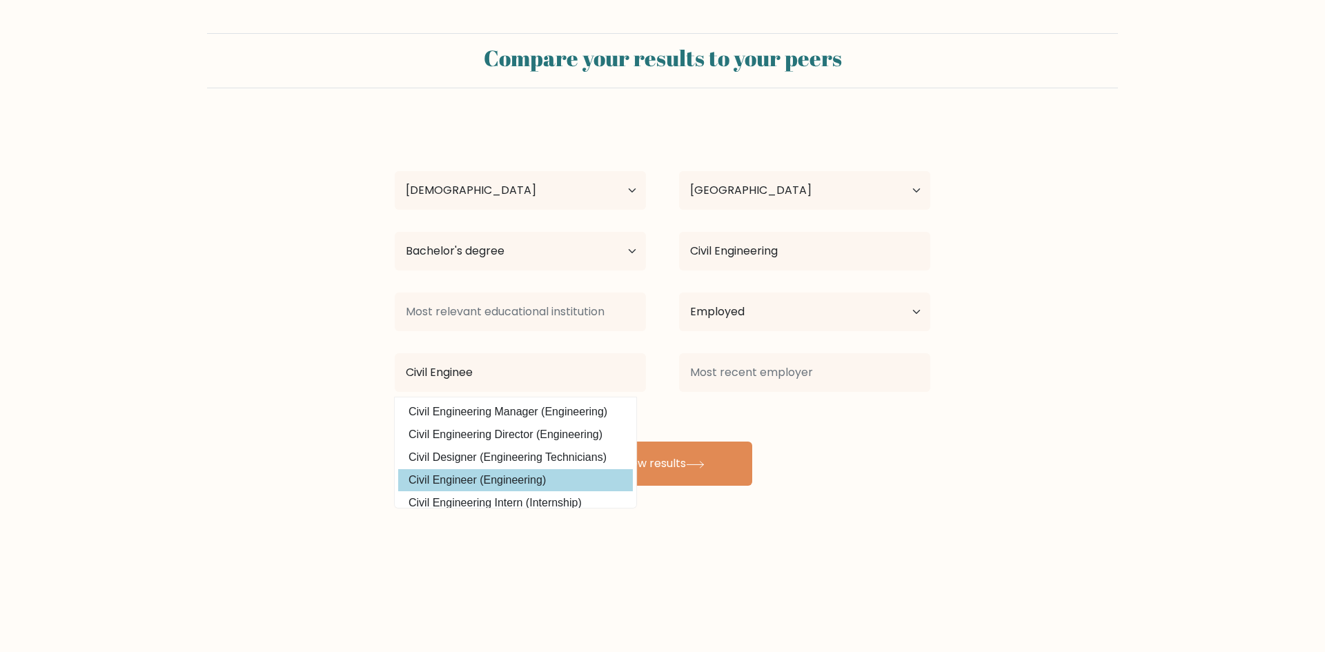
click at [586, 476] on div "[PERSON_NAME][GEOGRAPHIC_DATA] Age Under [DEMOGRAPHIC_DATA] [DEMOGRAPHIC_DATA] …" at bounding box center [663, 303] width 552 height 364
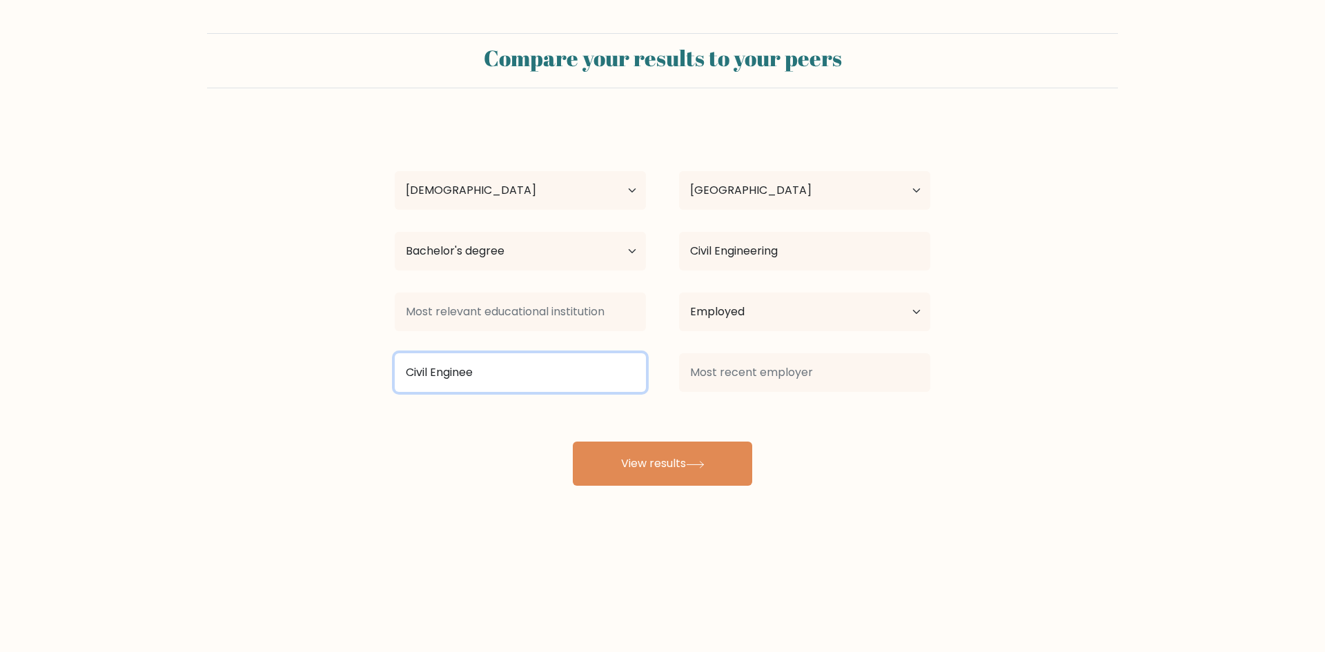
click at [509, 370] on input "Civil Enginee" at bounding box center [520, 372] width 251 height 39
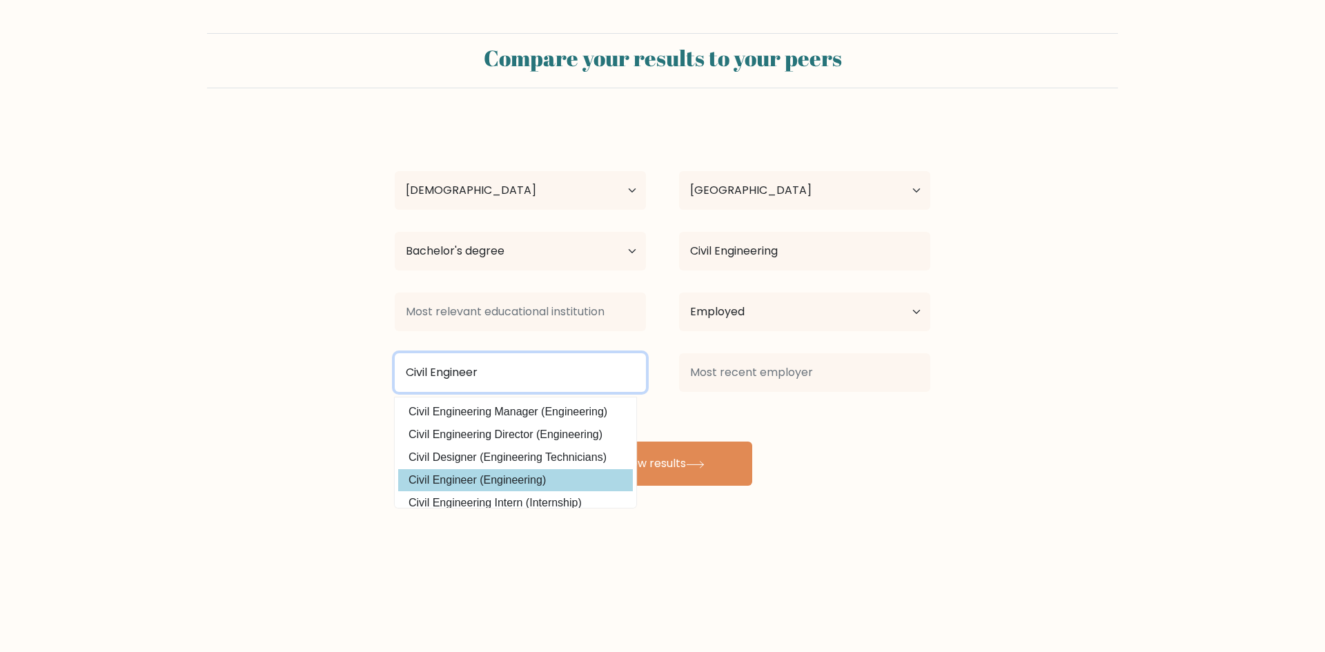
type input "Civil Engineer"
click at [560, 472] on div "Marna Rosales-Braga Age Under 18 years old 18-24 years old 25-34 years old 35-4…" at bounding box center [663, 303] width 552 height 364
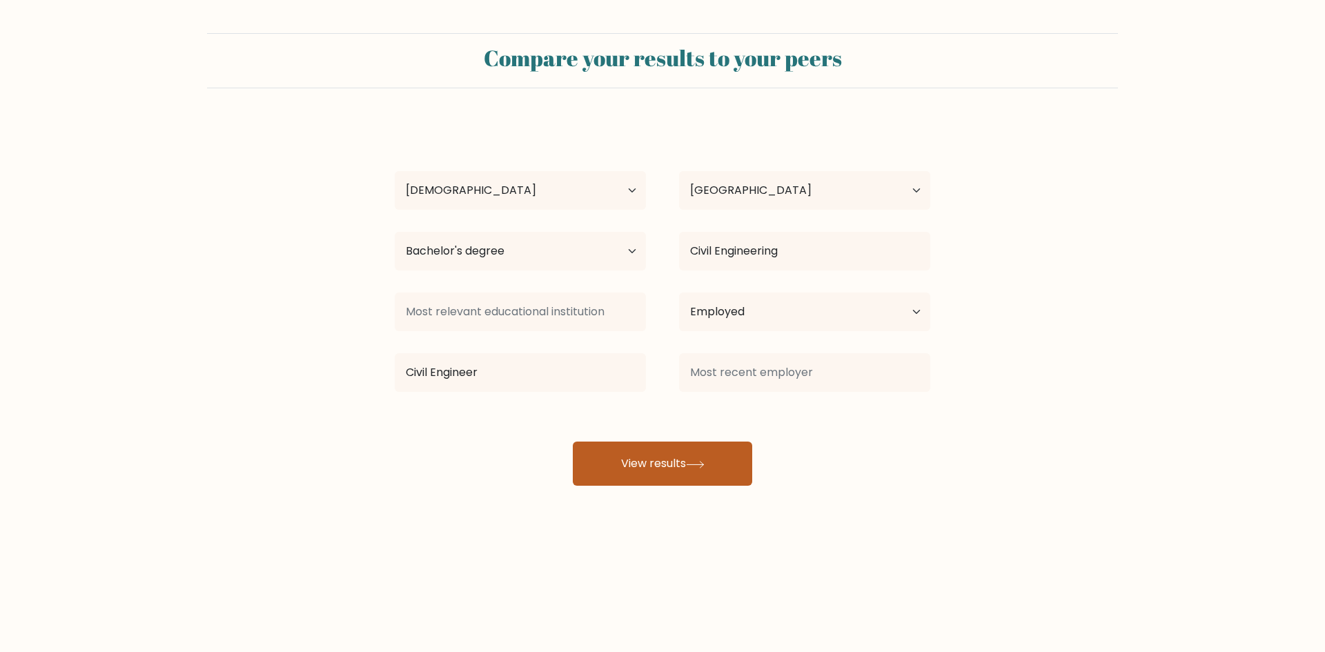
click at [645, 454] on button "View results" at bounding box center [662, 464] width 179 height 44
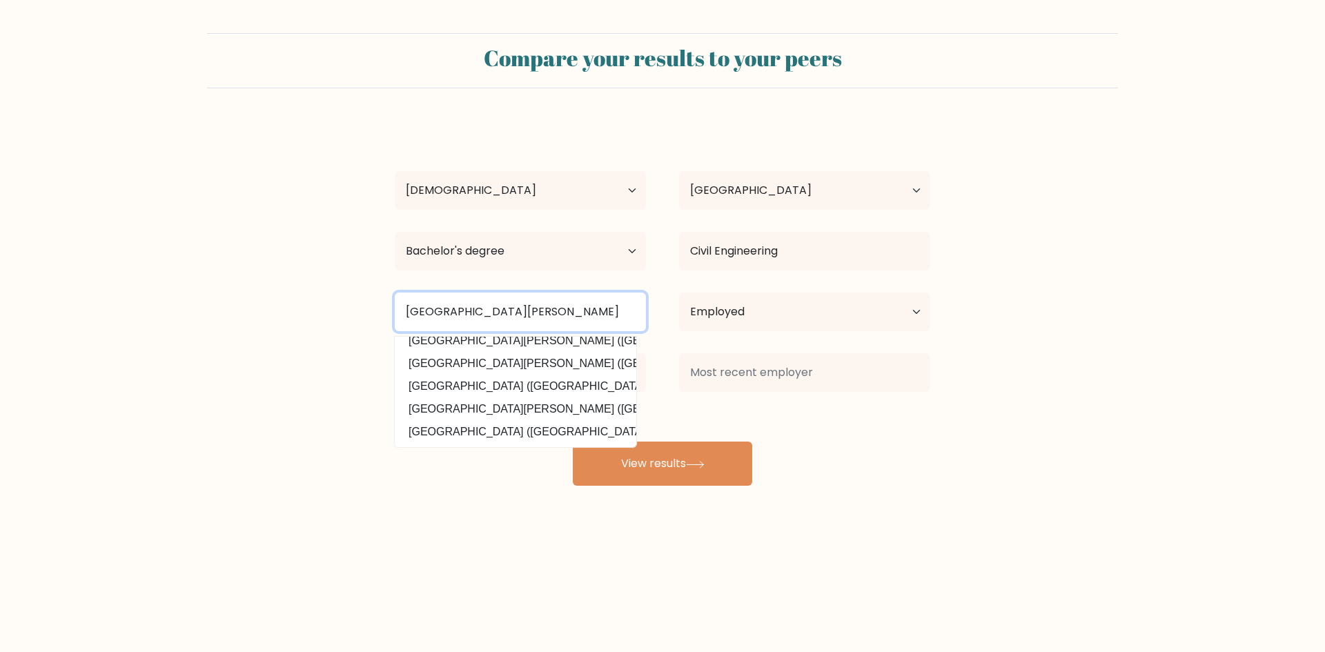
scroll to position [135, 0]
type input "Saint Joseph College"
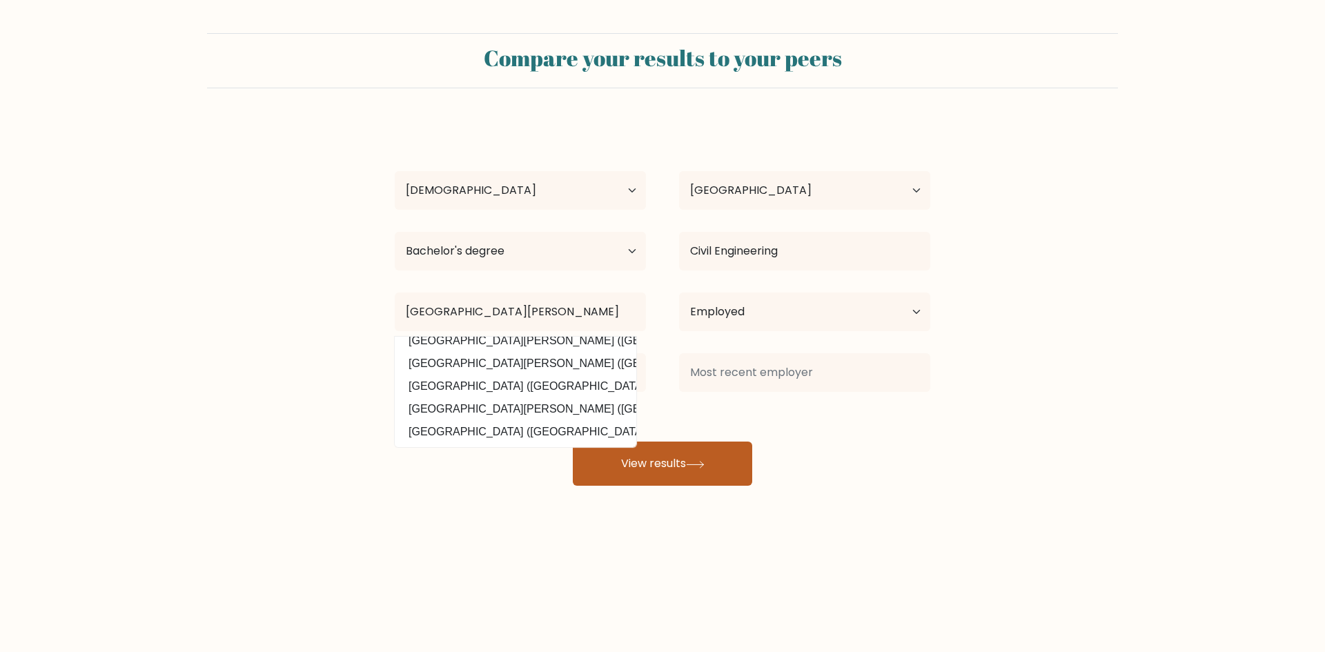
click at [671, 468] on button "View results" at bounding box center [662, 464] width 179 height 44
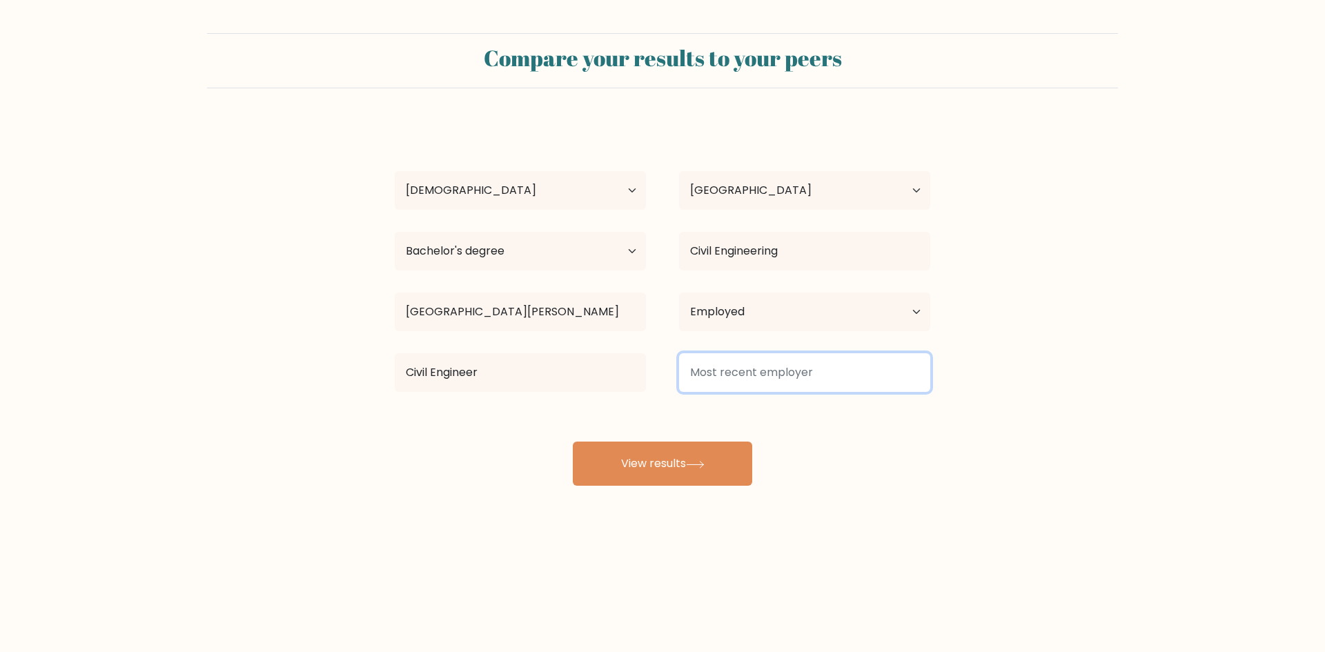
click at [783, 372] on input at bounding box center [804, 372] width 251 height 39
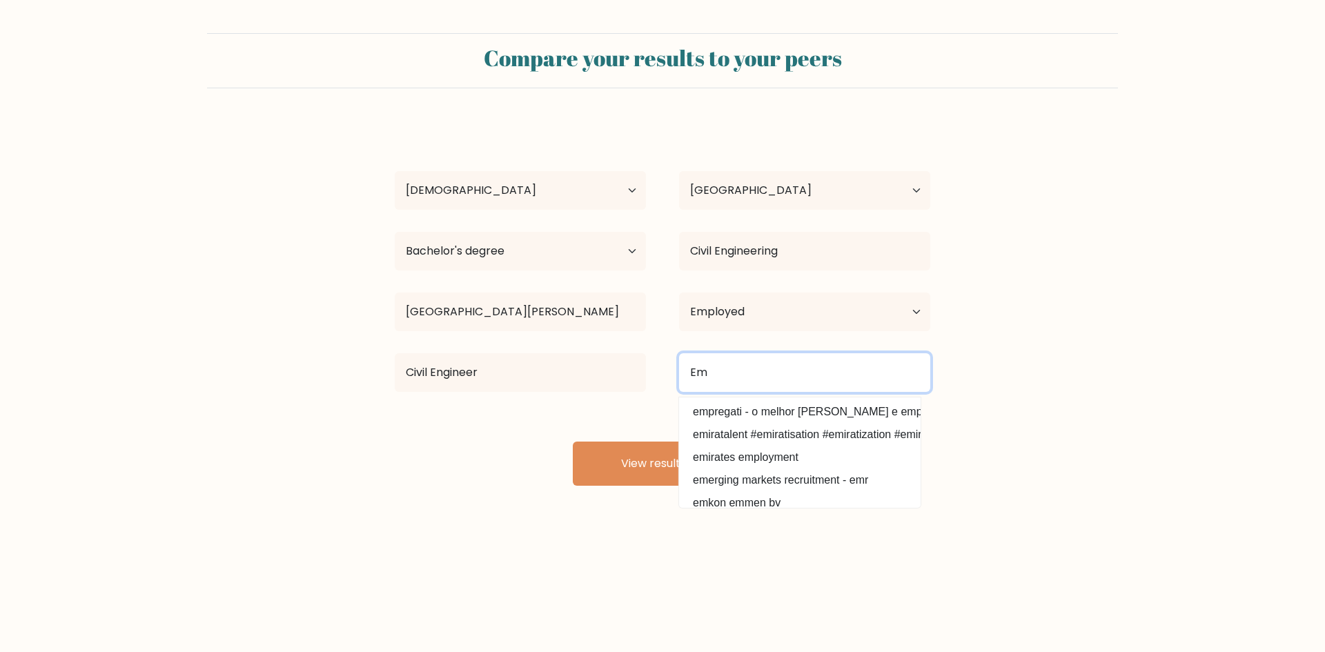
type input "E"
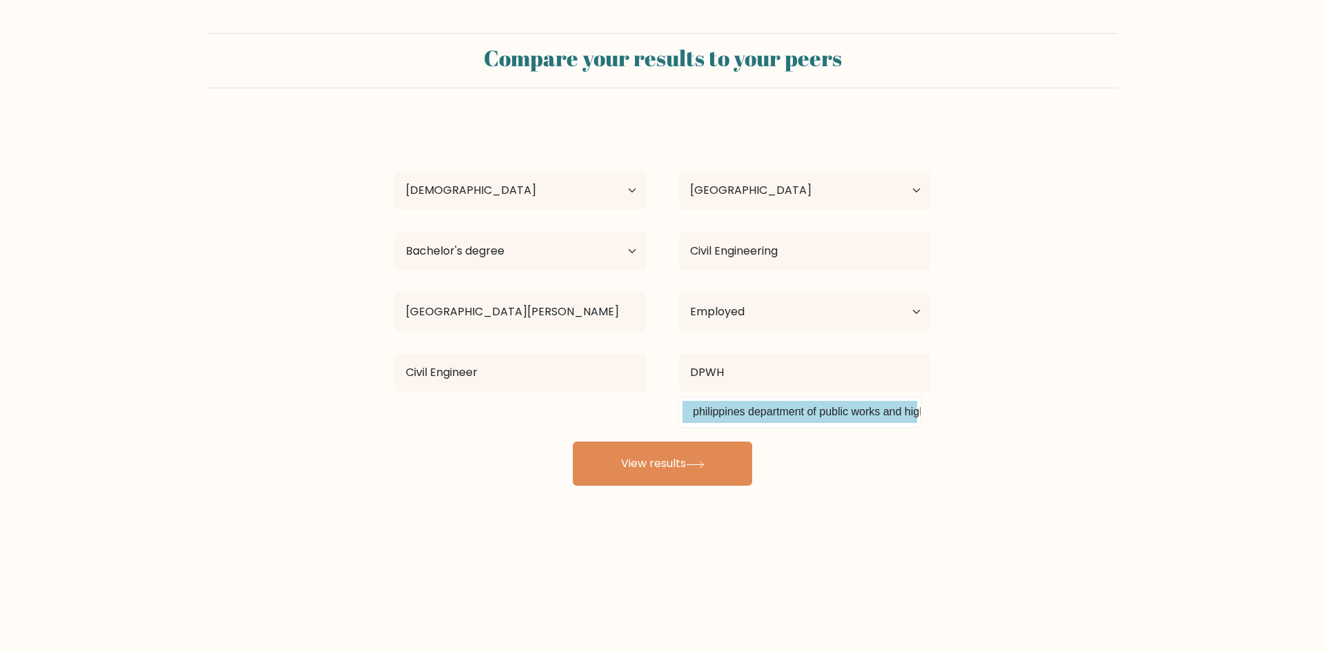
click at [797, 413] on option "philippines department of public works and highways" at bounding box center [800, 412] width 235 height 22
type input "philippines department of public works and highways"
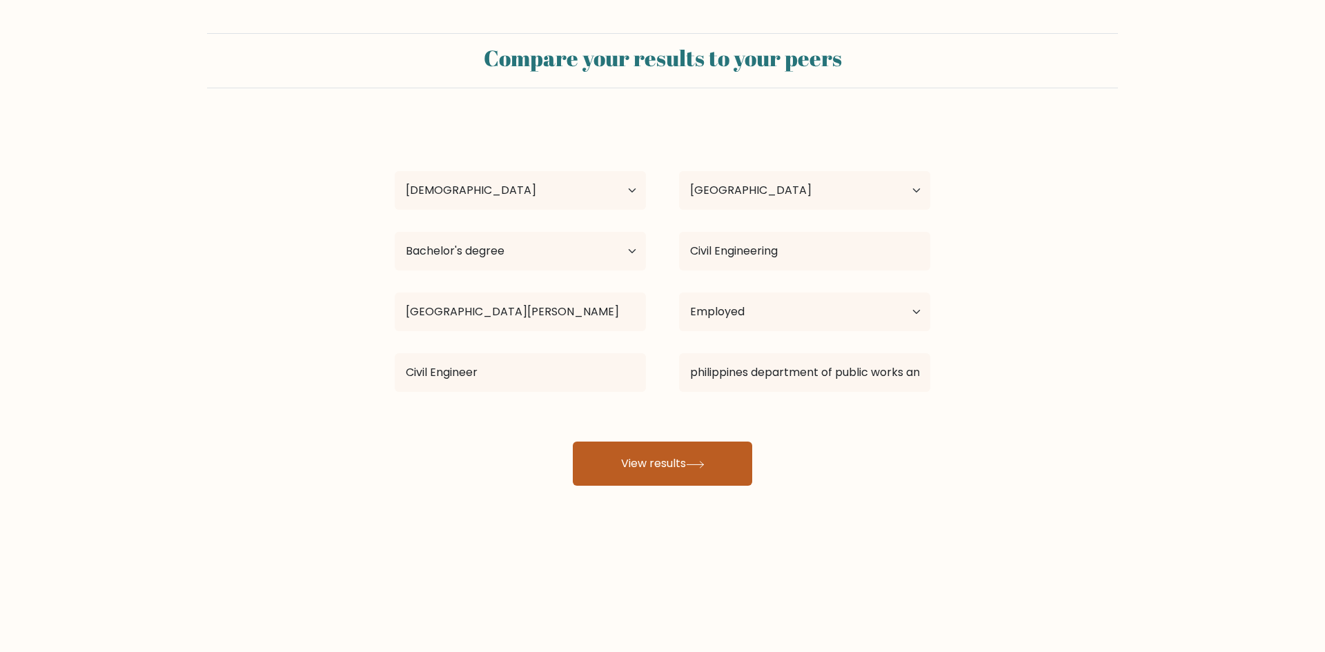
click at [650, 462] on button "View results" at bounding box center [662, 464] width 179 height 44
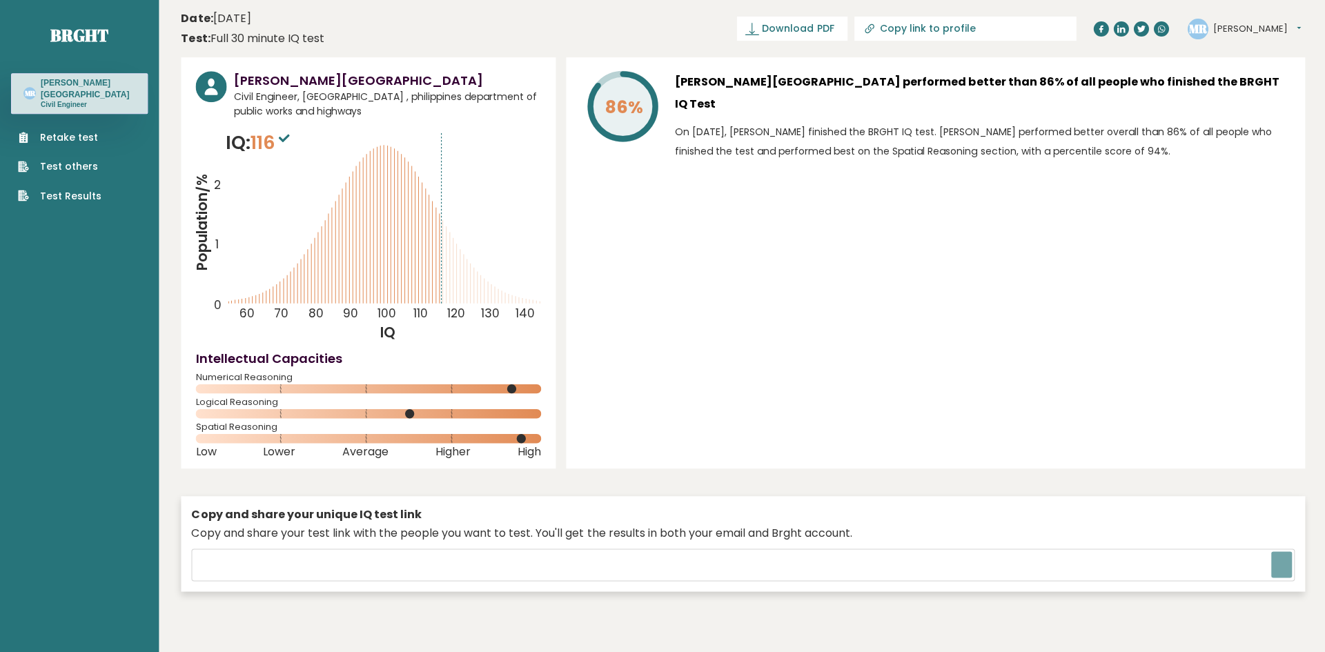
type input "[URL][DOMAIN_NAME]"
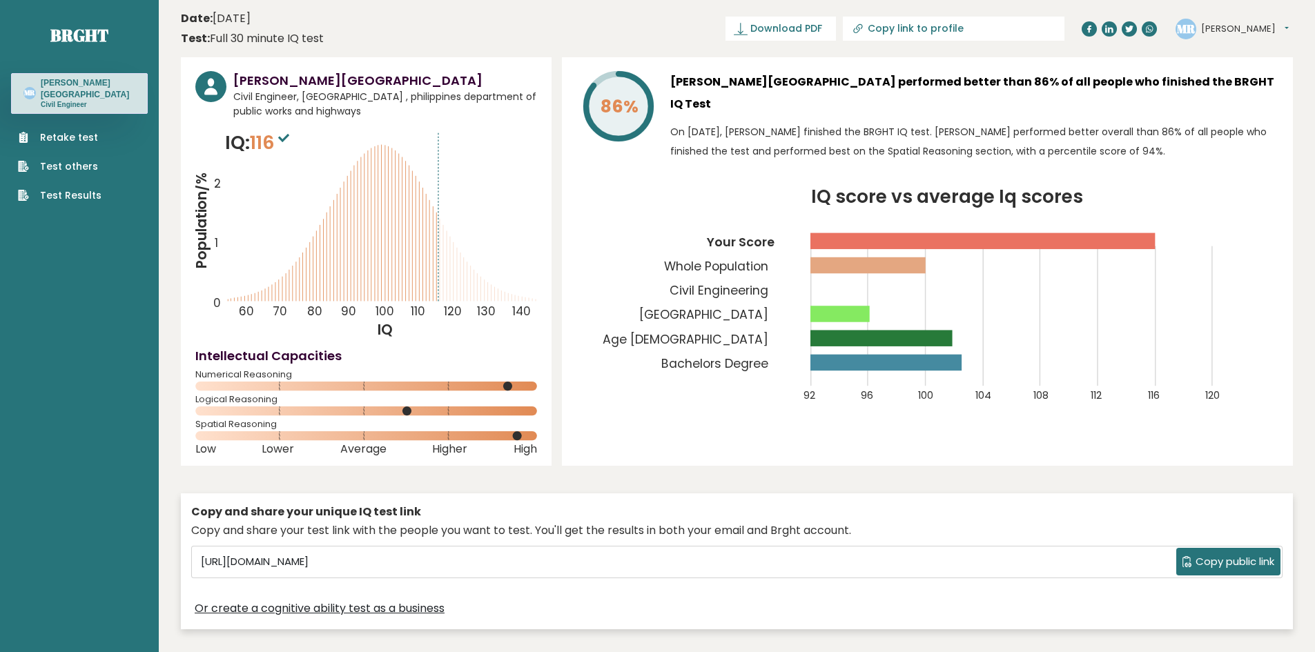
click at [1222, 560] on span "Copy public link" at bounding box center [1235, 562] width 79 height 16
click at [210, 86] on icon at bounding box center [210, 87] width 13 height 17
click at [822, 32] on span "Download PDF" at bounding box center [786, 28] width 72 height 14
click at [1001, 31] on input "Copy link to profile" at bounding box center [962, 28] width 188 height 11
type input "[URL][DOMAIN_NAME][PERSON_NAME]"
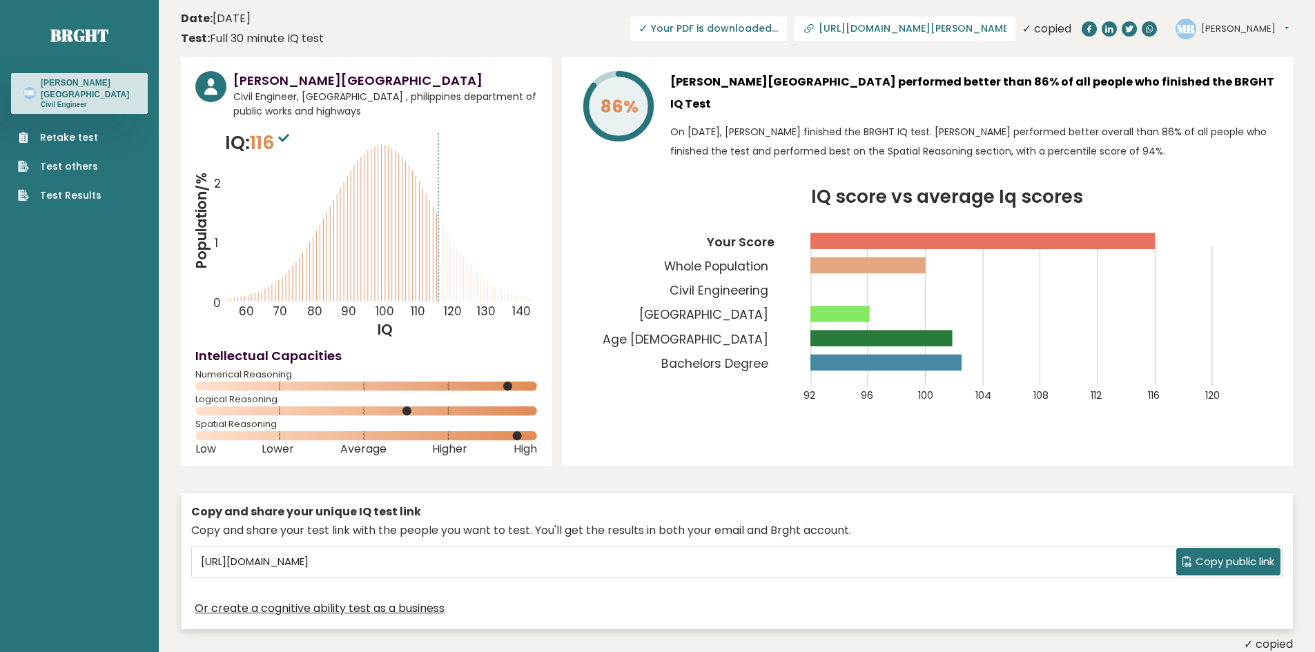
click at [213, 90] on icon at bounding box center [210, 87] width 13 height 17
click at [787, 32] on span "✓ Your PDF is downloaded..." at bounding box center [708, 29] width 157 height 24
click at [1238, 562] on span "Copy public link" at bounding box center [1235, 562] width 79 height 16
click at [1000, 570] on input "[URL][DOMAIN_NAME]" at bounding box center [685, 562] width 981 height 21
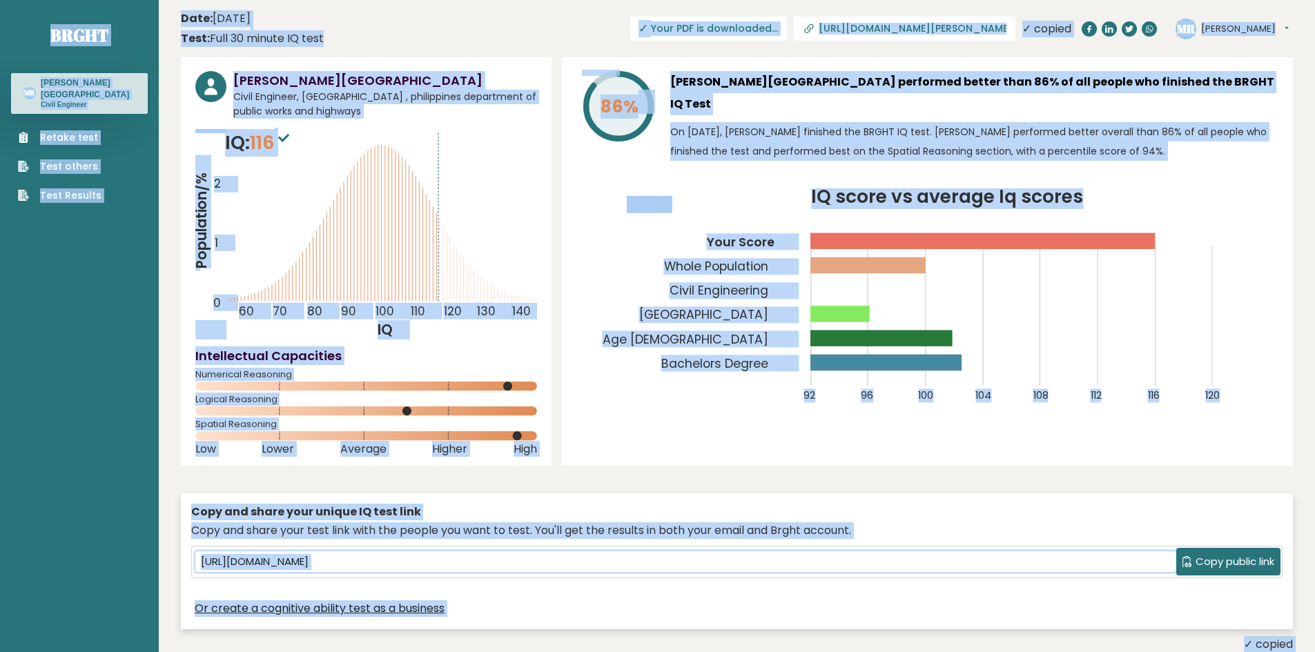
click at [560, 566] on input "[URL][DOMAIN_NAME]" at bounding box center [685, 562] width 981 height 21
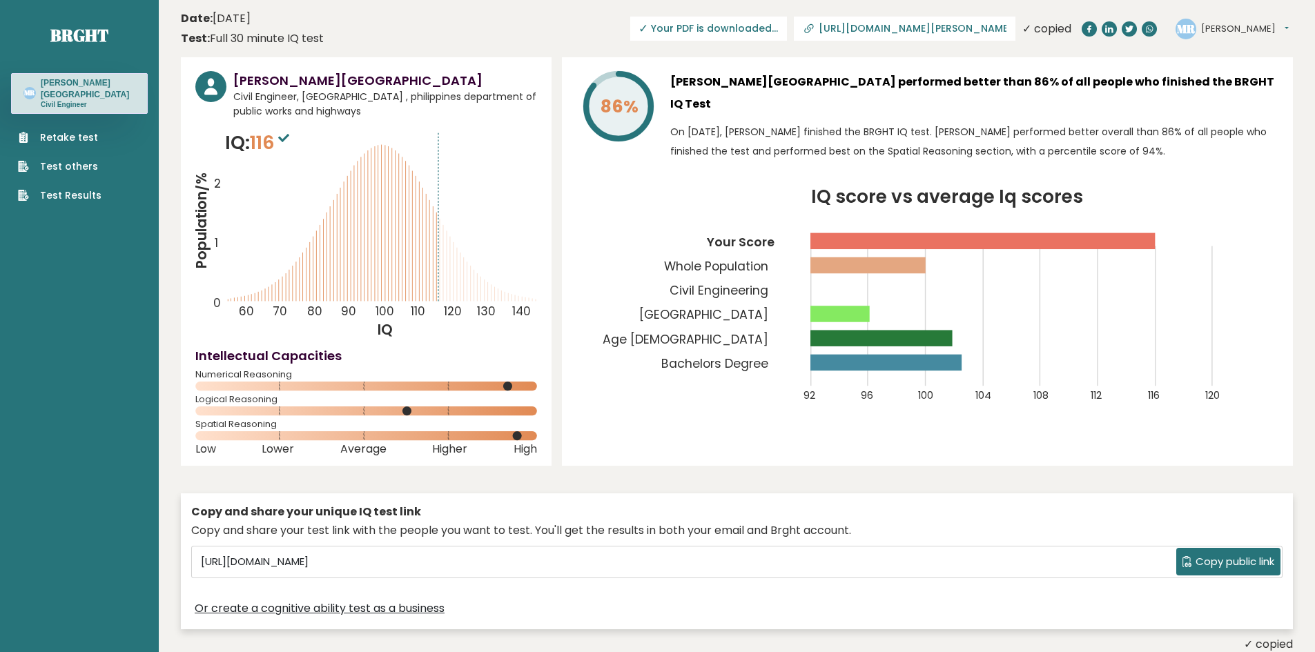
click at [205, 83] on circle at bounding box center [210, 86] width 31 height 31
click at [212, 97] on circle at bounding box center [210, 86] width 31 height 31
click at [32, 94] on text "MR" at bounding box center [29, 93] width 11 height 10
click at [69, 193] on link "Test Results" at bounding box center [60, 195] width 84 height 14
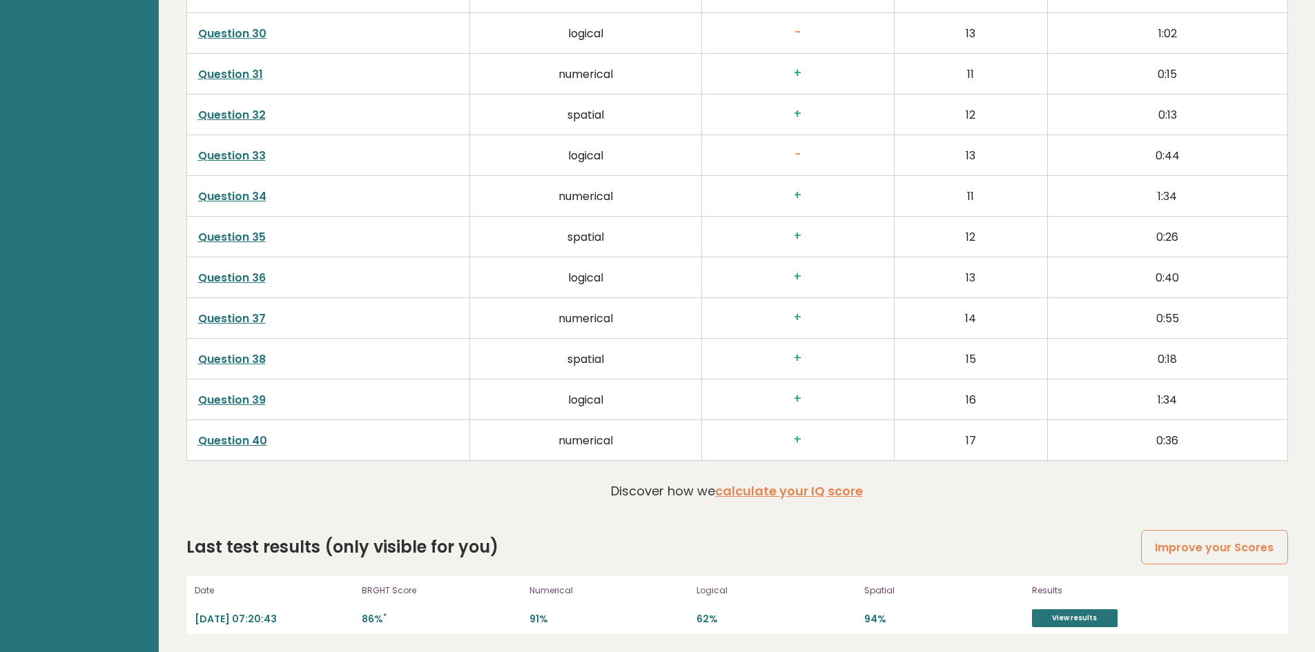
scroll to position [3560, 0]
click at [1090, 617] on link "View results" at bounding box center [1075, 616] width 86 height 18
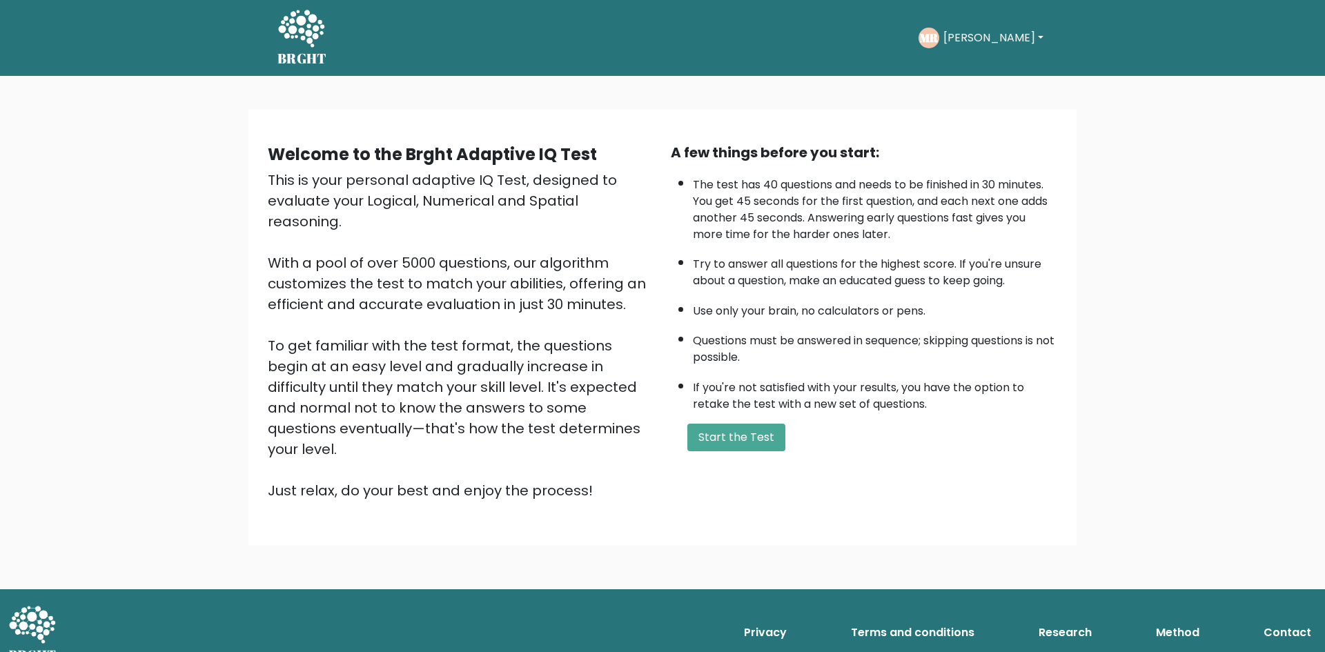
click at [966, 37] on button "[PERSON_NAME]" at bounding box center [993, 38] width 108 height 18
click at [968, 70] on link "Dashboard" at bounding box center [973, 74] width 109 height 22
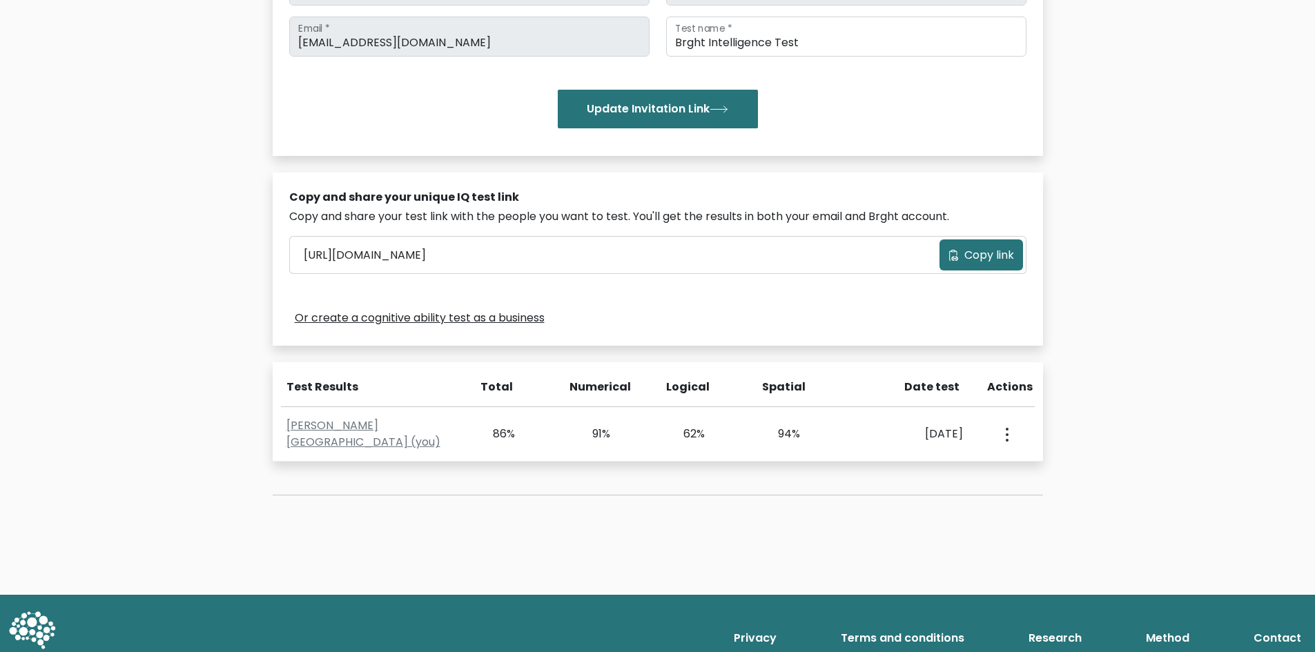
scroll to position [276, 0]
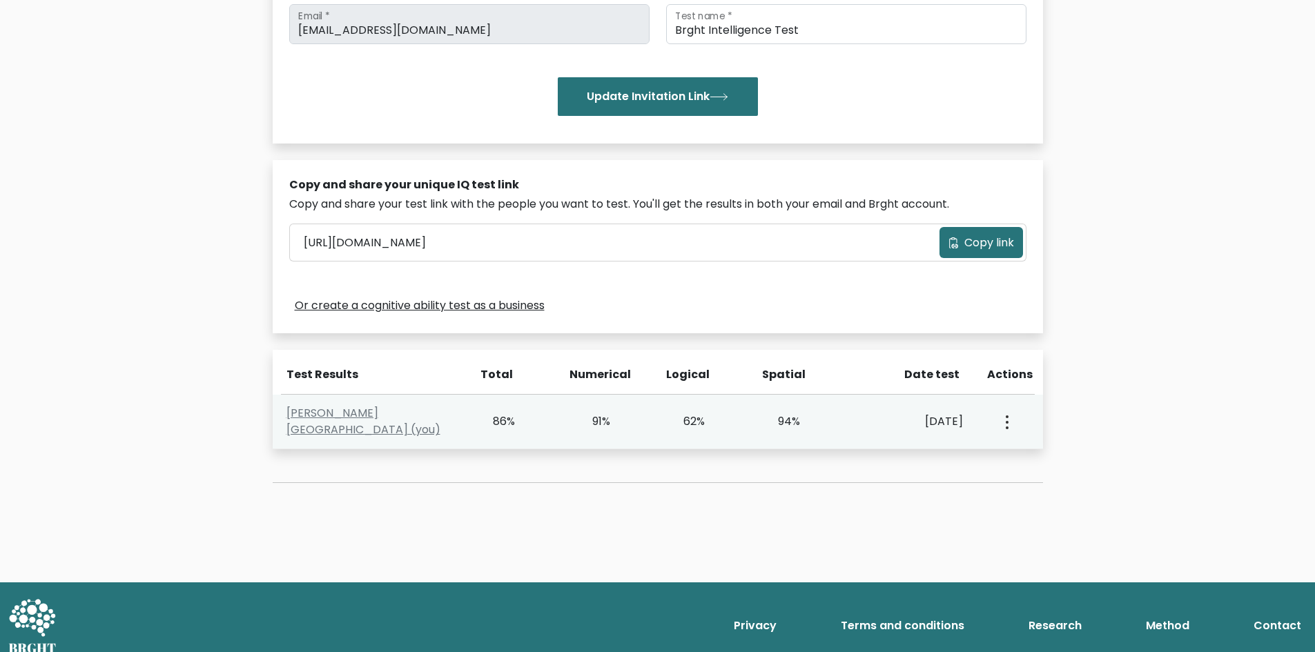
click at [1007, 419] on icon "button" at bounding box center [1007, 423] width 3 height 14
click at [1031, 460] on link "View Profile" at bounding box center [1055, 462] width 109 height 22
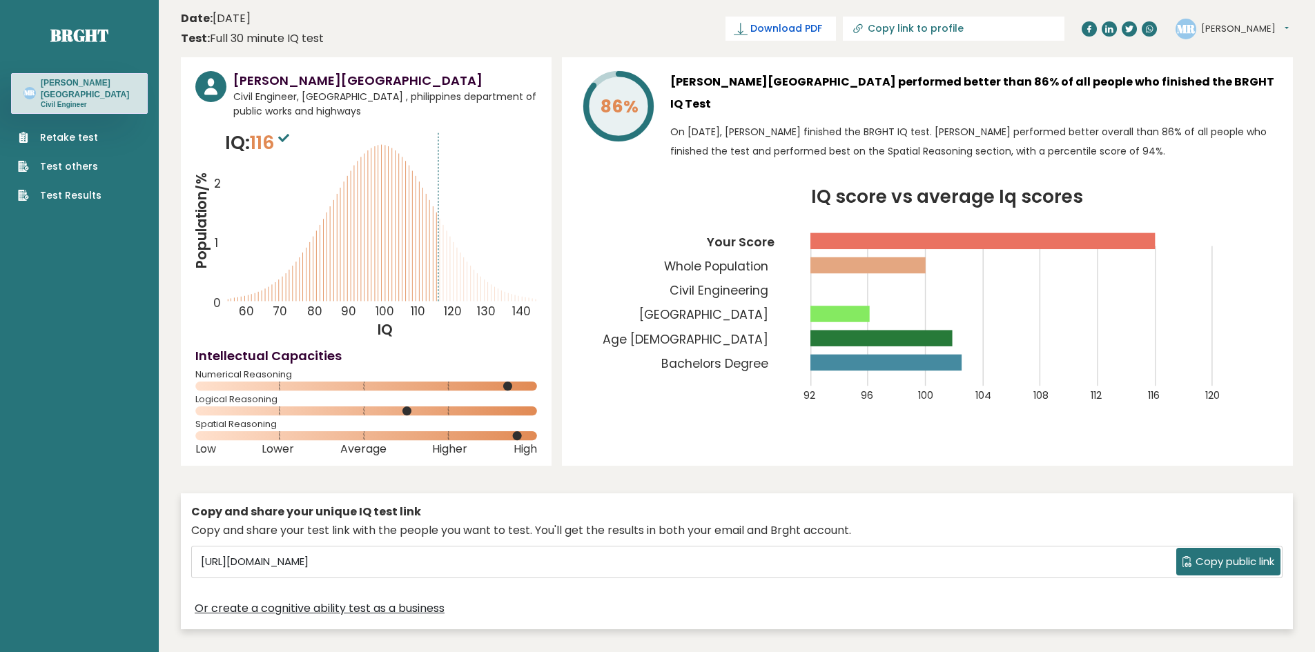
click at [822, 27] on span "Download PDF" at bounding box center [786, 28] width 72 height 14
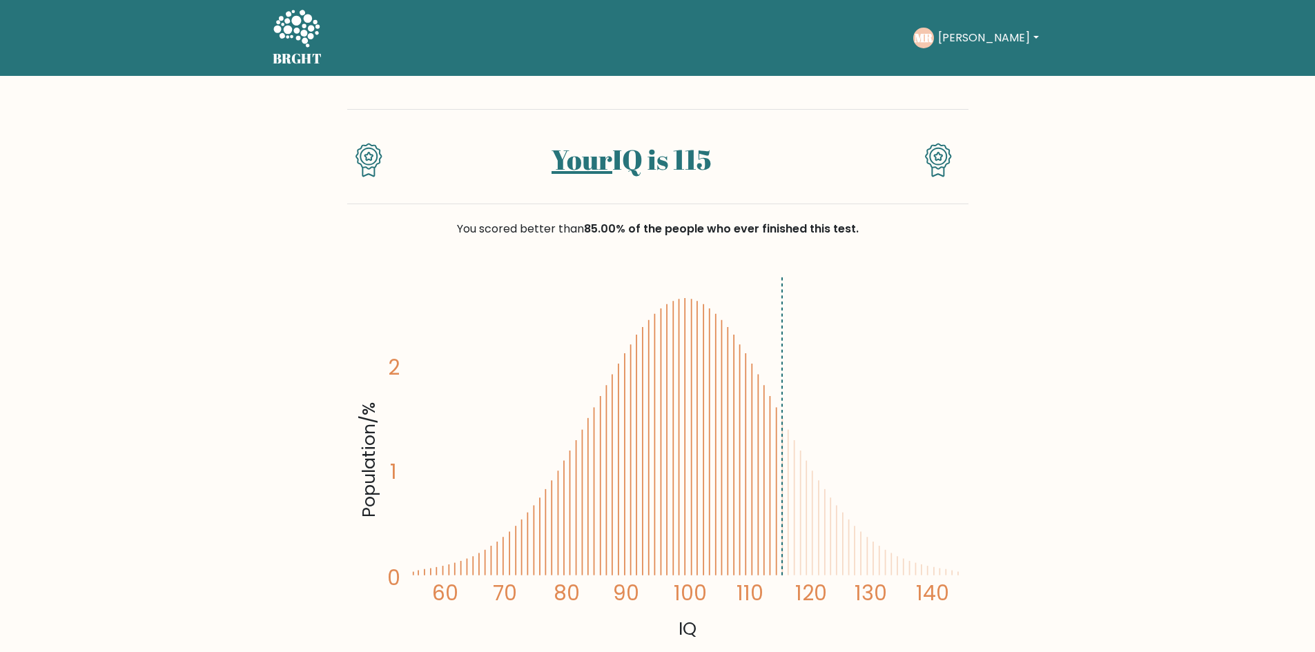
click at [970, 33] on button "[PERSON_NAME]" at bounding box center [988, 38] width 108 height 18
click at [956, 86] on link "Profile" at bounding box center [968, 89] width 109 height 22
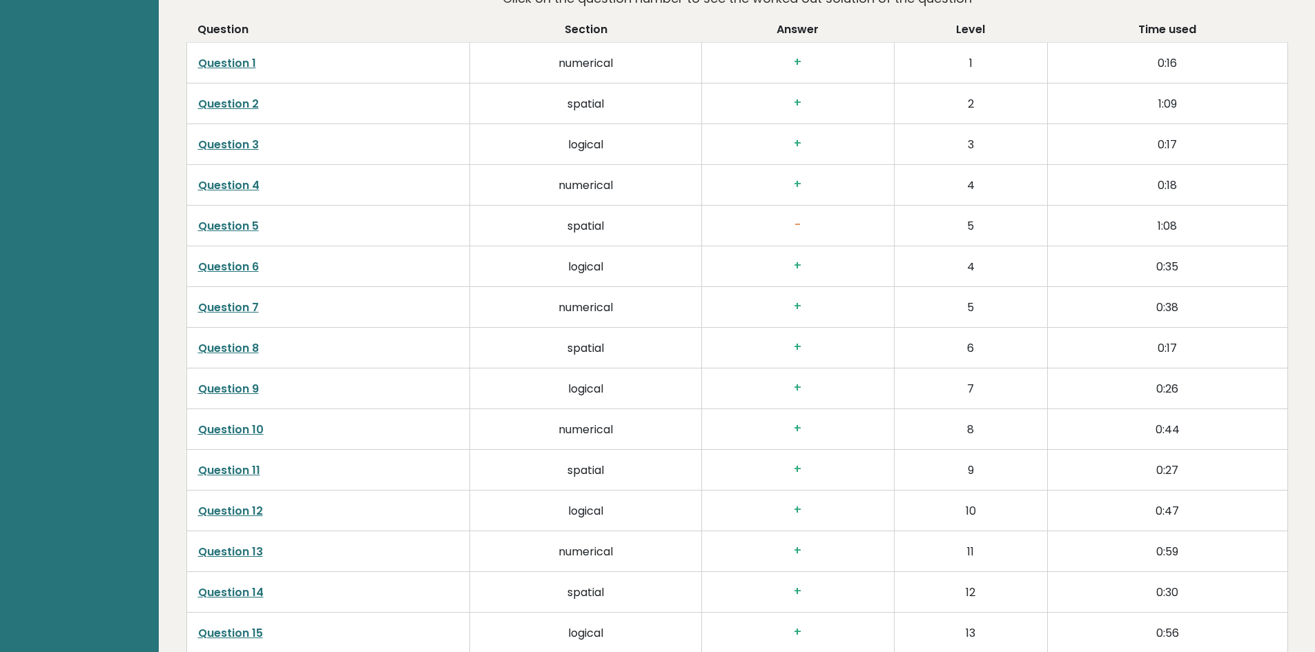
scroll to position [2278, 0]
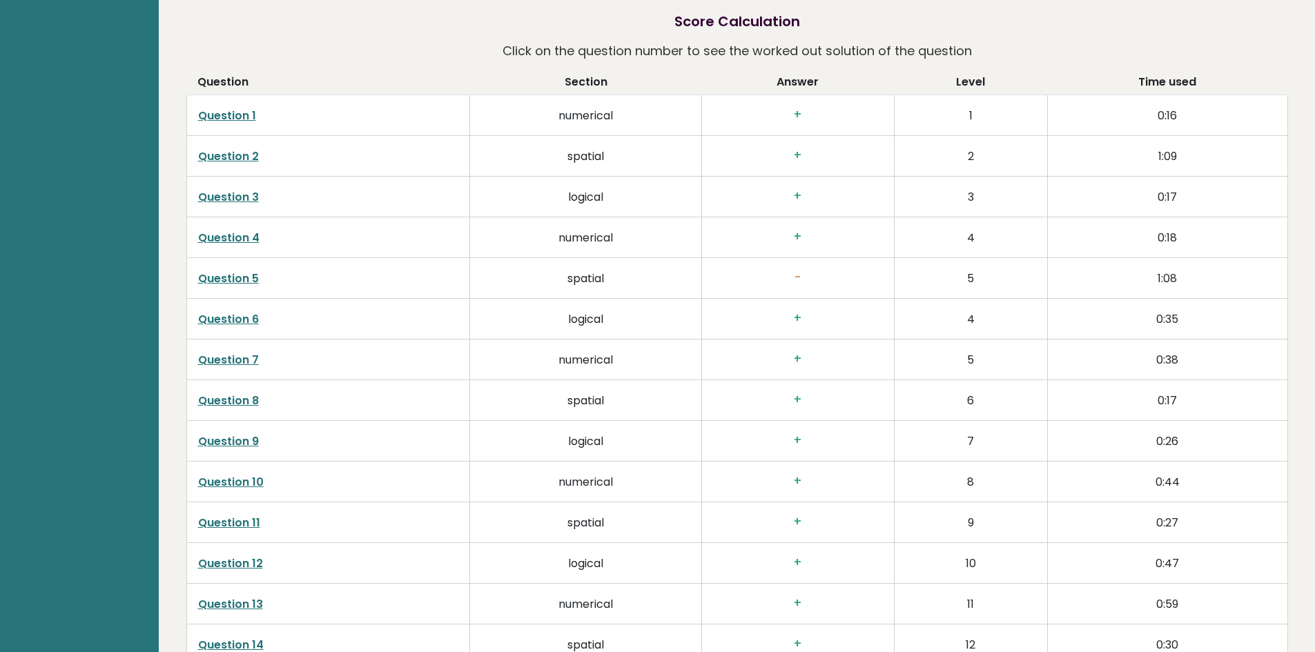
click at [229, 277] on link "Question 5" at bounding box center [228, 279] width 61 height 16
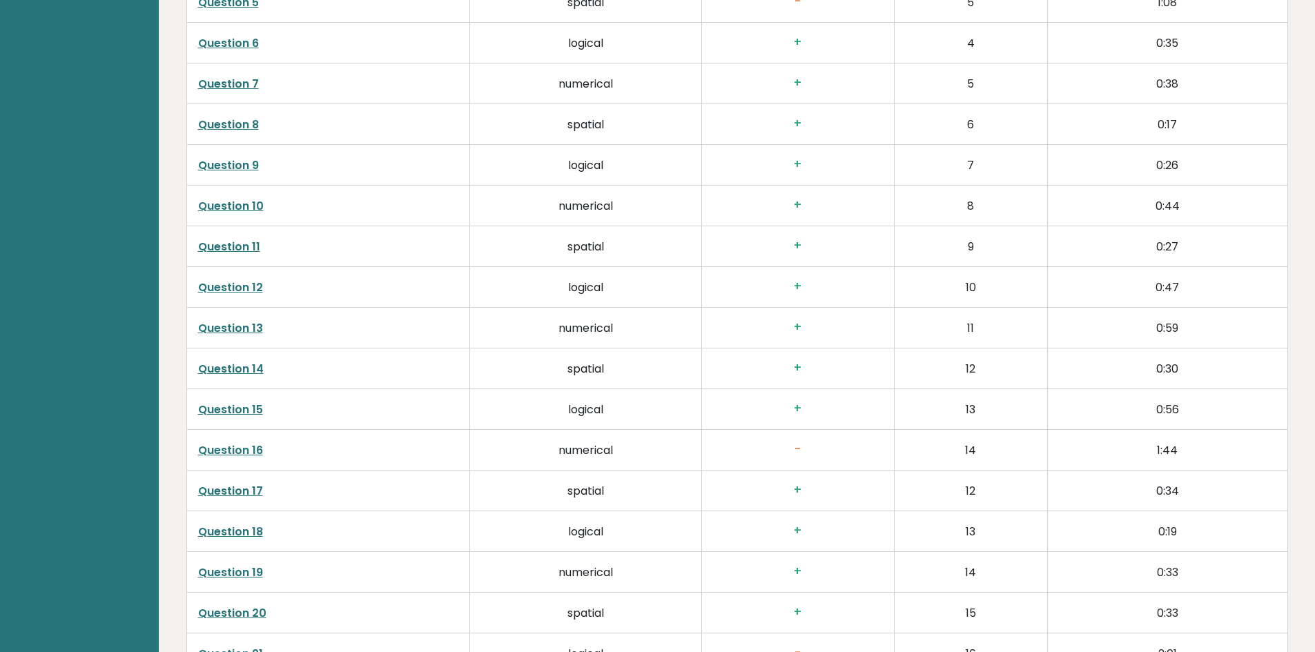
scroll to position [2623, 0]
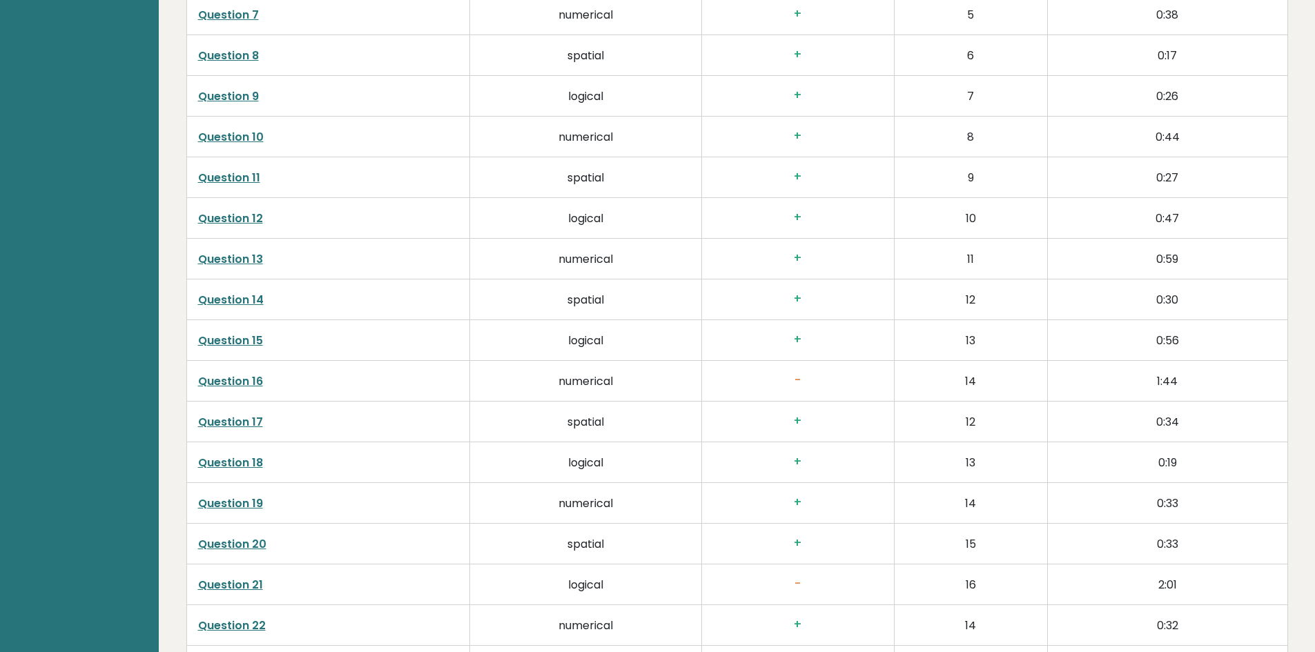
click at [249, 378] on link "Question 16" at bounding box center [230, 381] width 65 height 16
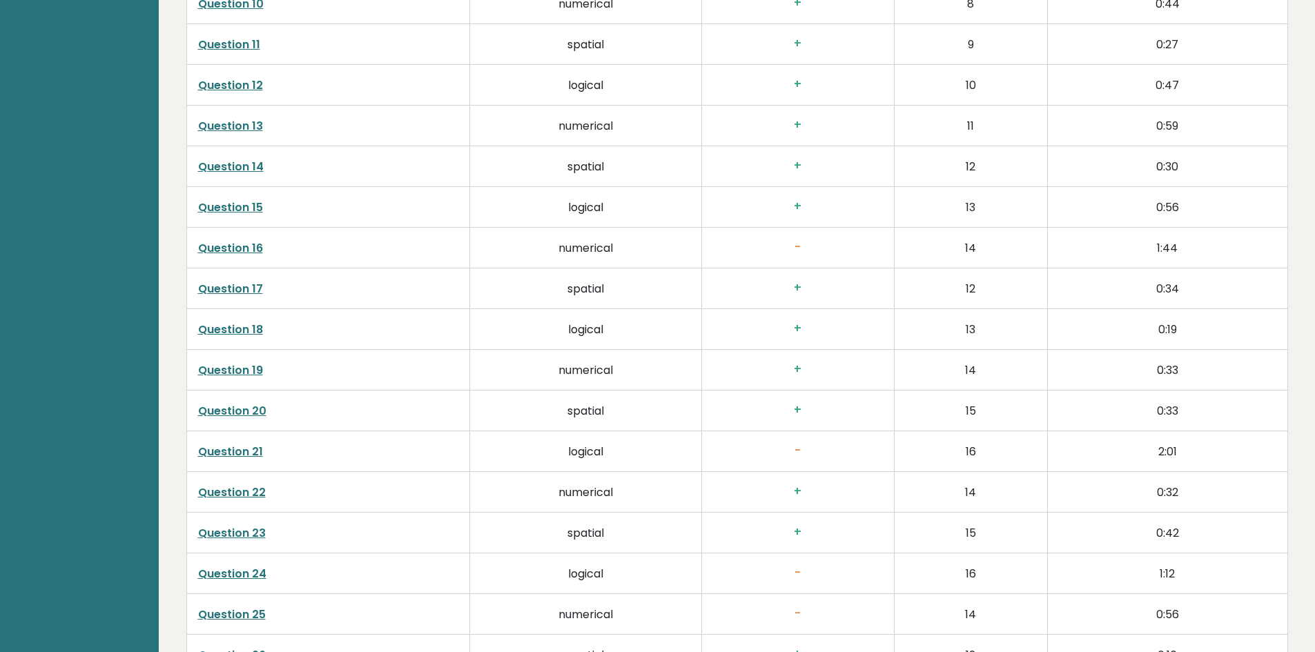
scroll to position [2761, 0]
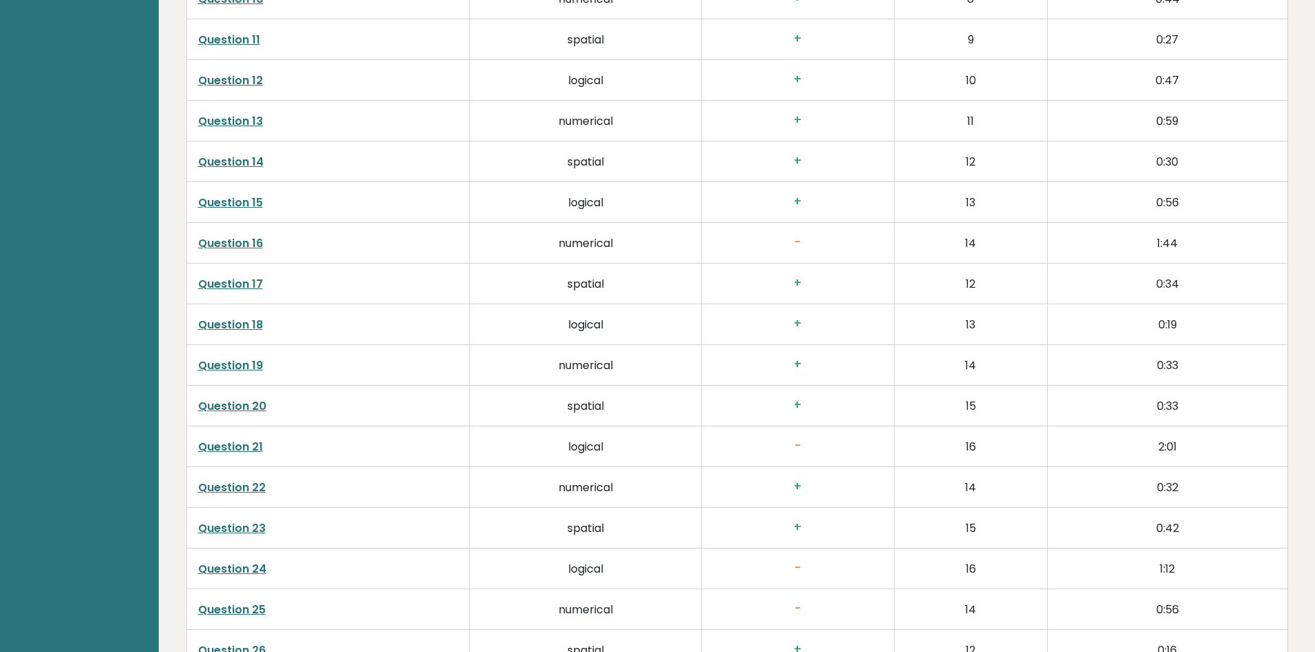
click at [248, 445] on link "Question 21" at bounding box center [230, 447] width 65 height 16
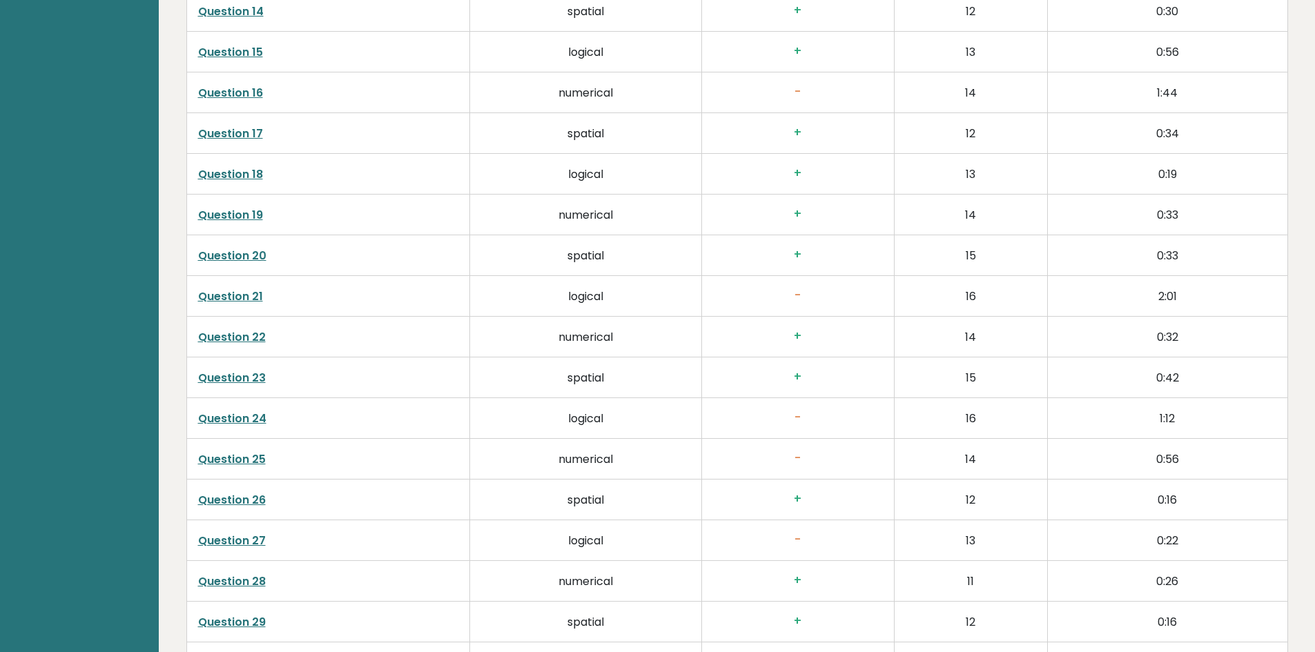
scroll to position [2968, 0]
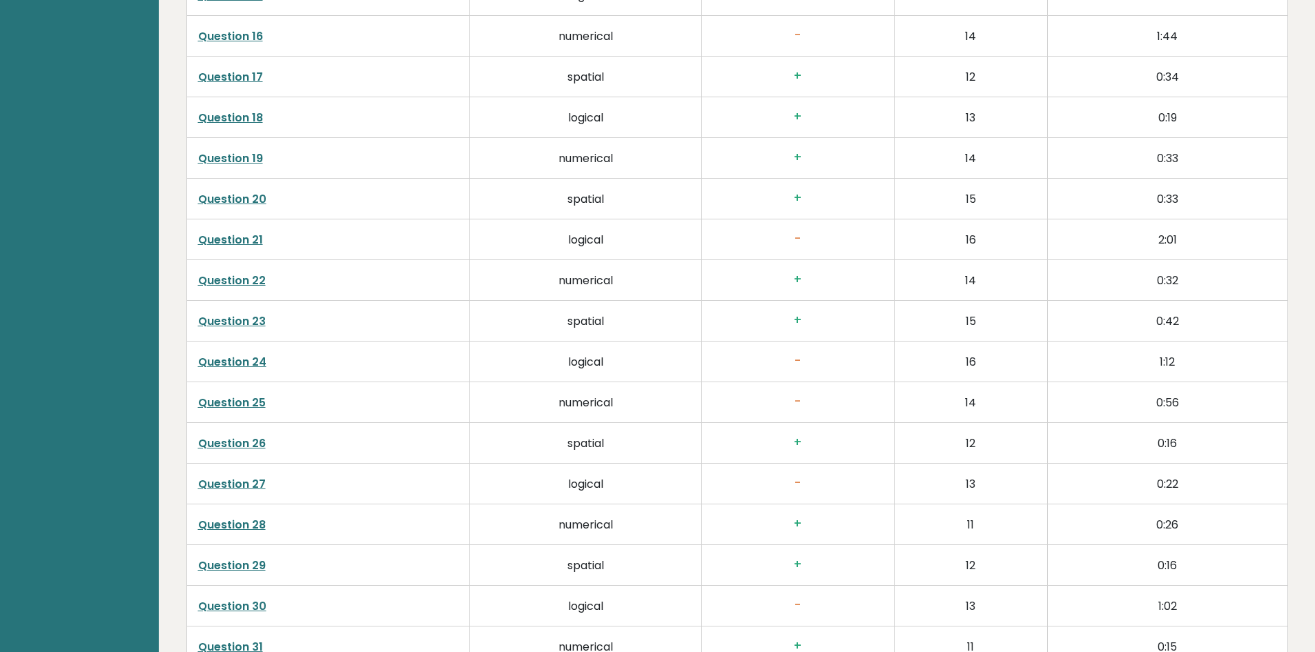
click at [216, 361] on link "Question 24" at bounding box center [232, 362] width 68 height 16
click at [244, 402] on link "Question 25" at bounding box center [232, 403] width 68 height 16
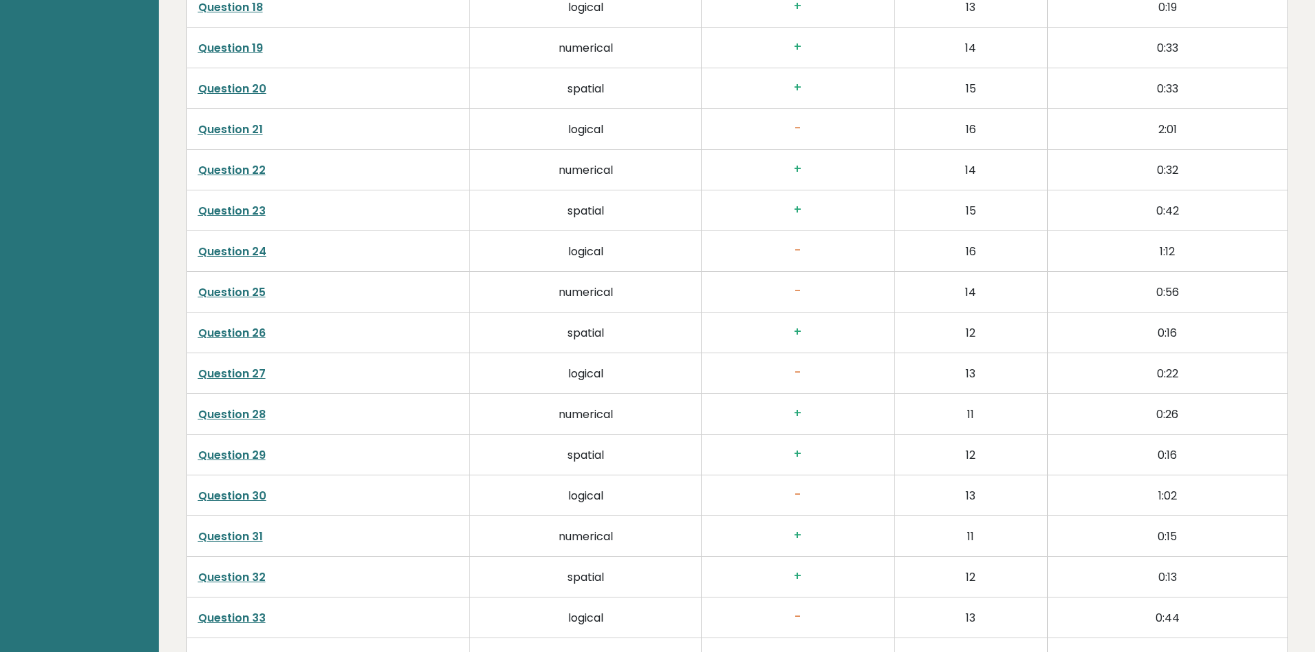
scroll to position [3106, 0]
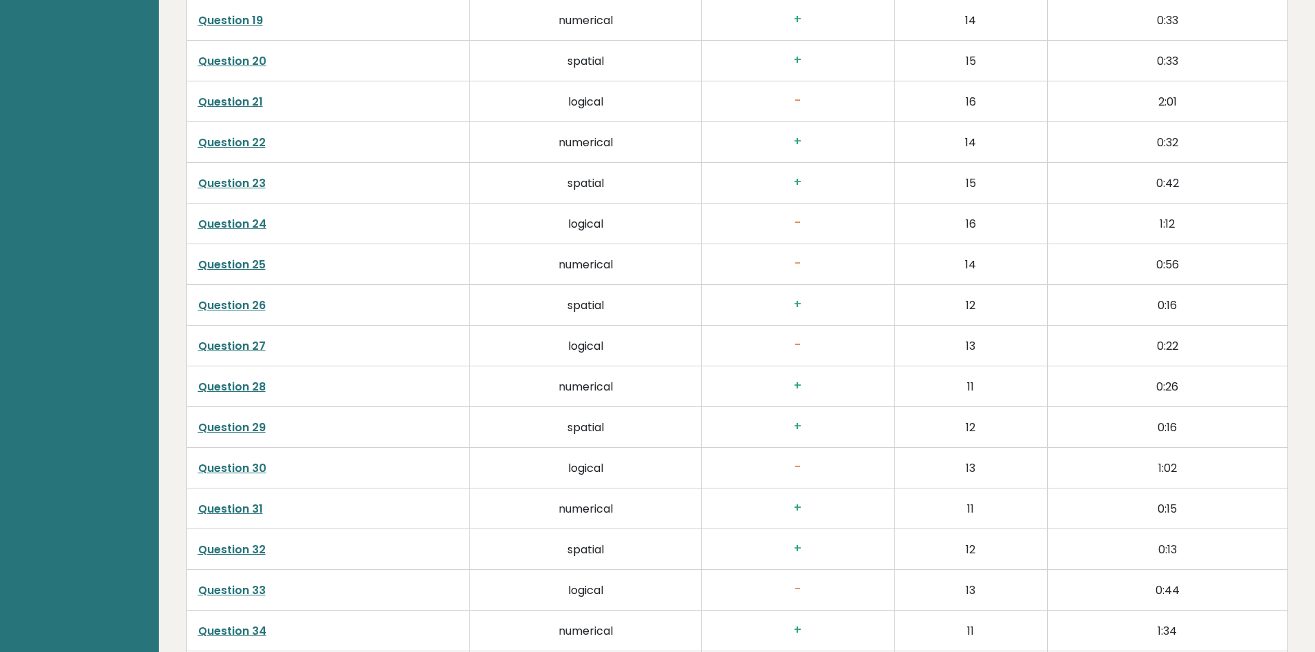
click at [240, 345] on link "Question 27" at bounding box center [232, 346] width 68 height 16
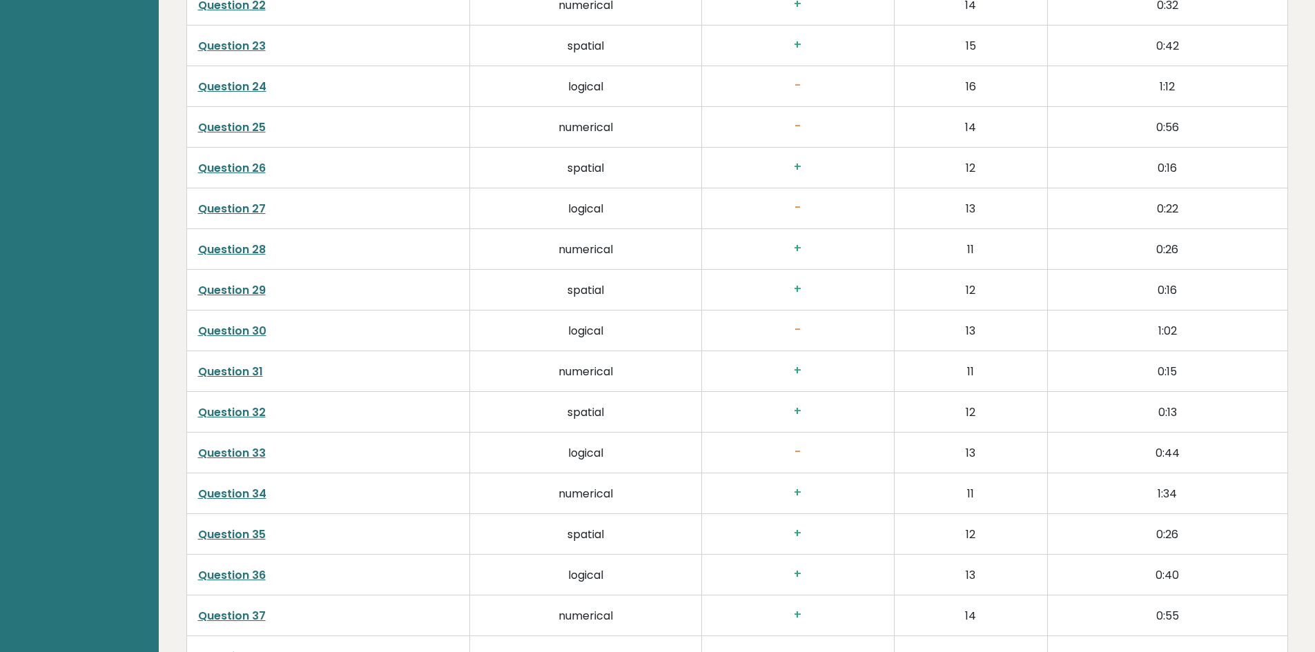
scroll to position [3244, 0]
click at [224, 325] on link "Question 30" at bounding box center [232, 330] width 68 height 16
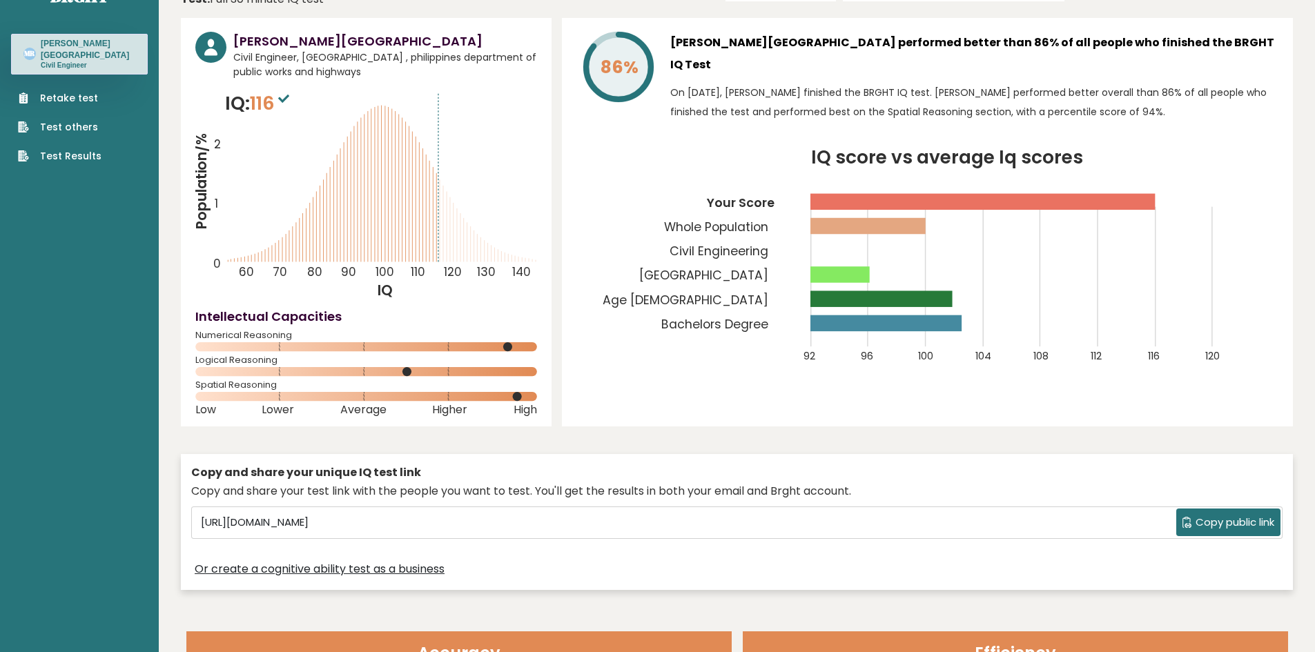
scroll to position [0, 0]
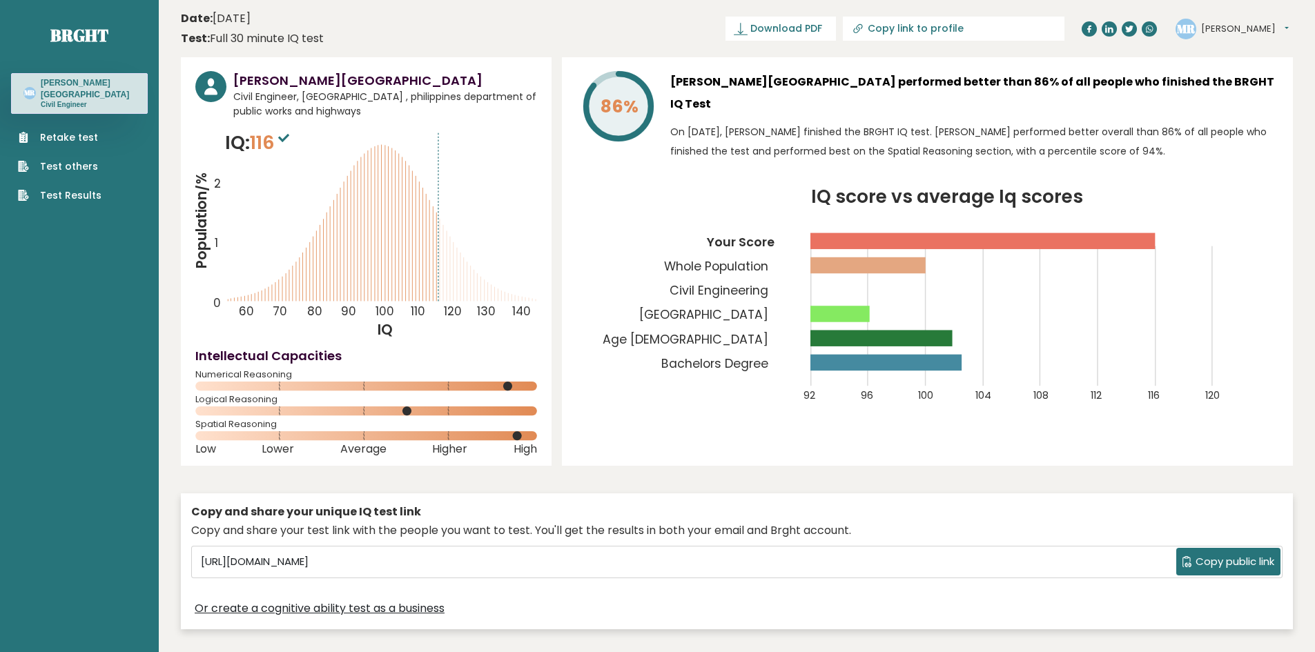
click at [287, 134] on icon at bounding box center [283, 138] width 11 height 8
click at [80, 99] on h3 "Marna Rosales-Braga" at bounding box center [88, 88] width 95 height 23
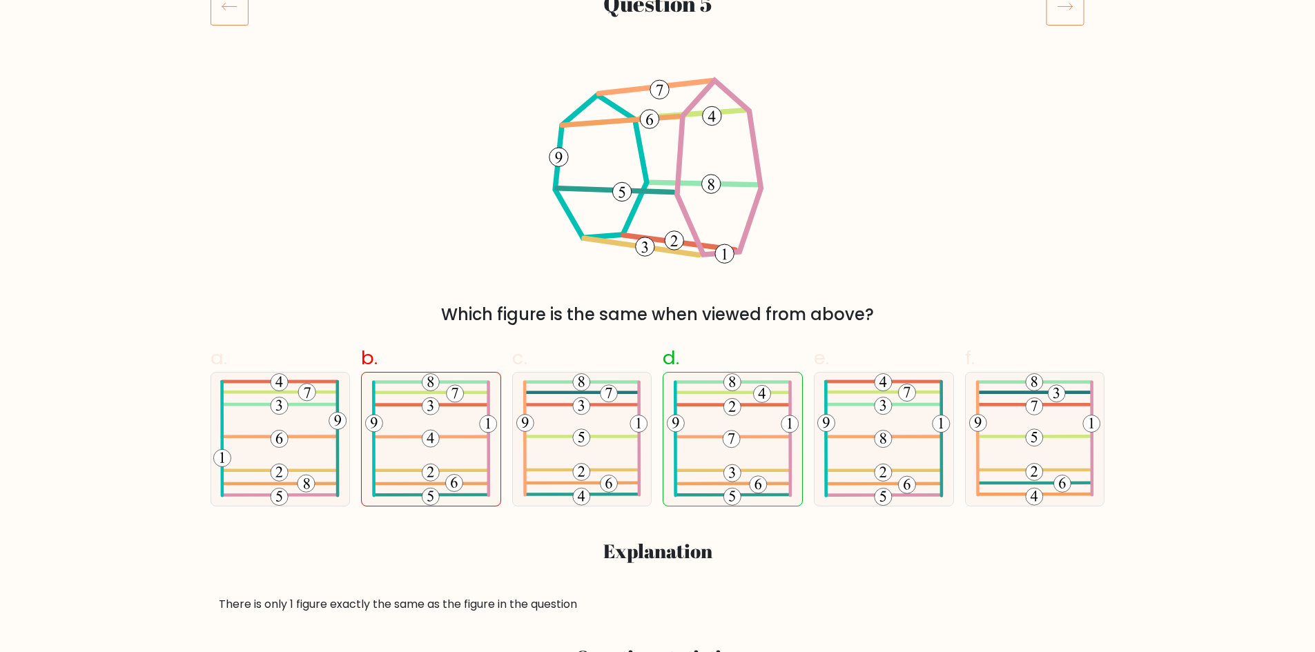
scroll to position [207, 0]
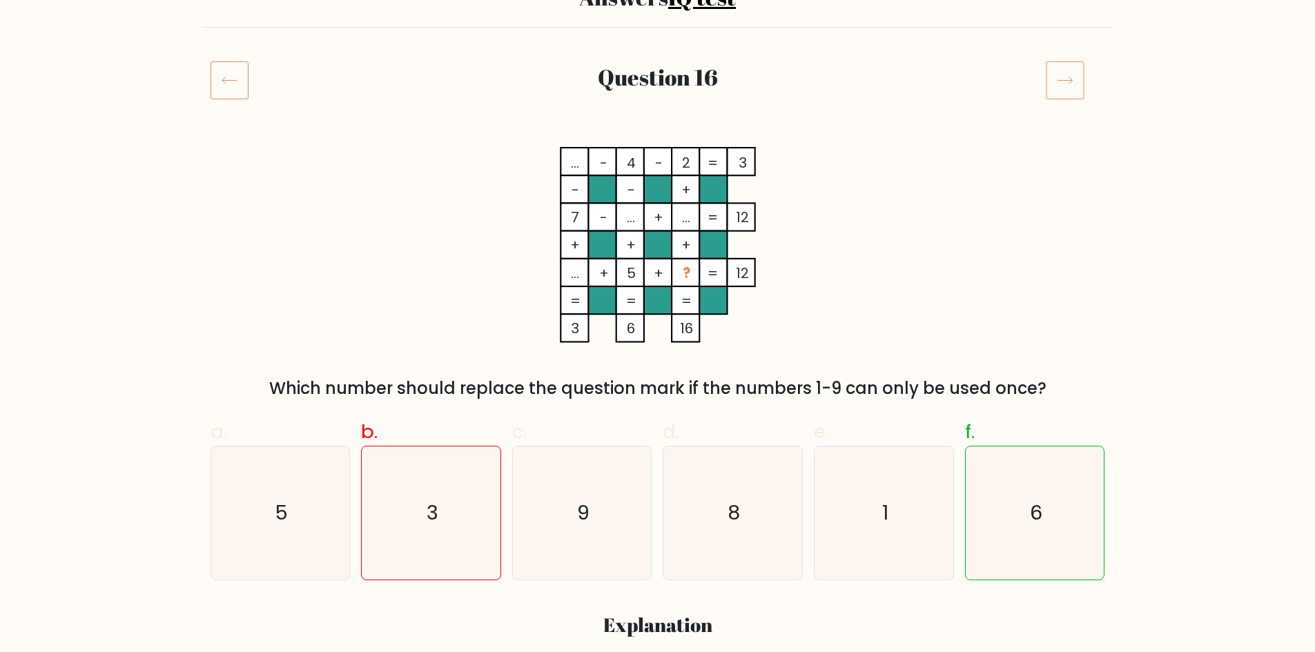
scroll to position [138, 0]
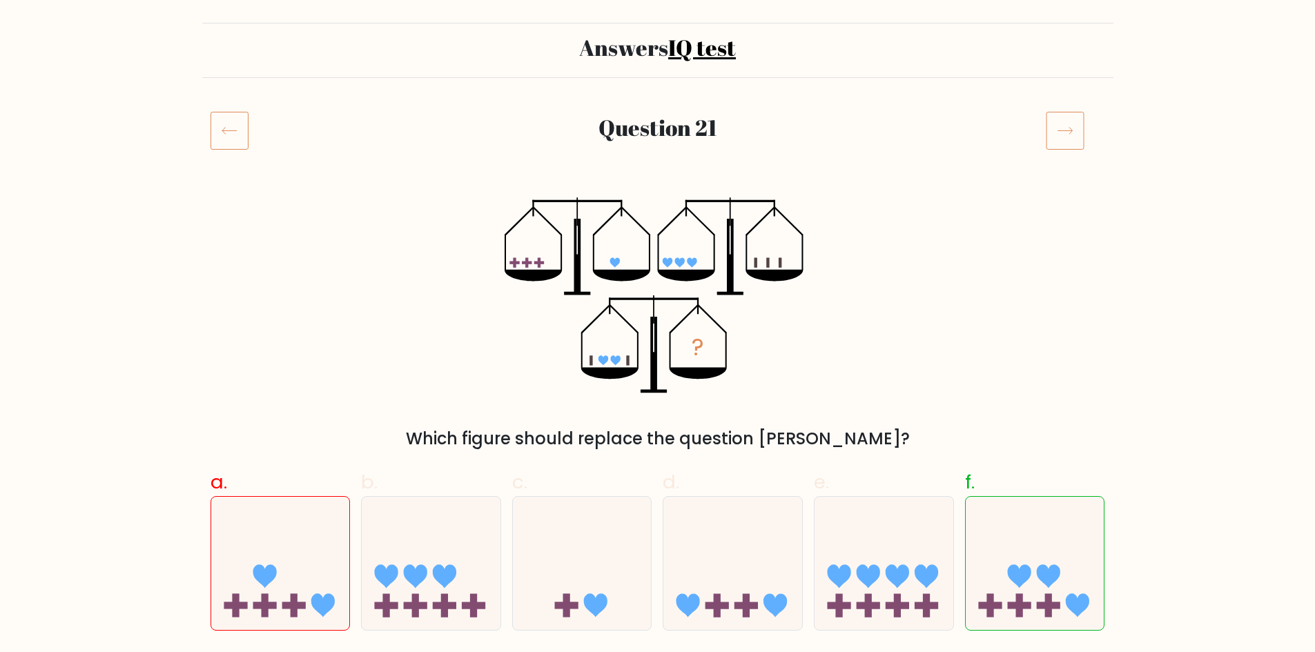
scroll to position [138, 0]
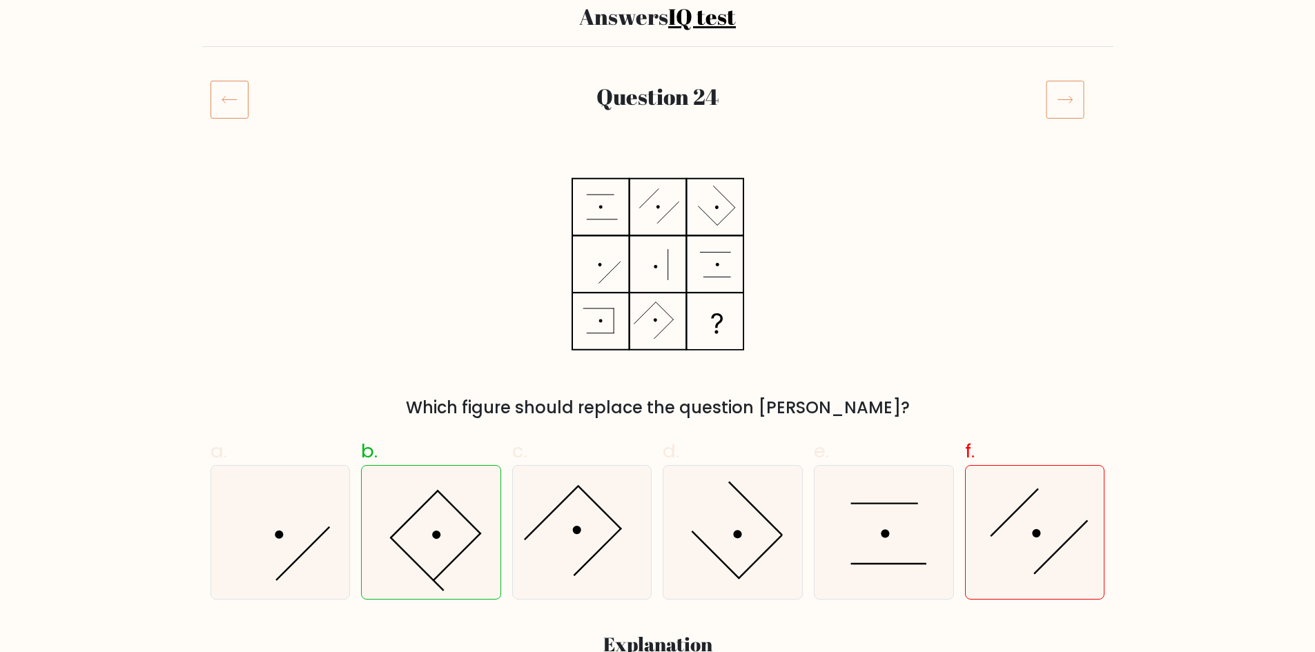
scroll to position [138, 0]
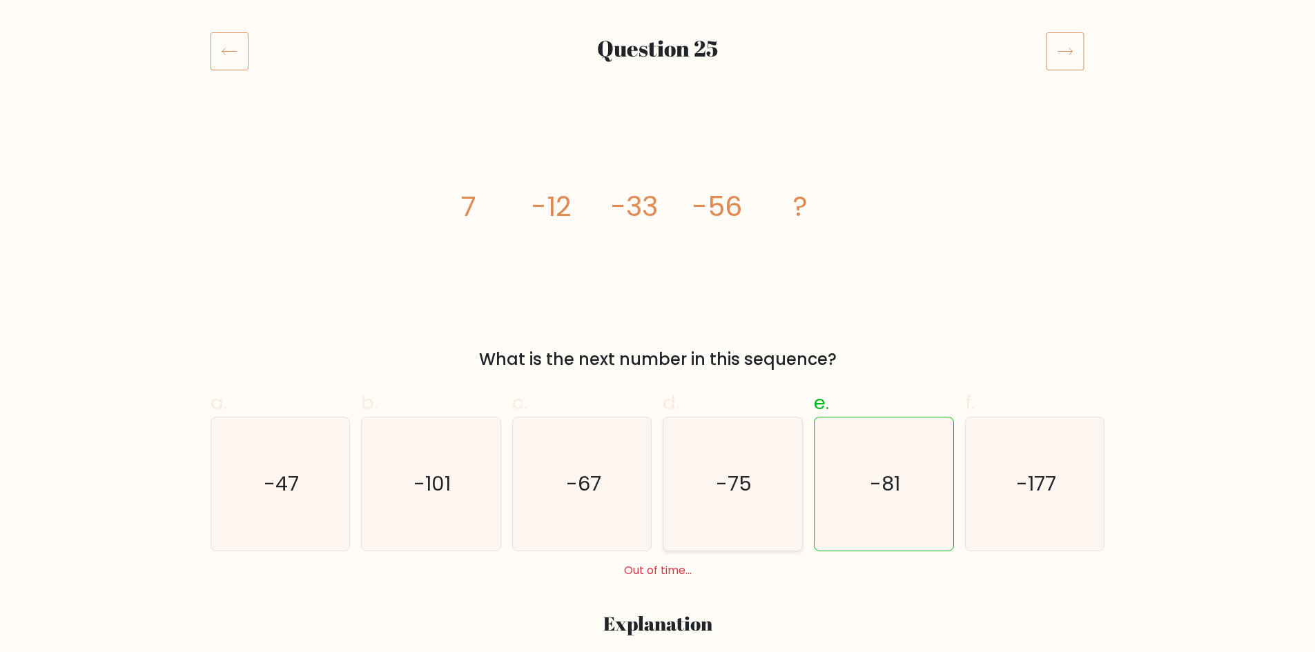
scroll to position [138, 0]
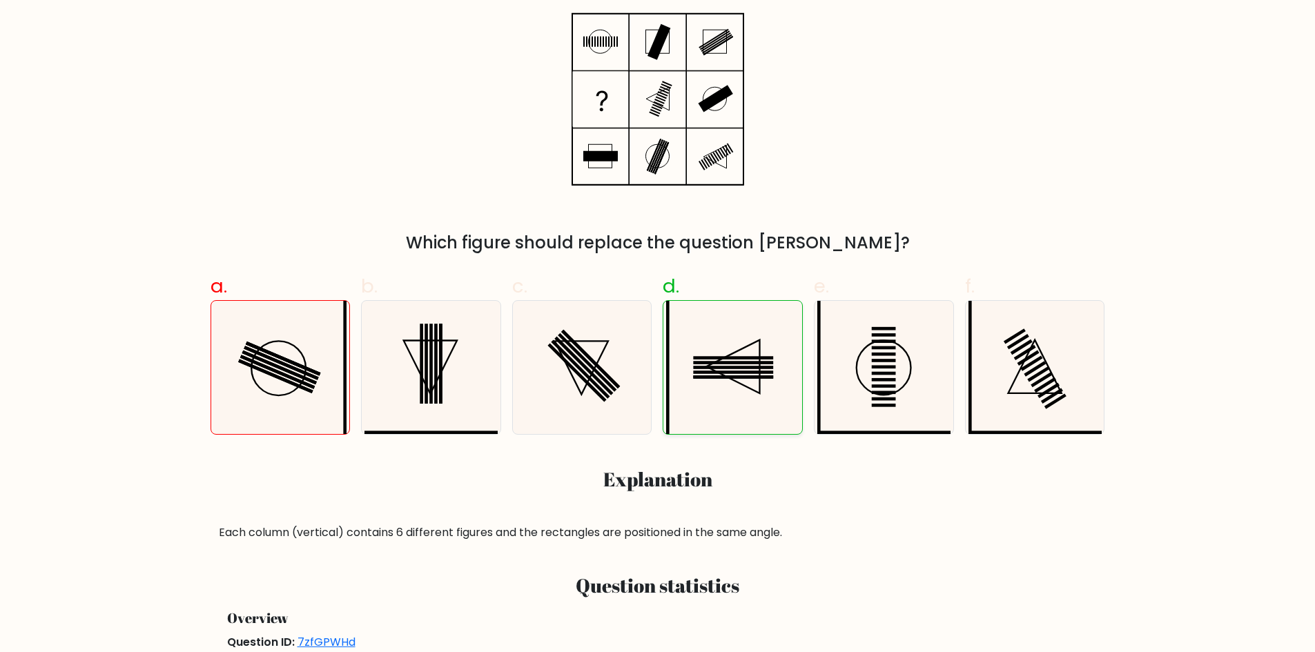
scroll to position [207, 0]
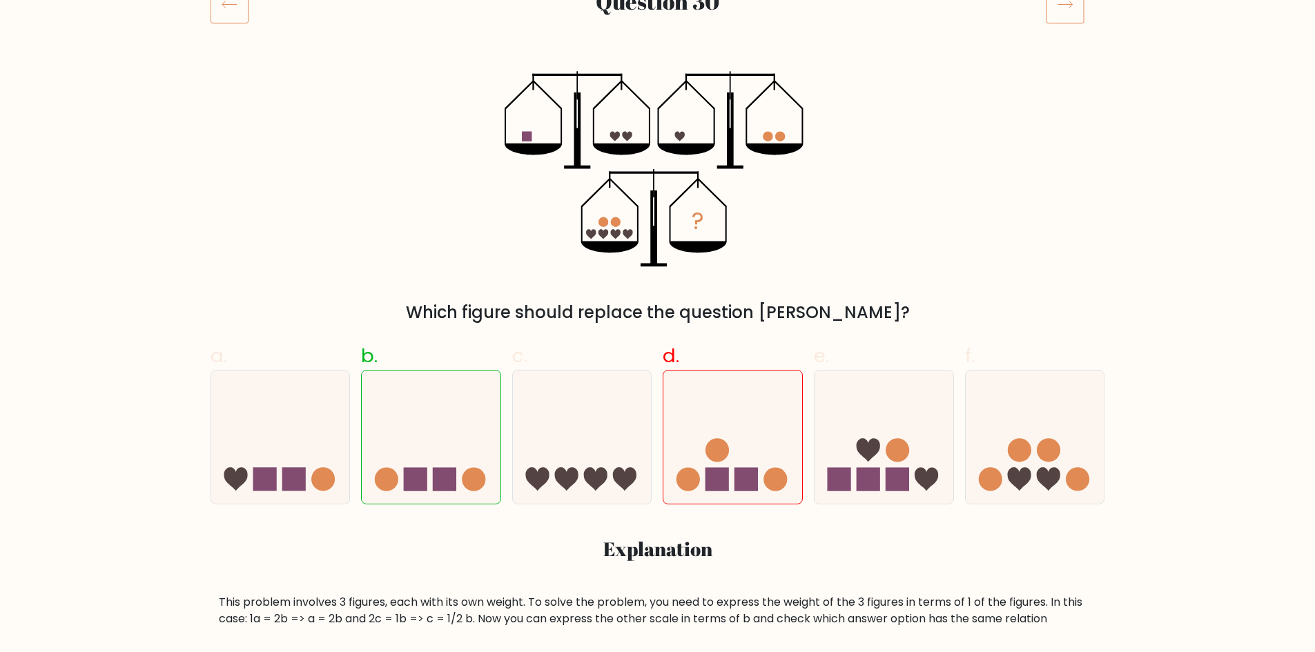
scroll to position [207, 0]
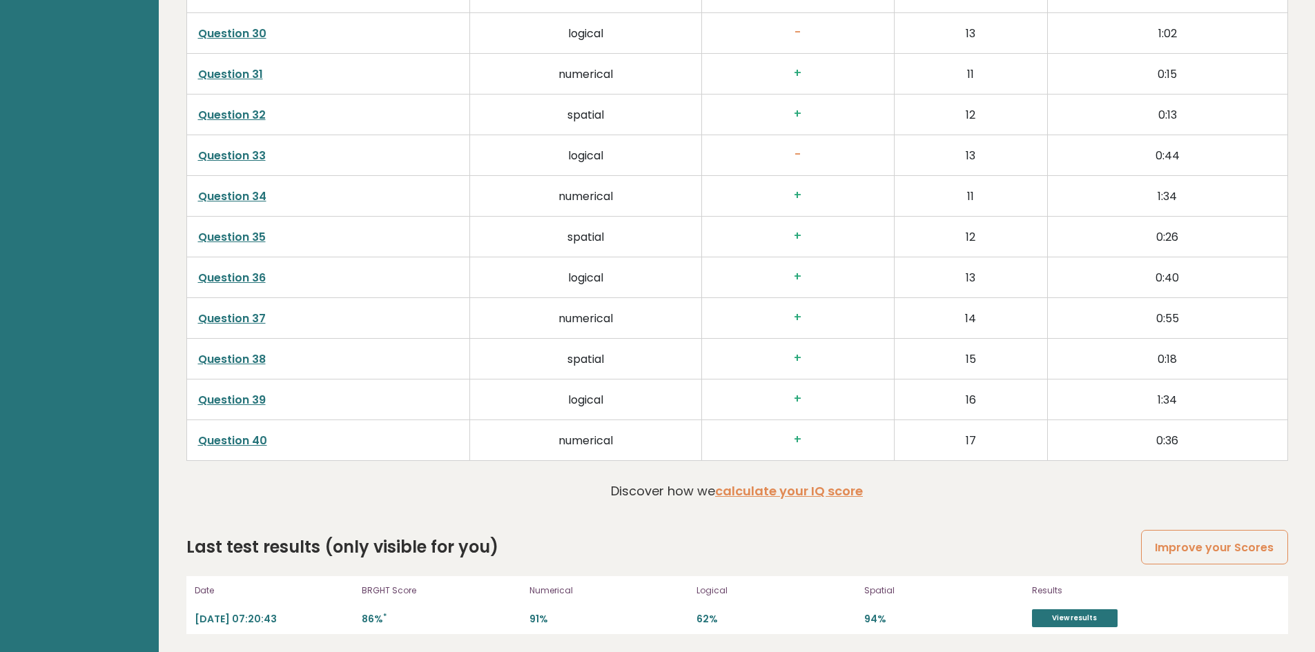
scroll to position [3544, 0]
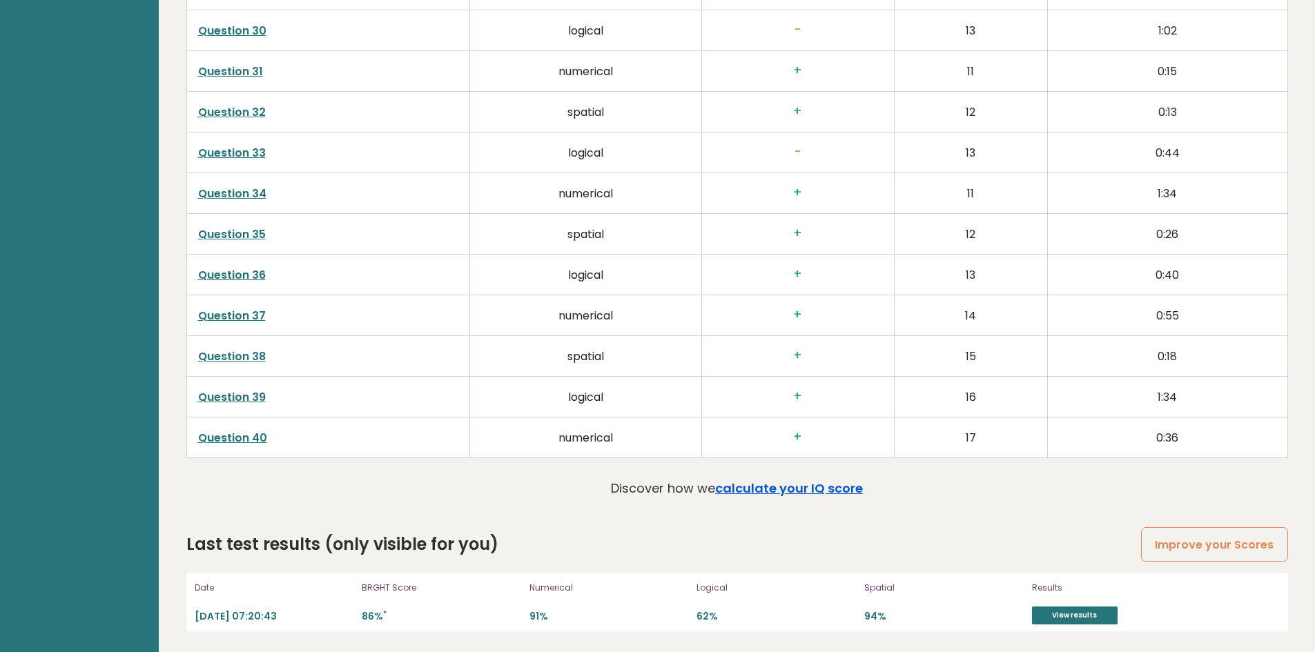
click at [783, 489] on link "calculate your IQ score" at bounding box center [789, 488] width 148 height 17
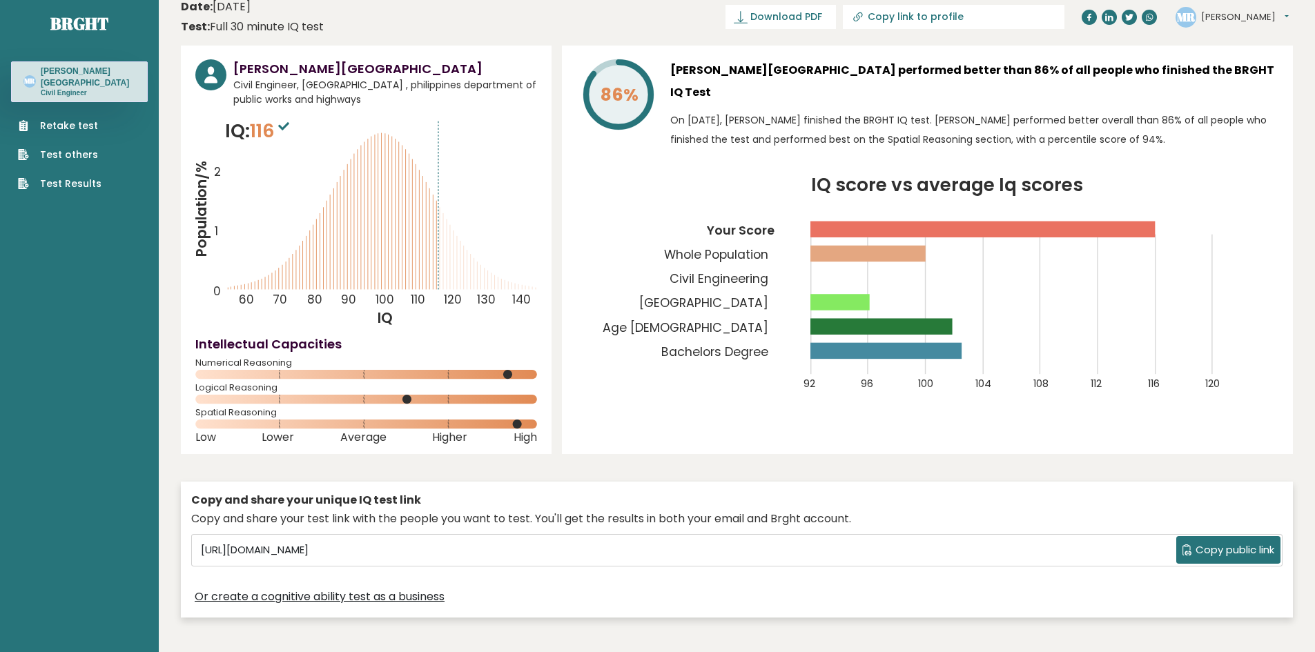
scroll to position [0, 0]
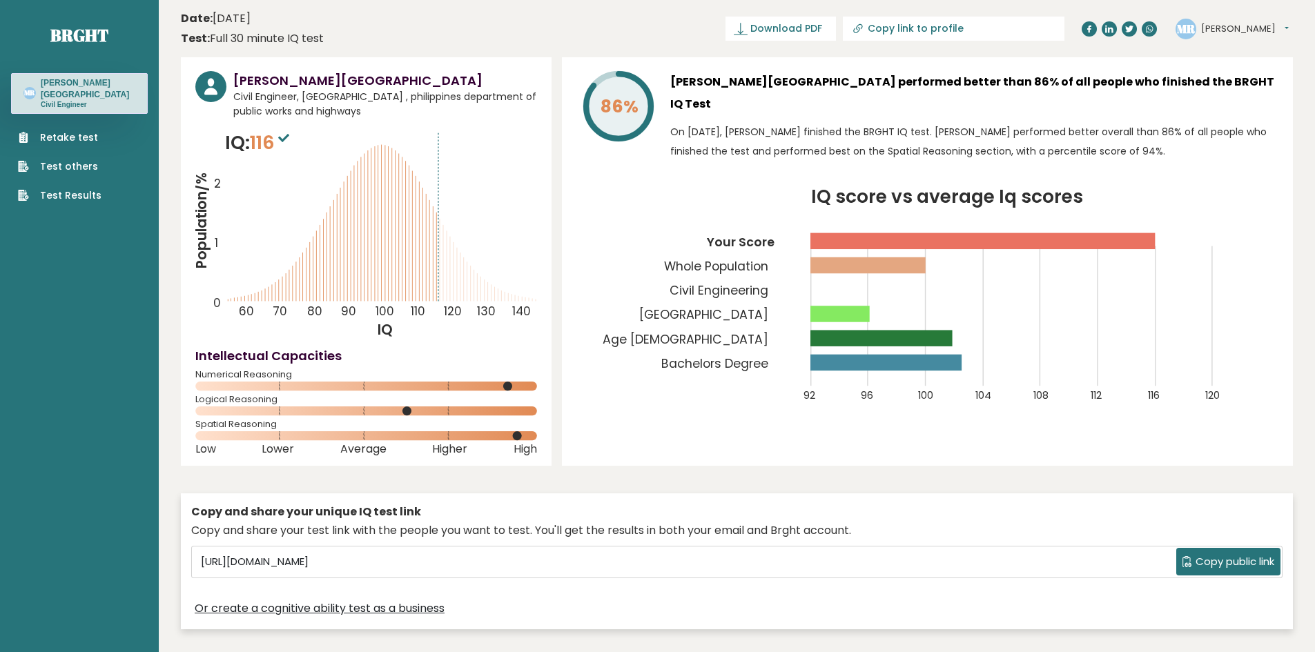
click at [1219, 32] on button "[PERSON_NAME]" at bounding box center [1245, 29] width 88 height 14
click at [1220, 46] on link "Dashboard" at bounding box center [1237, 50] width 70 height 19
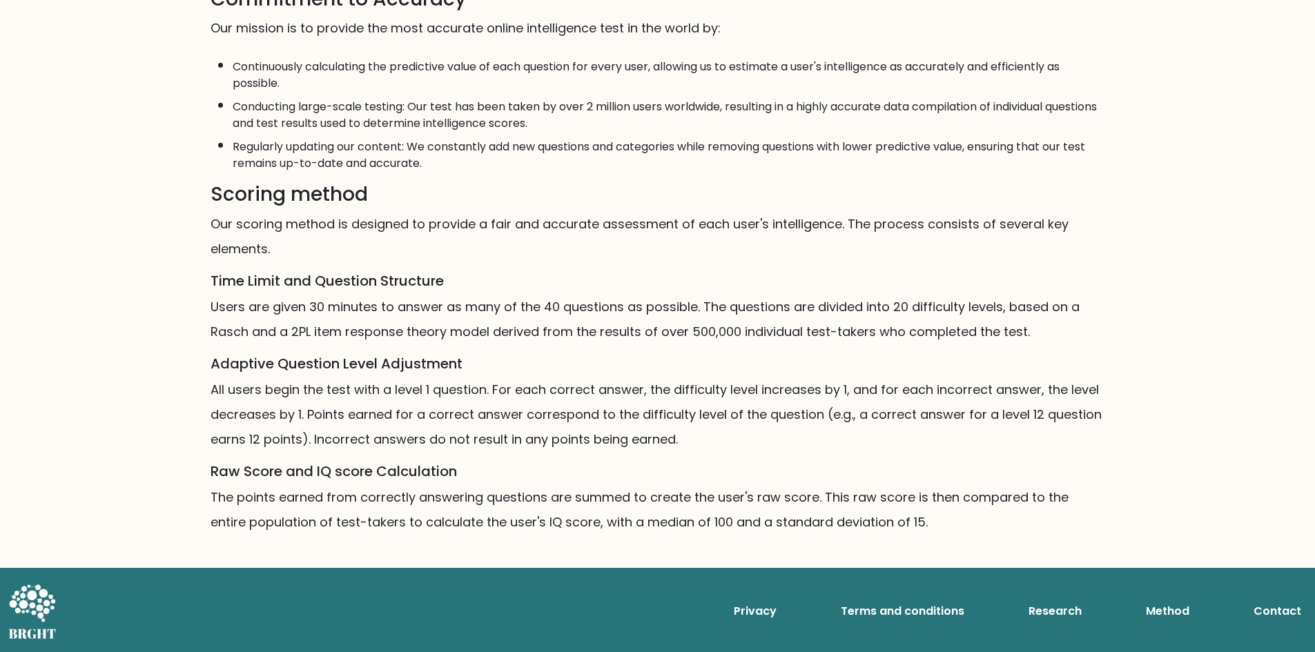
scroll to position [676, 0]
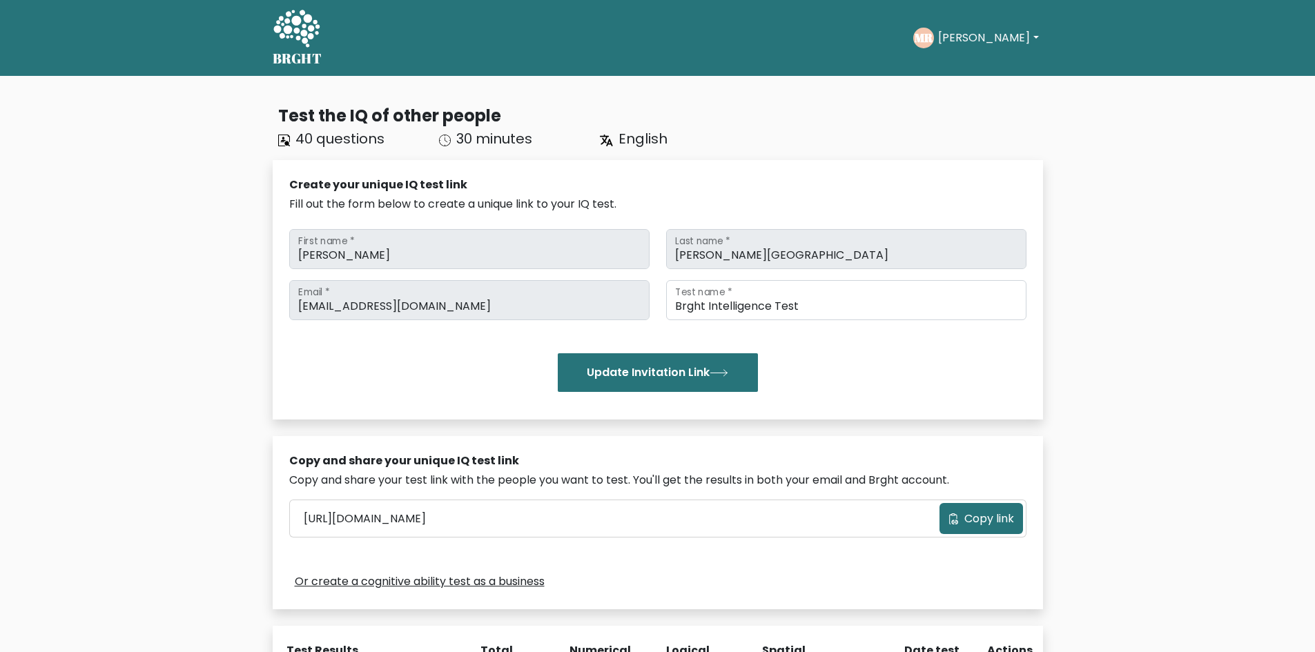
click at [980, 37] on button "[PERSON_NAME]" at bounding box center [988, 38] width 108 height 18
click at [977, 93] on link "Profile" at bounding box center [968, 89] width 109 height 22
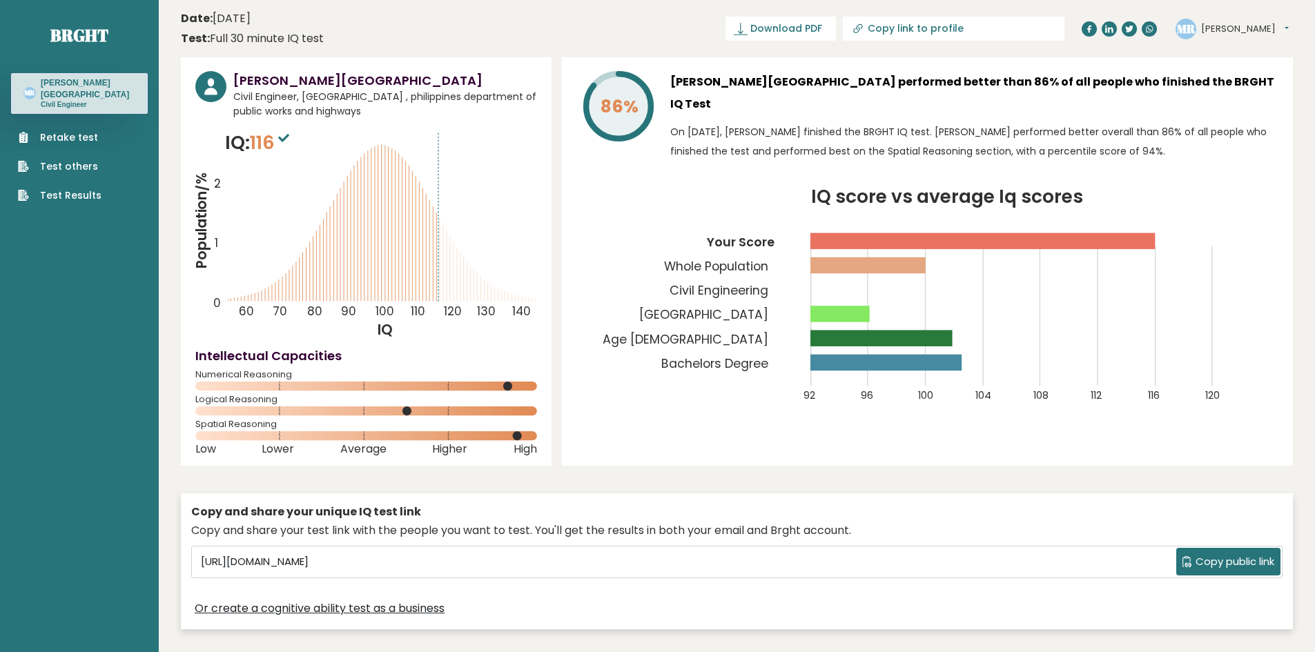
click at [1207, 32] on button "[PERSON_NAME]" at bounding box center [1245, 29] width 88 height 14
click at [1238, 90] on link "Settings" at bounding box center [1237, 88] width 70 height 19
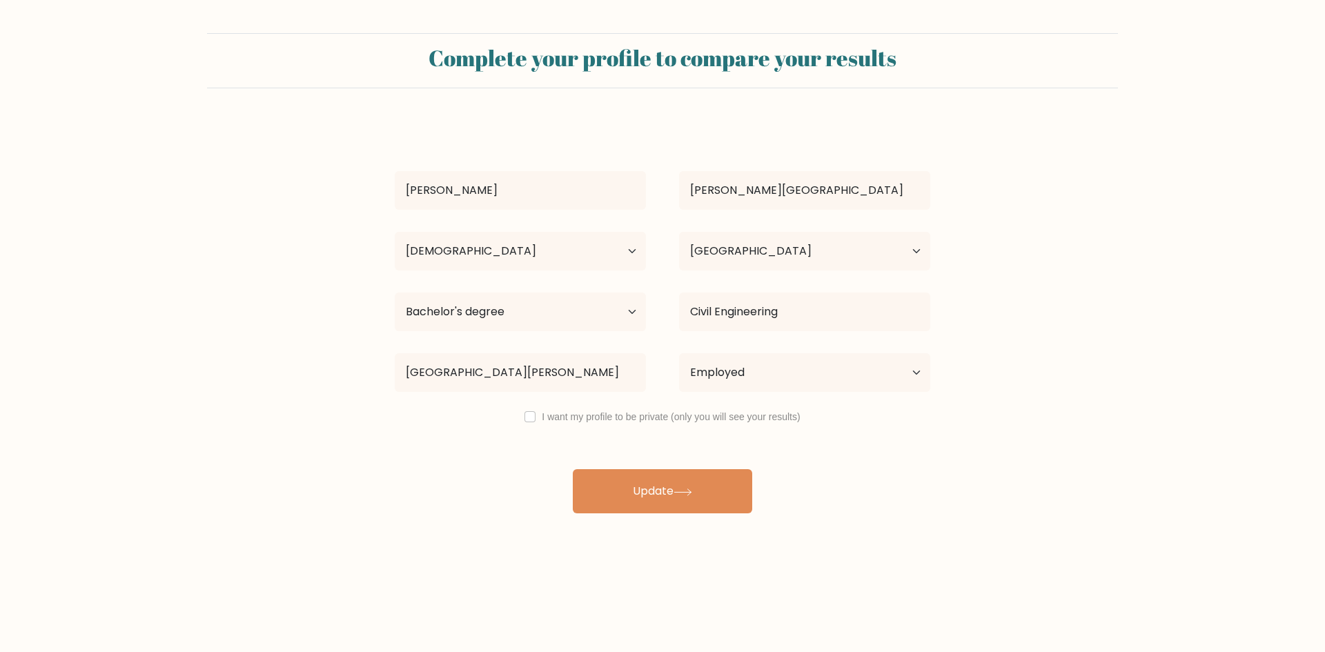
select select "25_34"
select select "PH"
select select "bachelors_degree"
select select "employed"
click at [531, 420] on input "checkbox" at bounding box center [530, 416] width 11 height 11
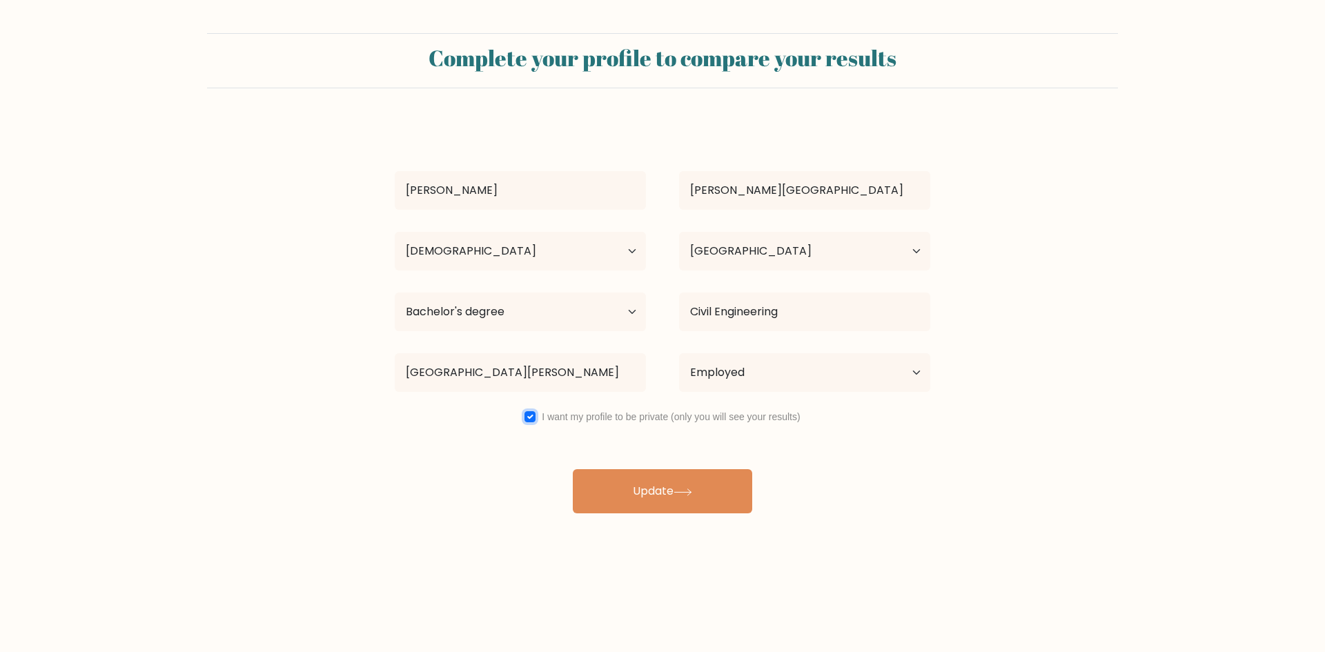
click at [531, 421] on input "checkbox" at bounding box center [530, 416] width 11 height 11
checkbox input "false"
click at [649, 496] on button "Update" at bounding box center [662, 491] width 179 height 44
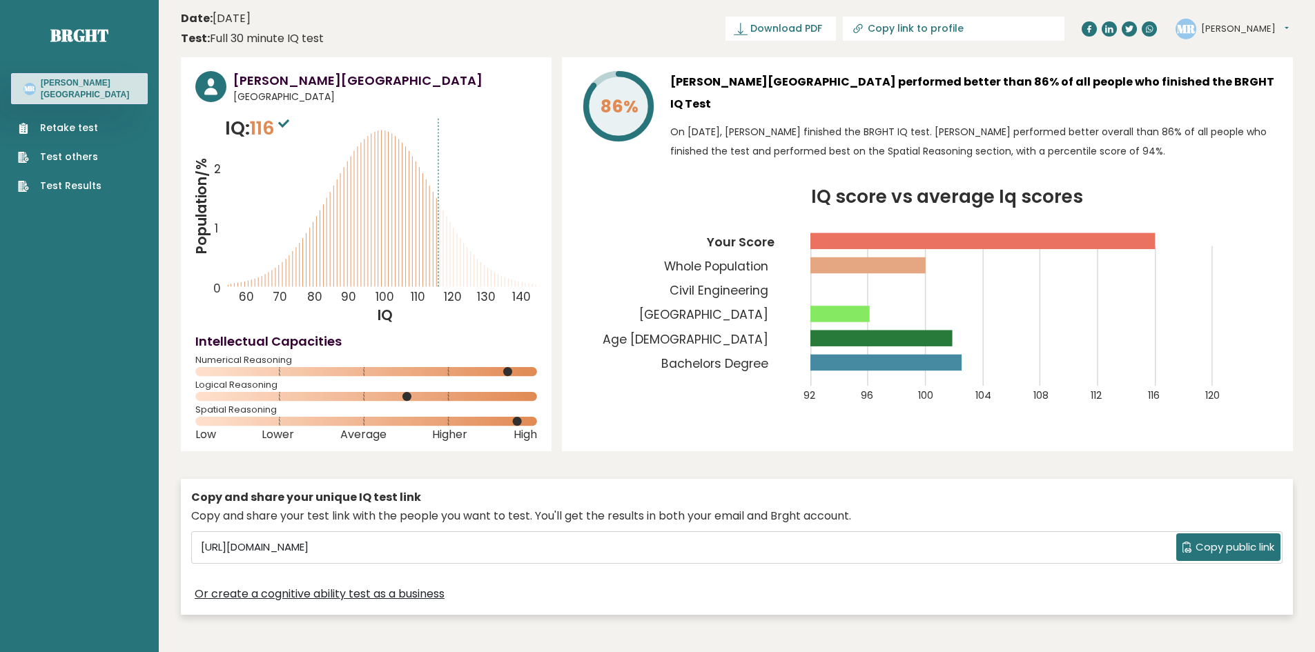
click at [85, 155] on link "Test others" at bounding box center [60, 157] width 84 height 14
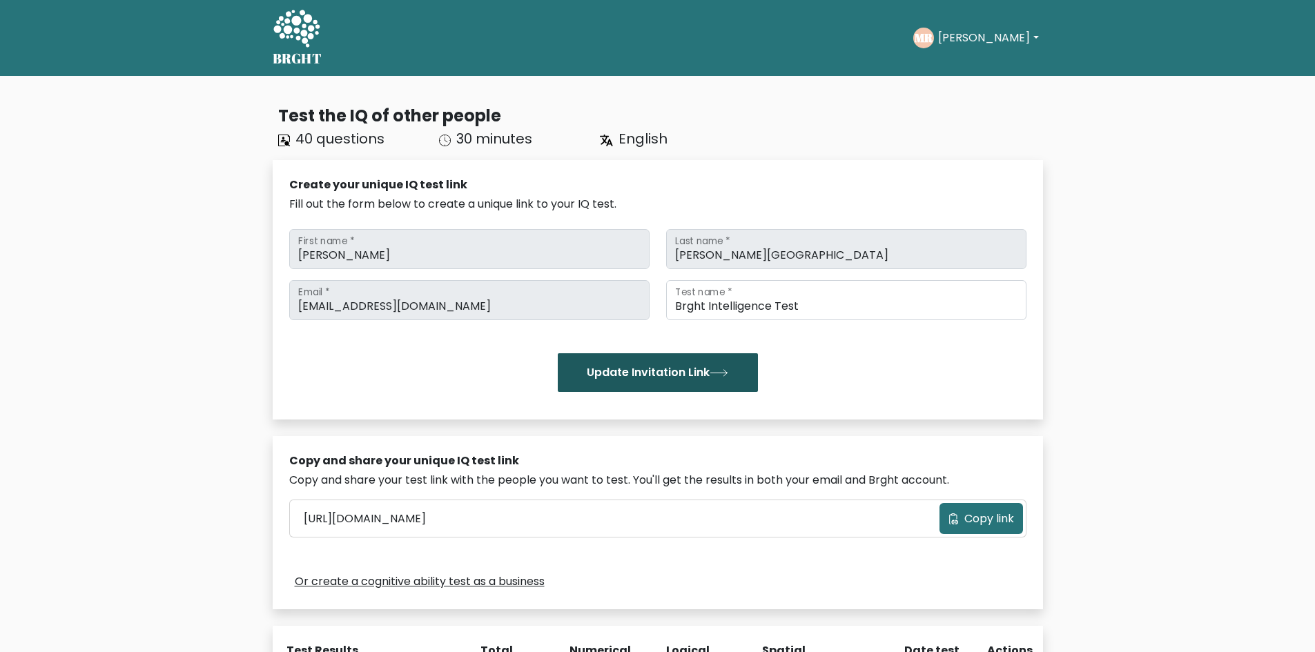
click at [683, 382] on button "Update Invitation Link" at bounding box center [658, 372] width 200 height 39
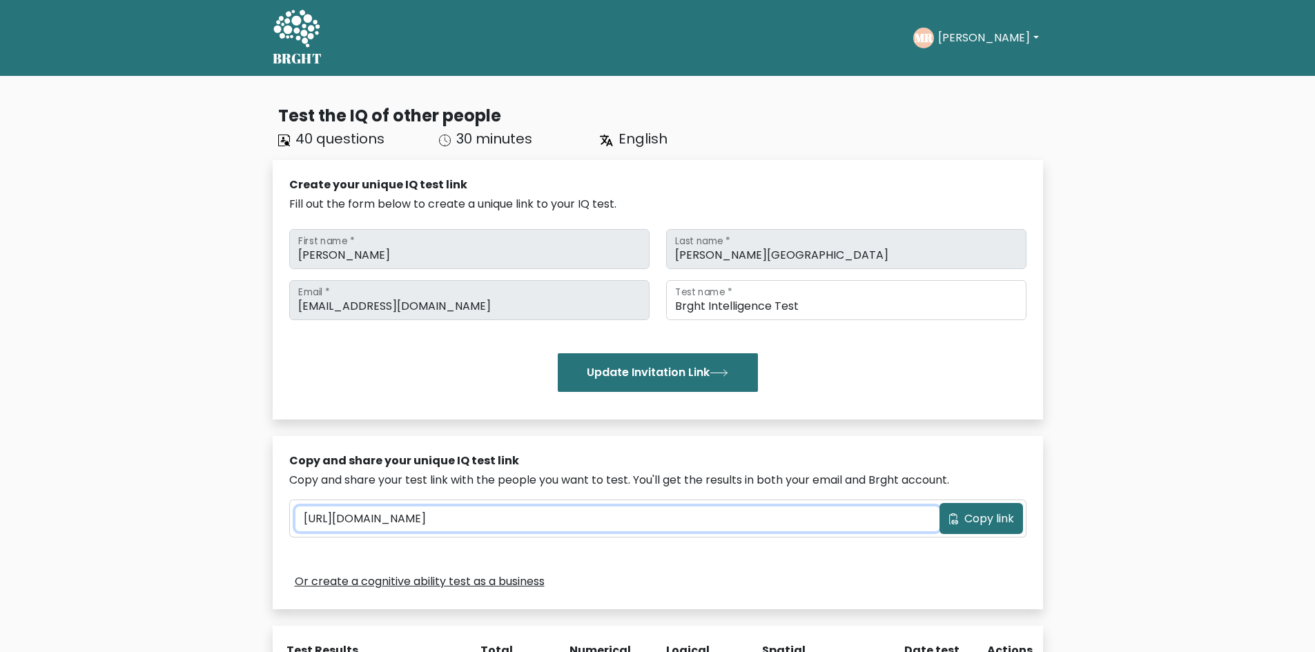
click at [558, 518] on input "[URL][DOMAIN_NAME]" at bounding box center [617, 519] width 644 height 25
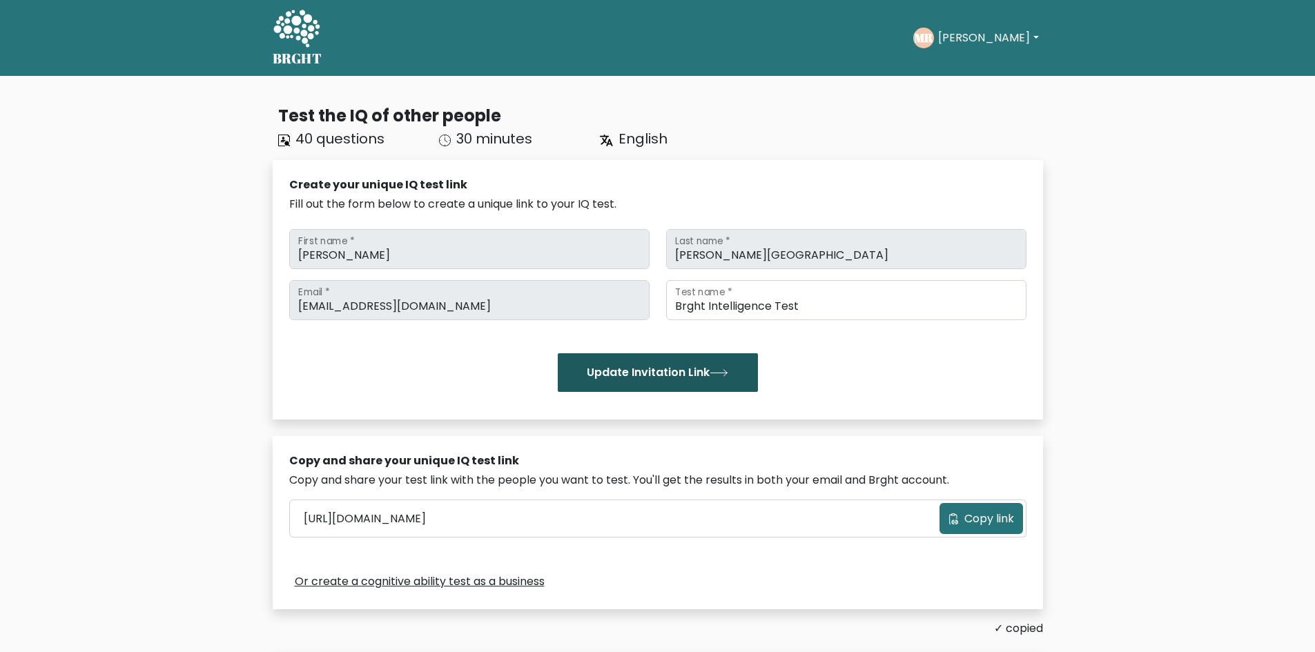
click at [701, 368] on button "Update Invitation Link" at bounding box center [658, 372] width 200 height 39
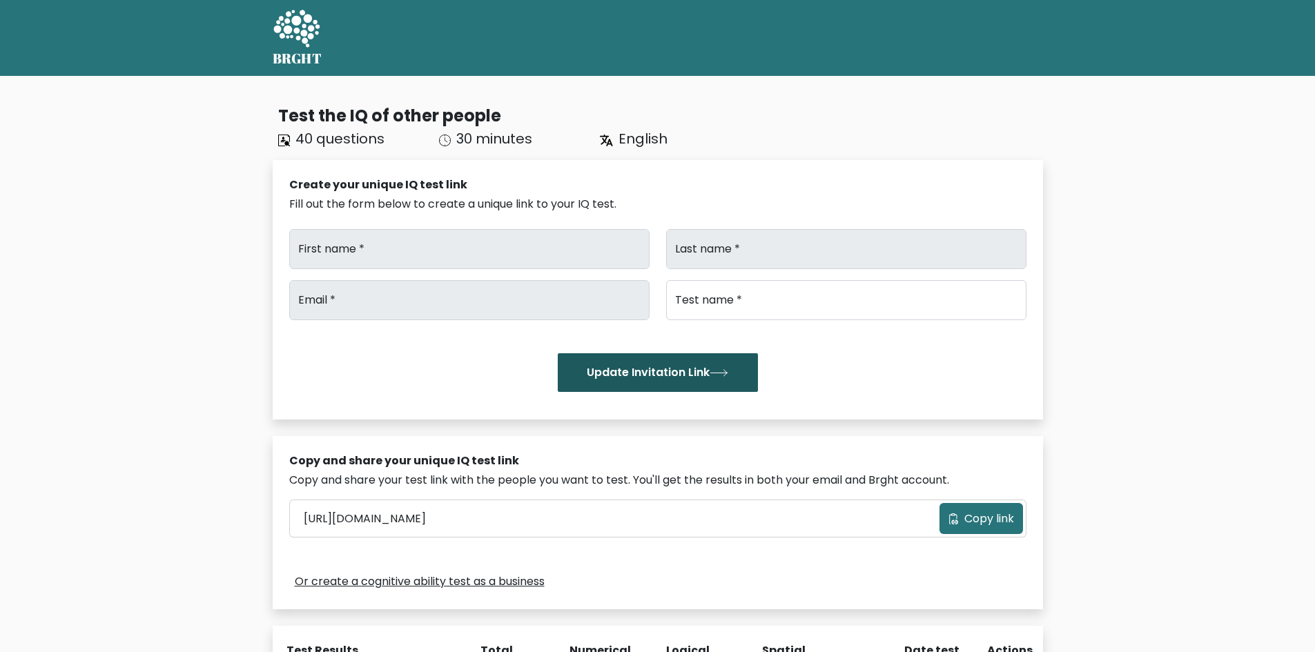
type input "[PERSON_NAME]"
type input "[PERSON_NAME][GEOGRAPHIC_DATA]"
type input "[EMAIL_ADDRESS][DOMAIN_NAME]"
type input "Brght Intelligence Test"
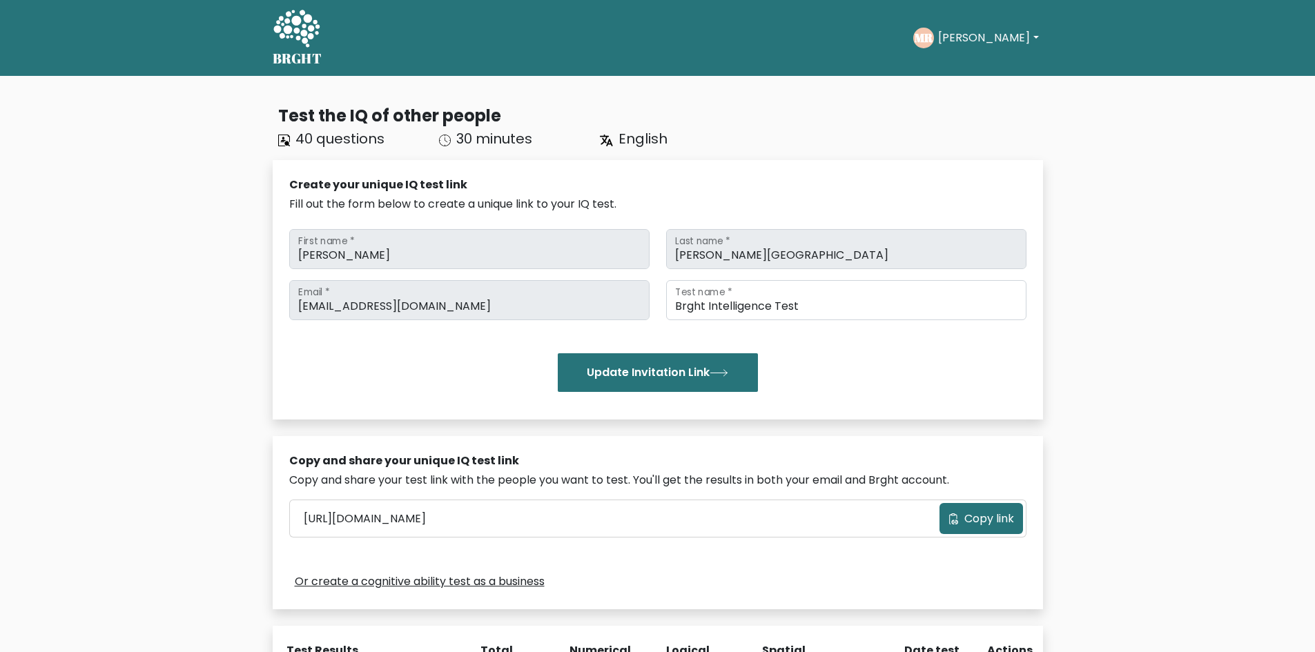
click at [991, 518] on span "Copy link" at bounding box center [989, 519] width 50 height 17
